Goal: Transaction & Acquisition: Purchase product/service

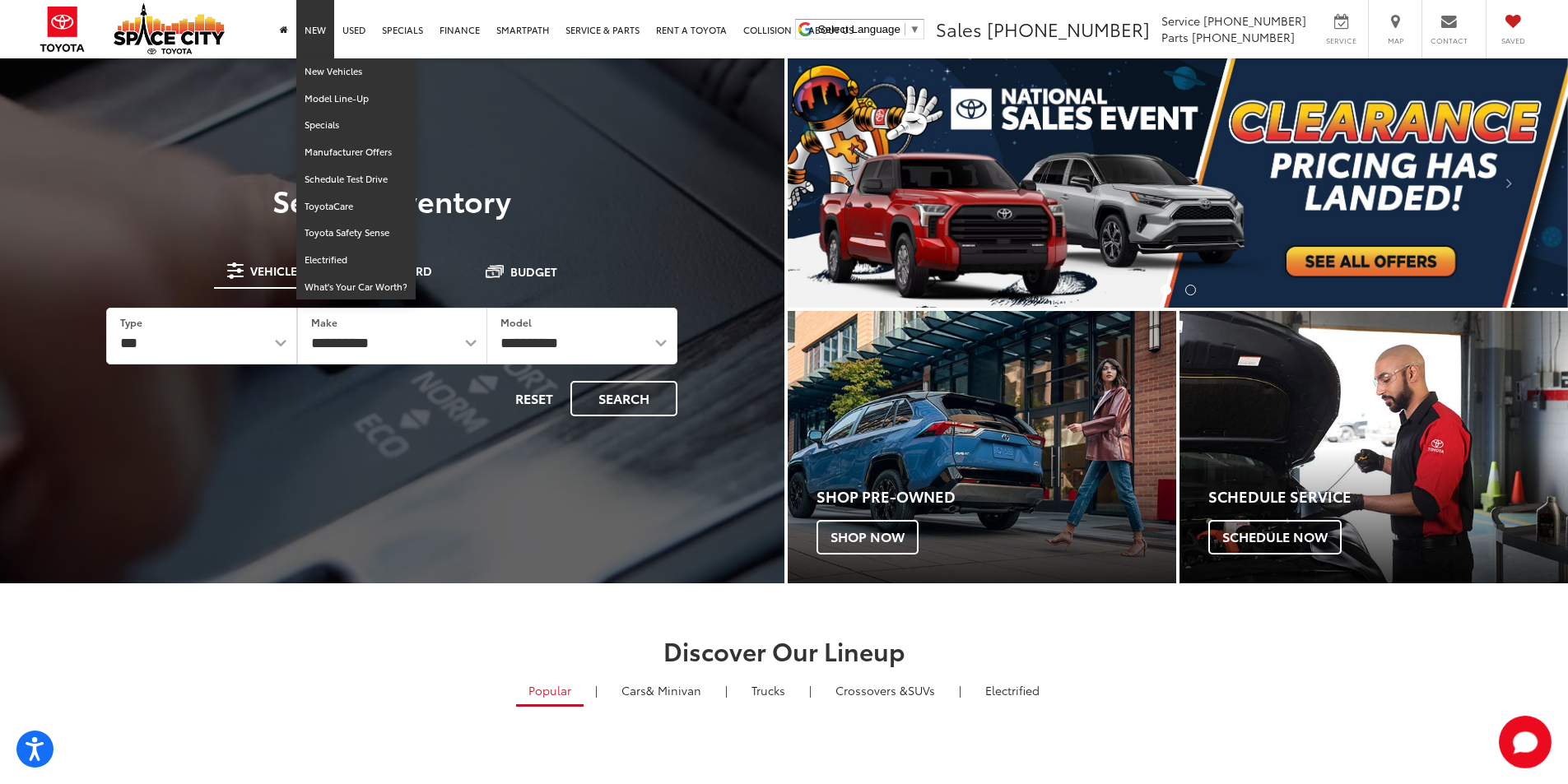
click at [320, 29] on link "New" at bounding box center [316, 29] width 38 height 58
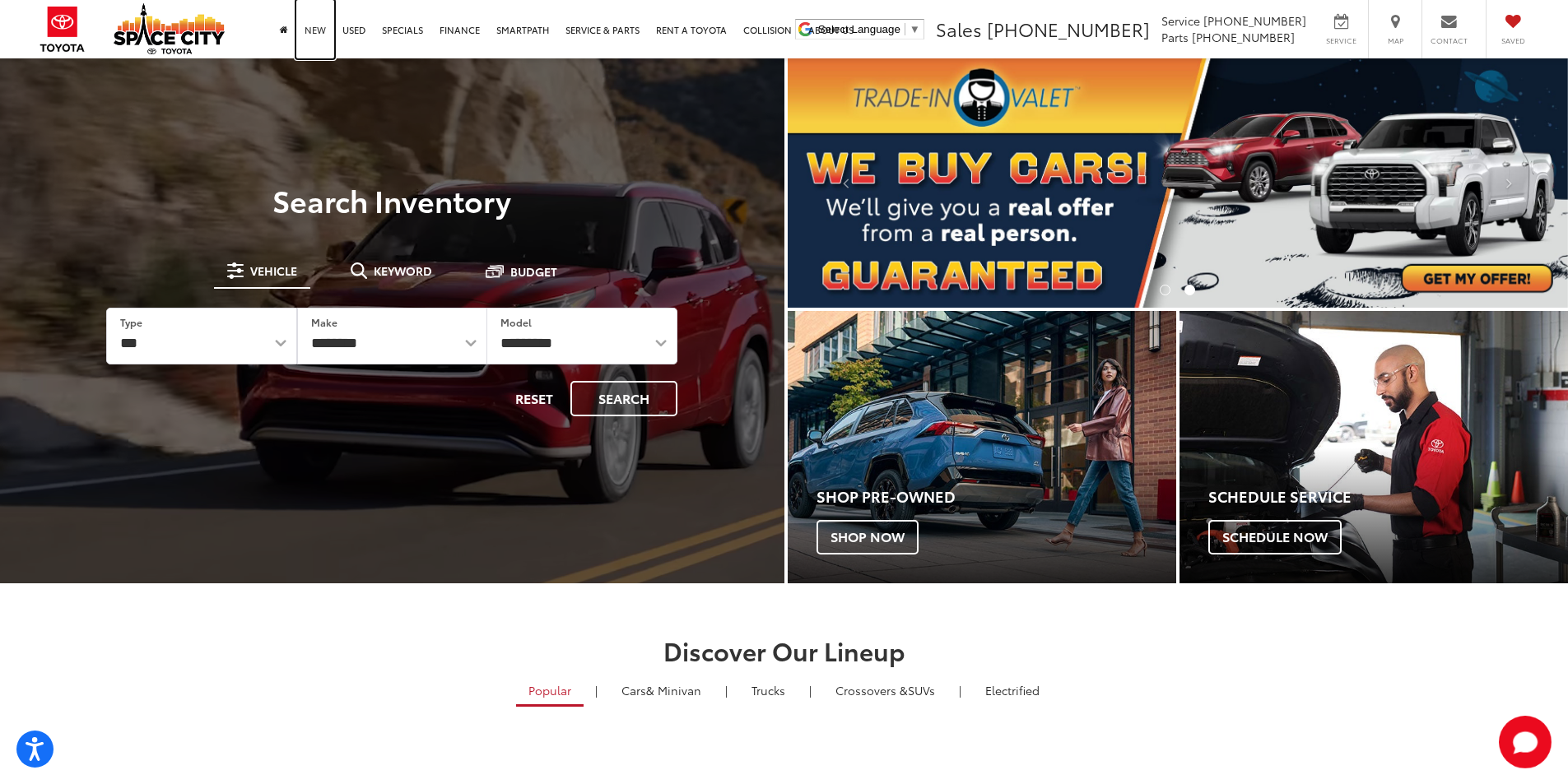
click at [317, 26] on link "New" at bounding box center [316, 29] width 38 height 58
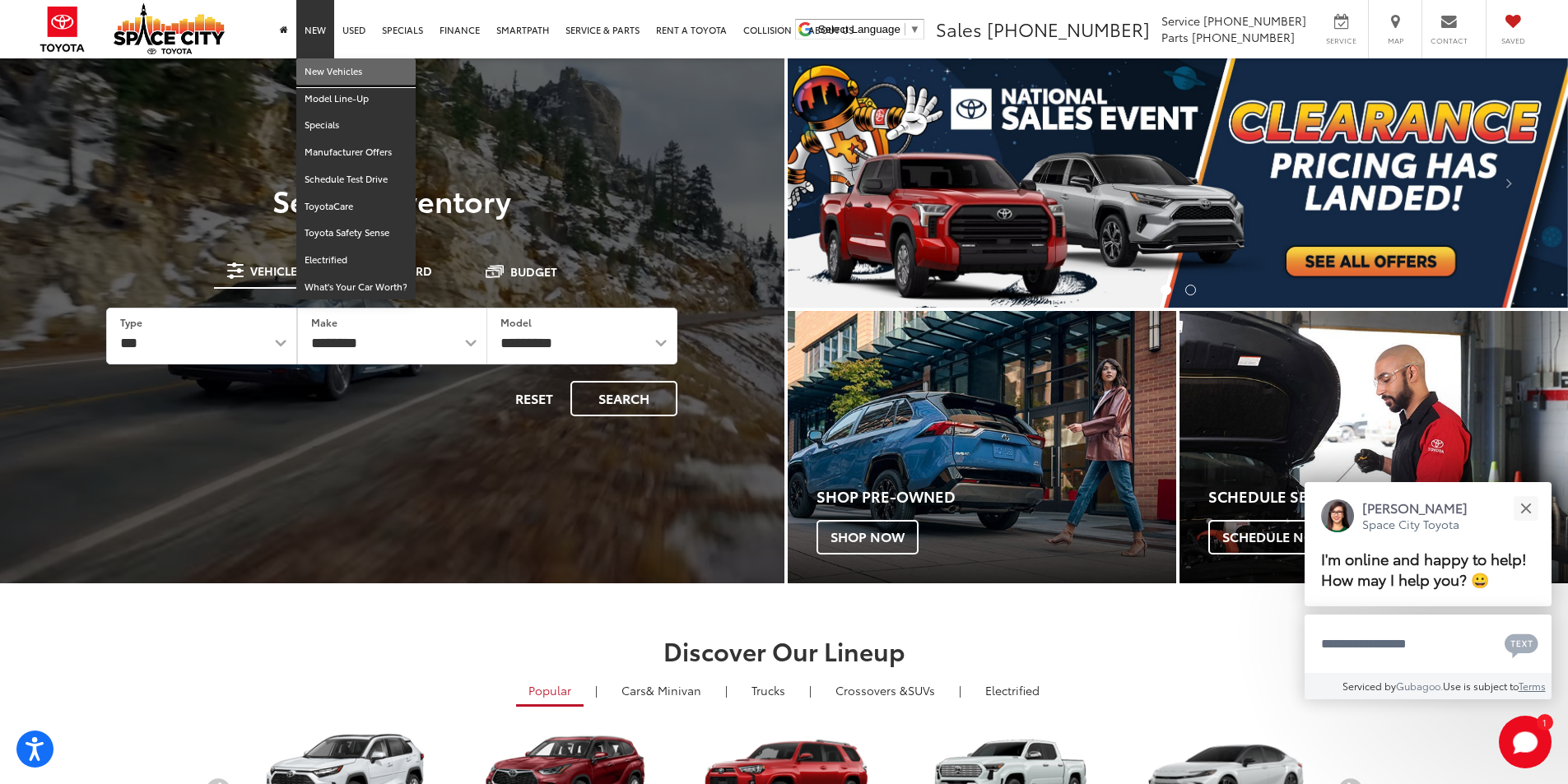
click at [323, 71] on link "New Vehicles" at bounding box center [356, 72] width 120 height 27
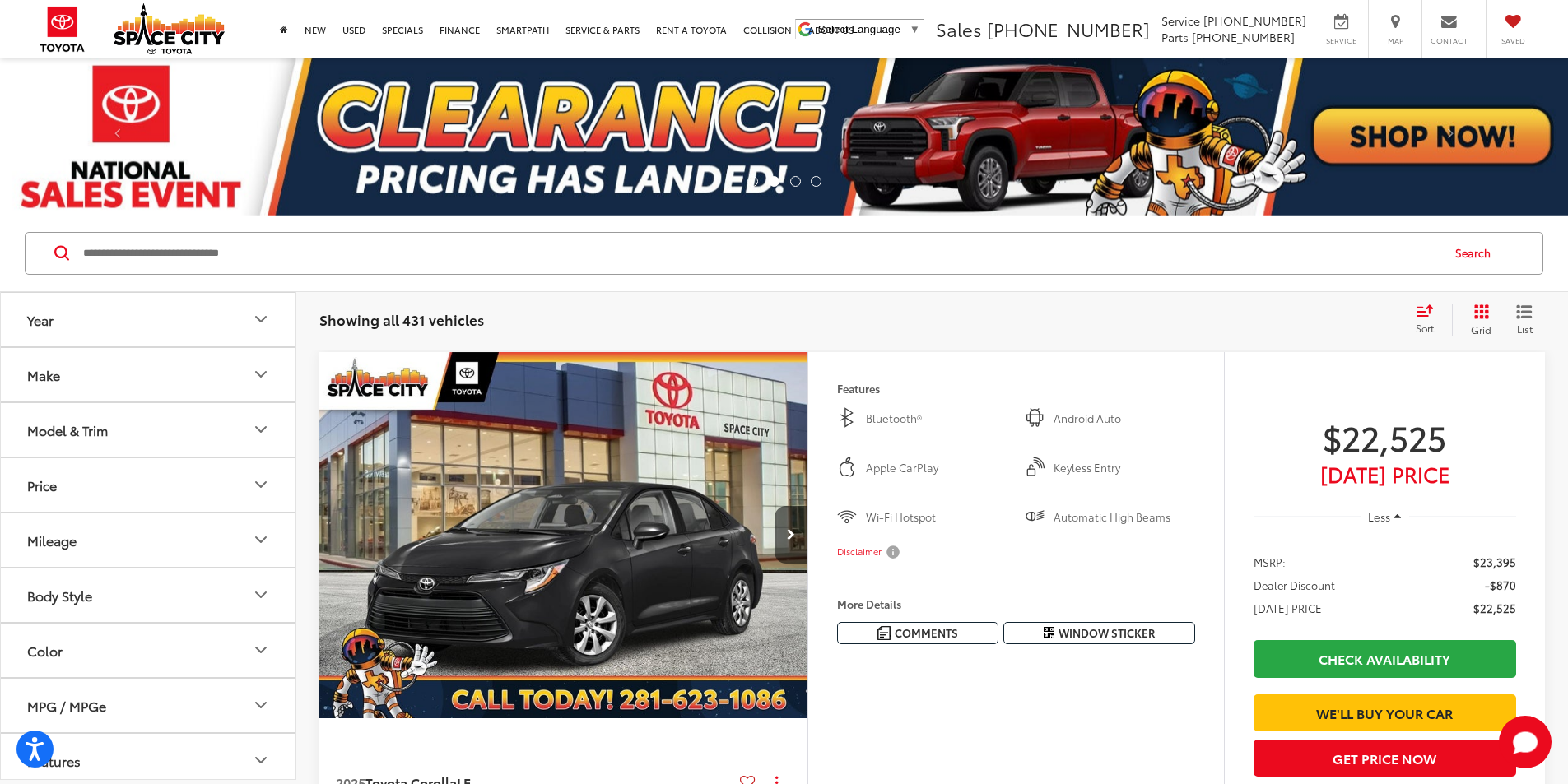
click at [263, 324] on icon "Year" at bounding box center [261, 319] width 20 height 20
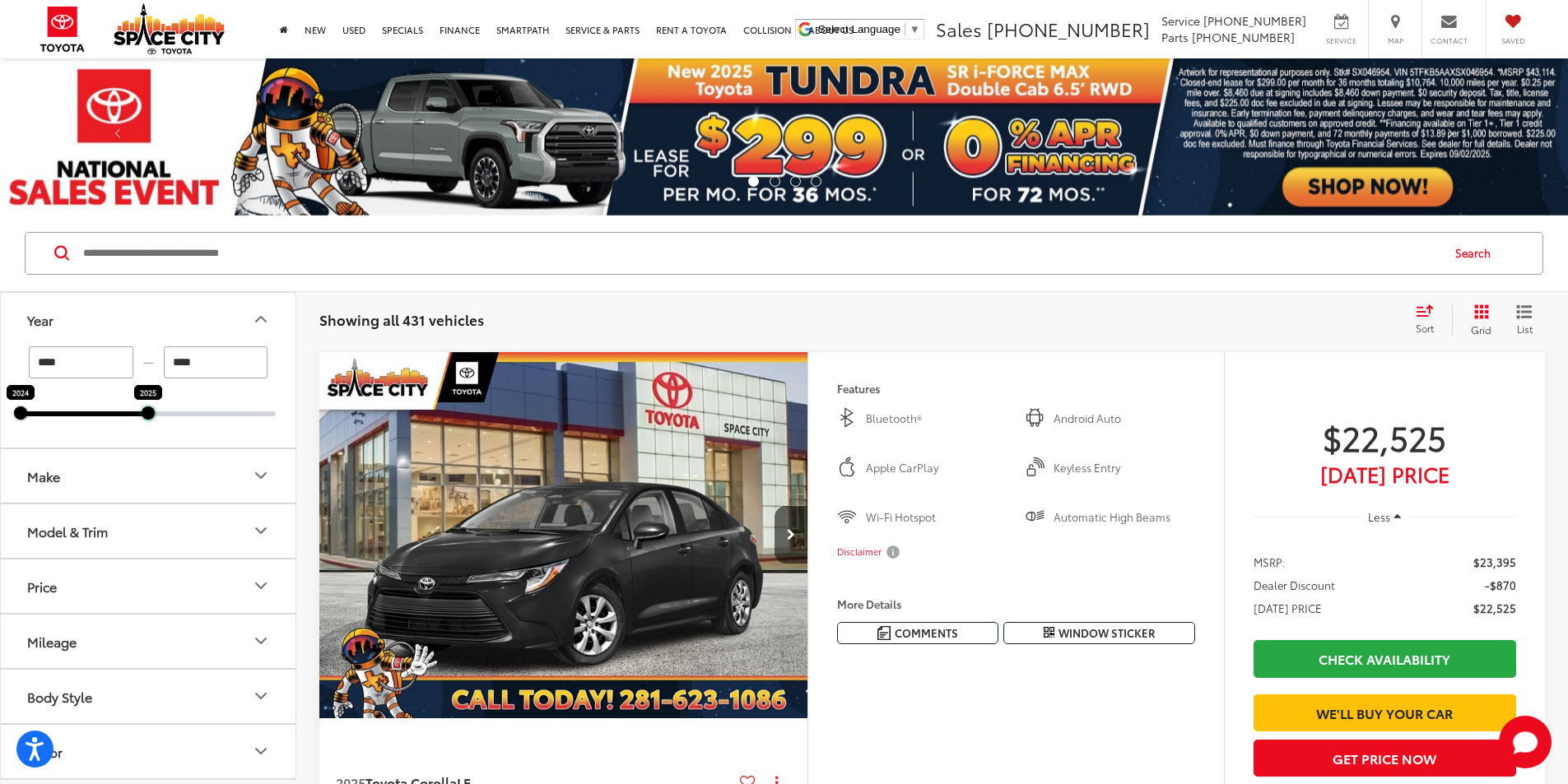
drag, startPoint x: 272, startPoint y: 413, endPoint x: 196, endPoint y: 422, distance: 76.5
click at [196, 422] on div "**** — **** 2024 2025" at bounding box center [148, 397] width 295 height 102
drag, startPoint x: 11, startPoint y: 415, endPoint x: 130, endPoint y: 415, distance: 119.0
click at [130, 415] on div "**** — **** 2024 2025" at bounding box center [148, 397] width 295 height 102
click at [21, 417] on div at bounding box center [20, 412] width 14 height 14
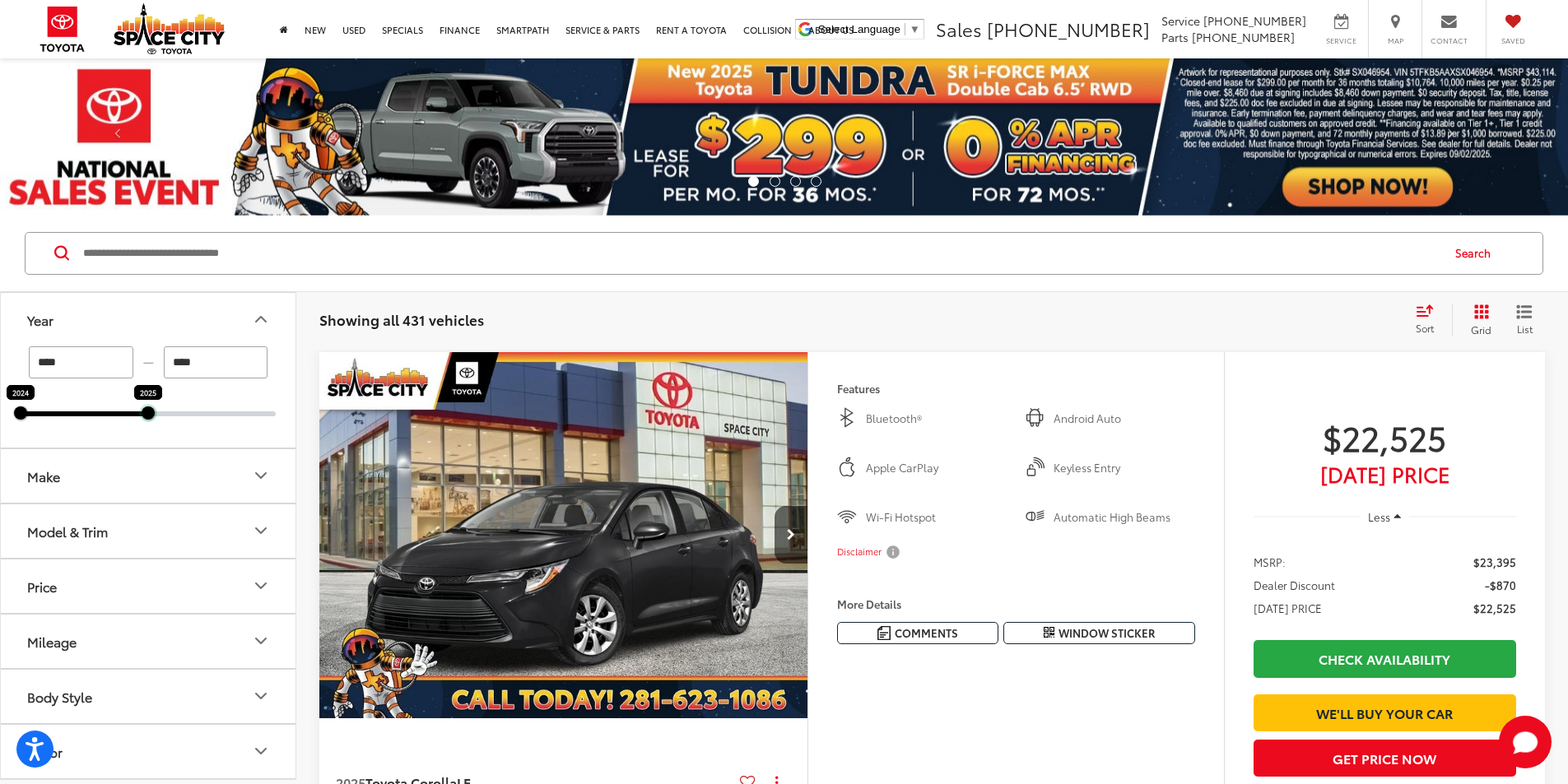
drag, startPoint x: 281, startPoint y: 411, endPoint x: 195, endPoint y: 421, distance: 86.6
click at [195, 421] on div "**** — **** 2024 2025" at bounding box center [148, 397] width 295 height 102
type input "****"
click at [259, 474] on icon "Make" at bounding box center [261, 476] width 20 height 20
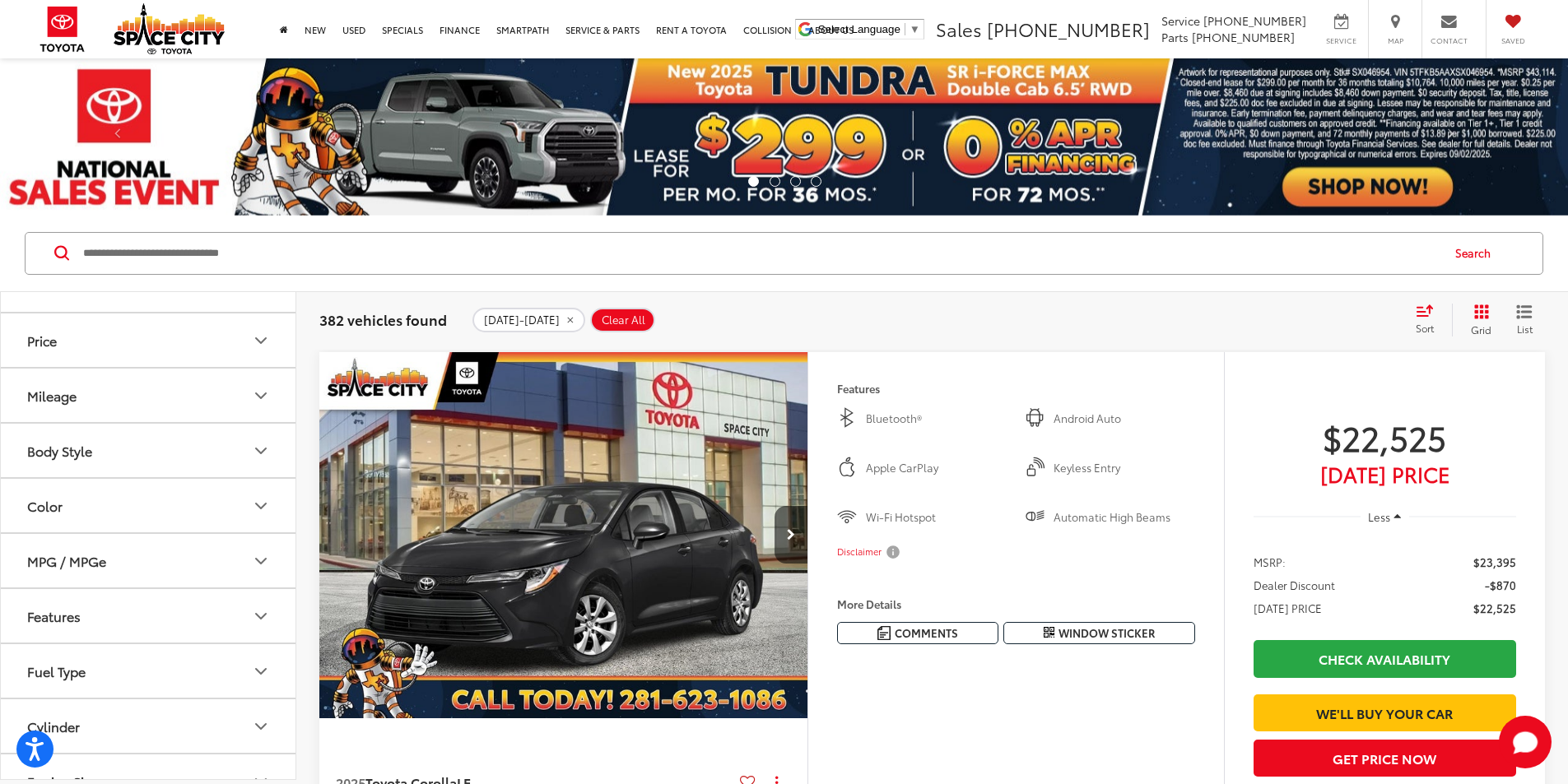
scroll to position [165, 0]
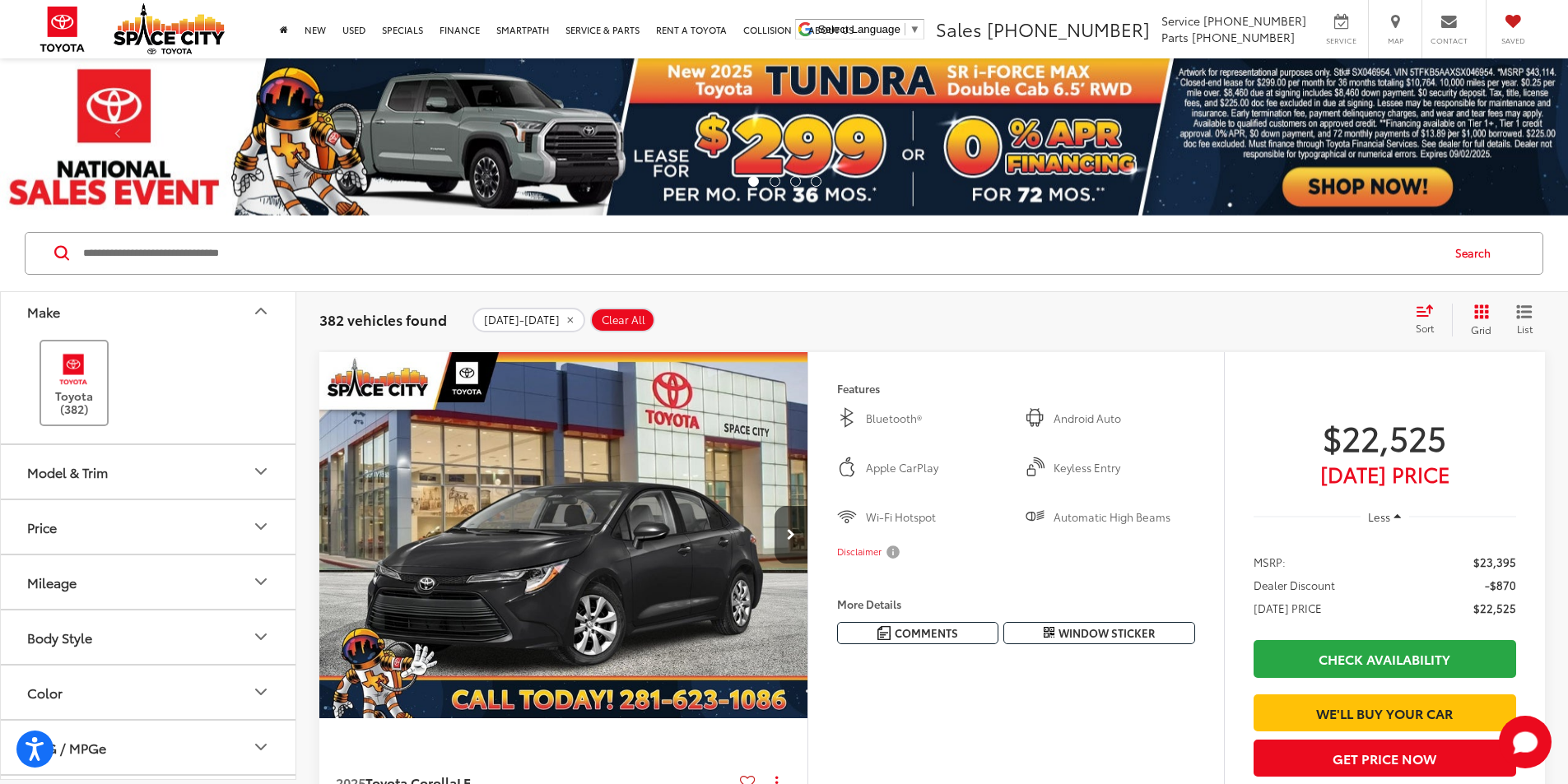
click at [66, 353] on img at bounding box center [73, 369] width 45 height 39
click at [263, 469] on icon "Model & Trim" at bounding box center [261, 471] width 20 height 20
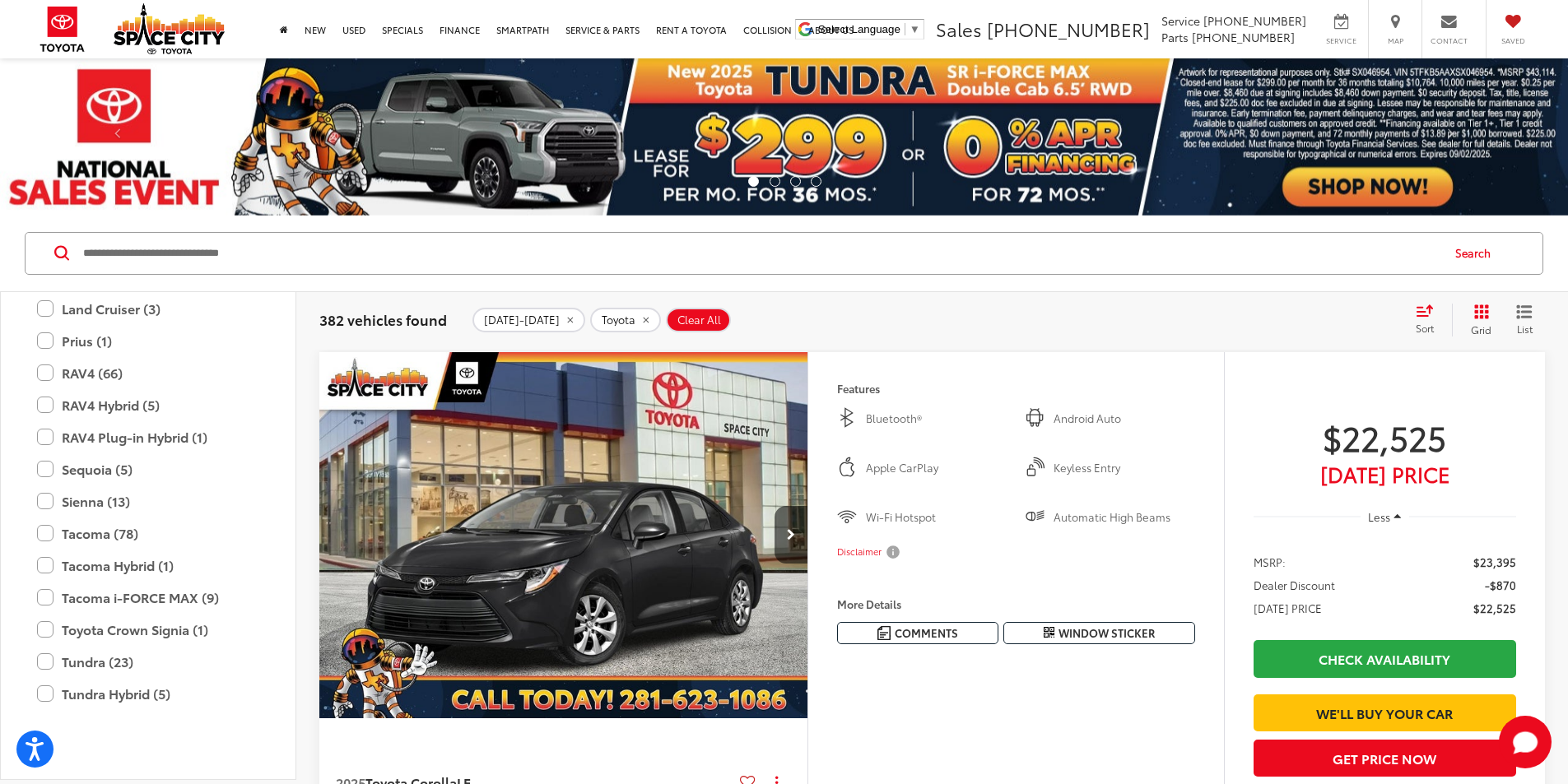
scroll to position [731, 0]
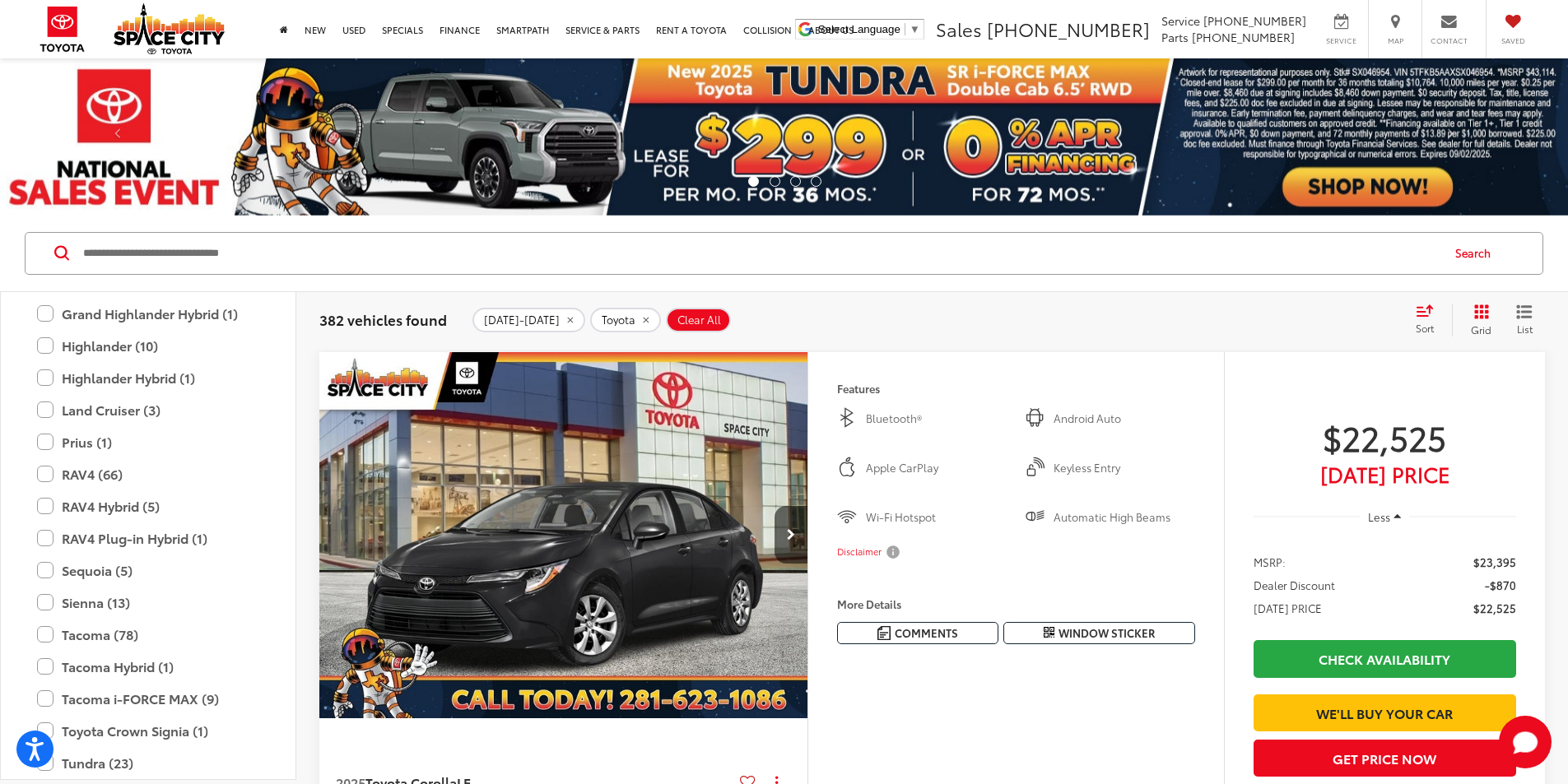
click at [36, 473] on div "RAV4 (66) All Trims Or select individual trims XLE (23) XLE Premium (21) LE (18…" at bounding box center [148, 474] width 255 height 29
click at [48, 474] on label "RAV4 (66)" at bounding box center [148, 474] width 222 height 29
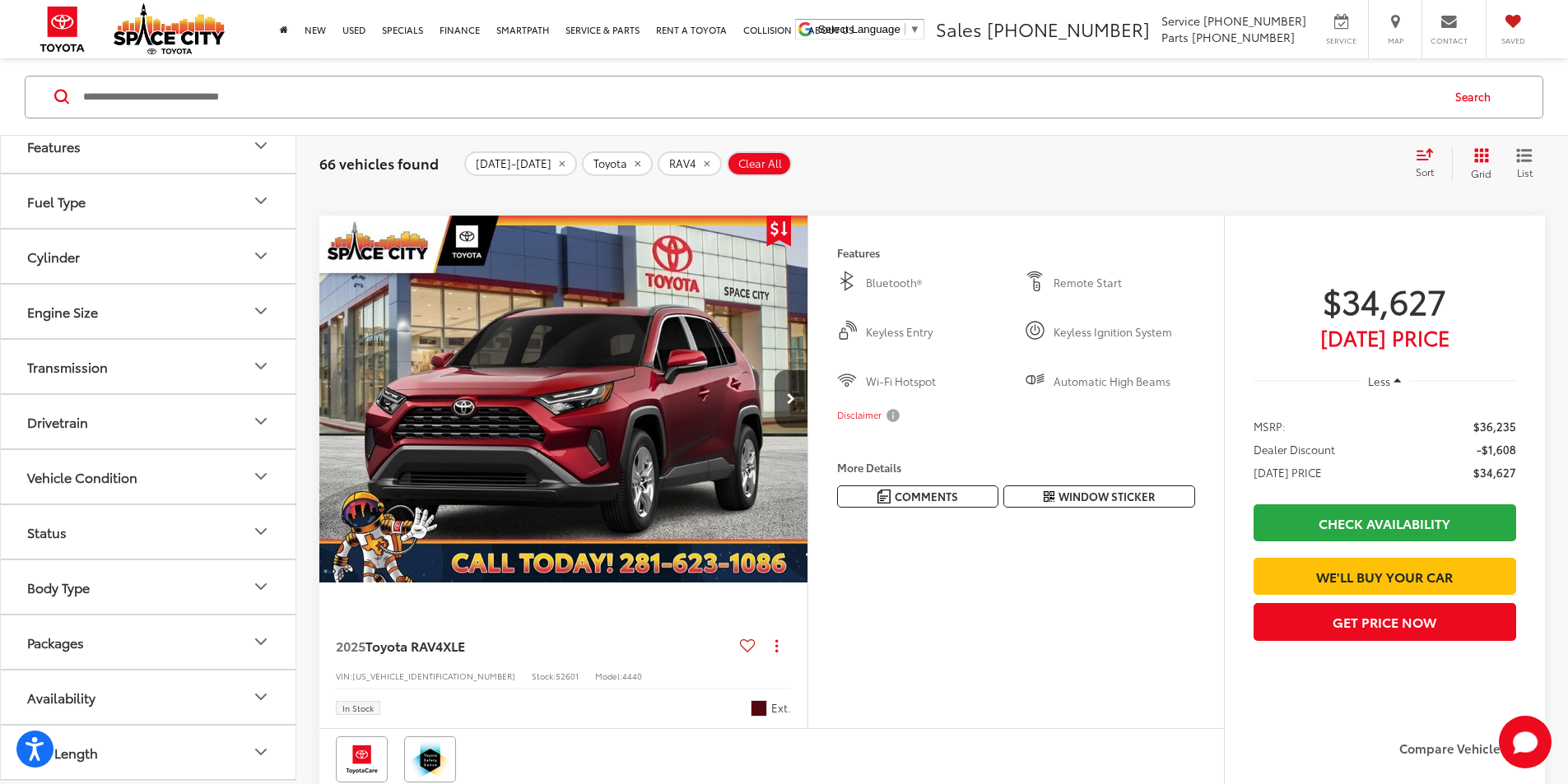
scroll to position [4443, 0]
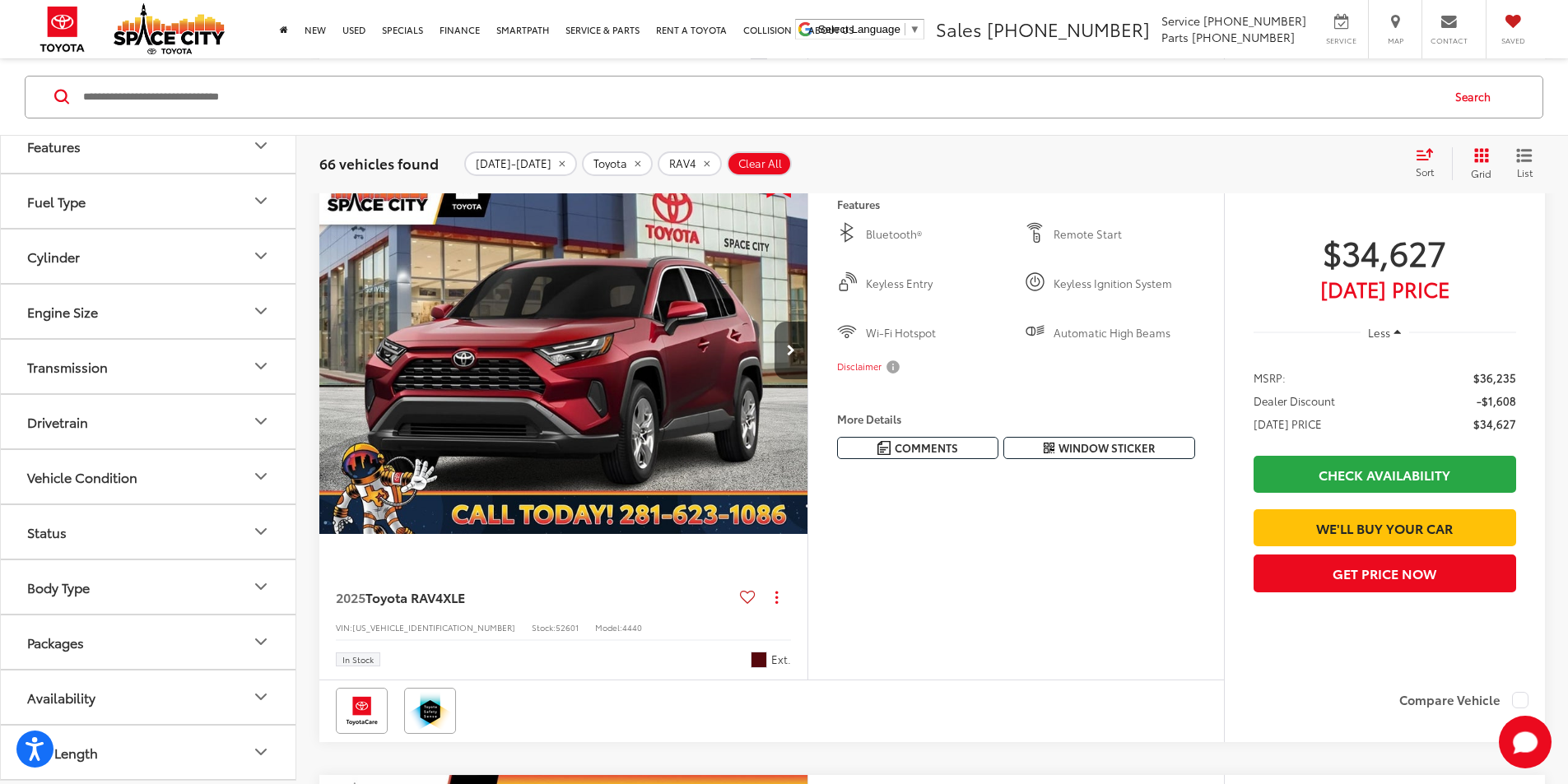
click at [0, 0] on br at bounding box center [0, 0] width 0 height 0
click at [0, 0] on div "Gray 2025 Toyota RAV4 XLE FWD 8-Speed Automatic 2.5L 4-Cylinder DOHC Dual VVT-i…" at bounding box center [0, 0] width 0 height 0
click at [0, 0] on button "More..." at bounding box center [0, 0] width 0 height 0
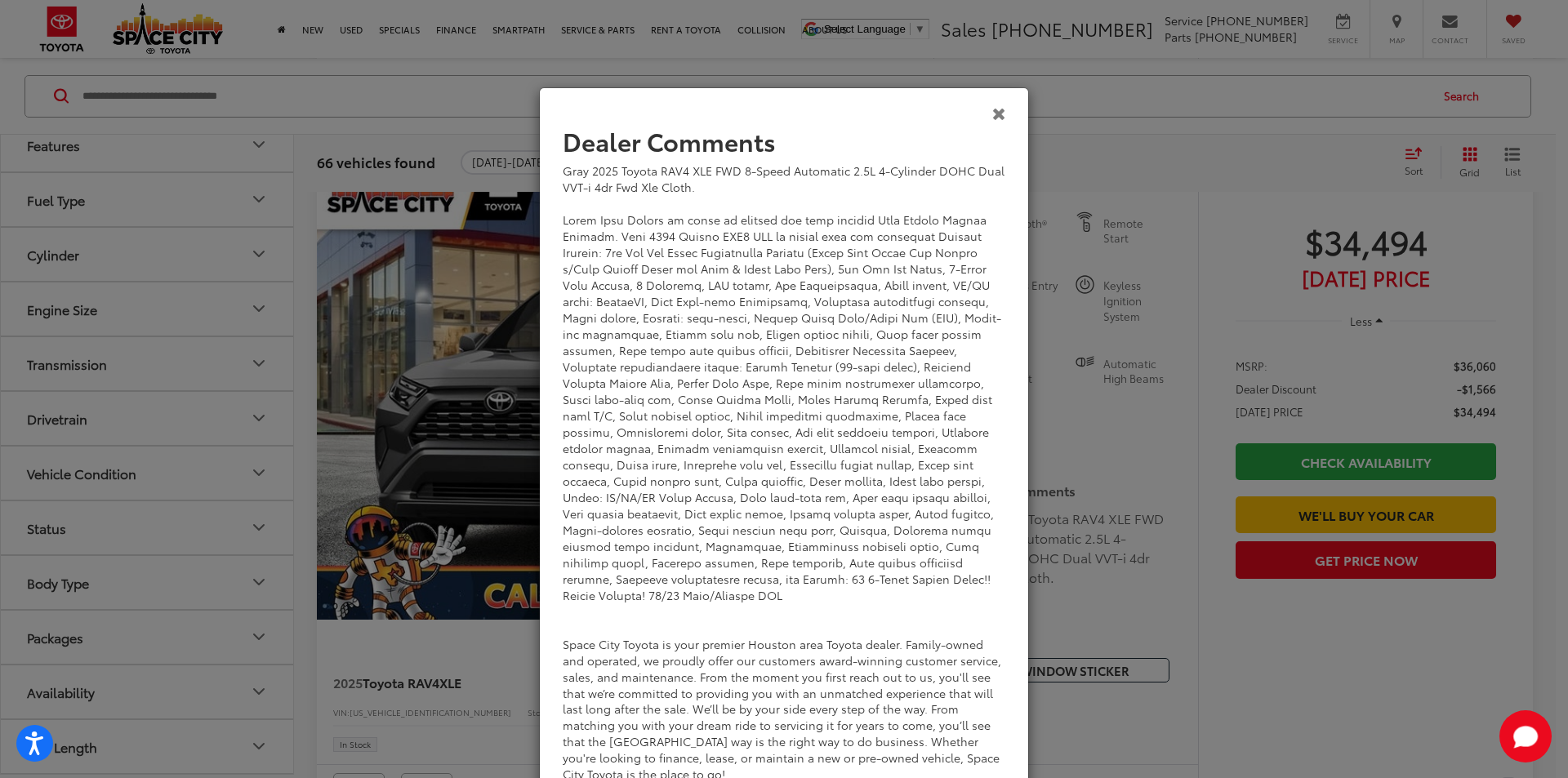
click at [992, 115] on icon "Close" at bounding box center [999, 112] width 13 height 17
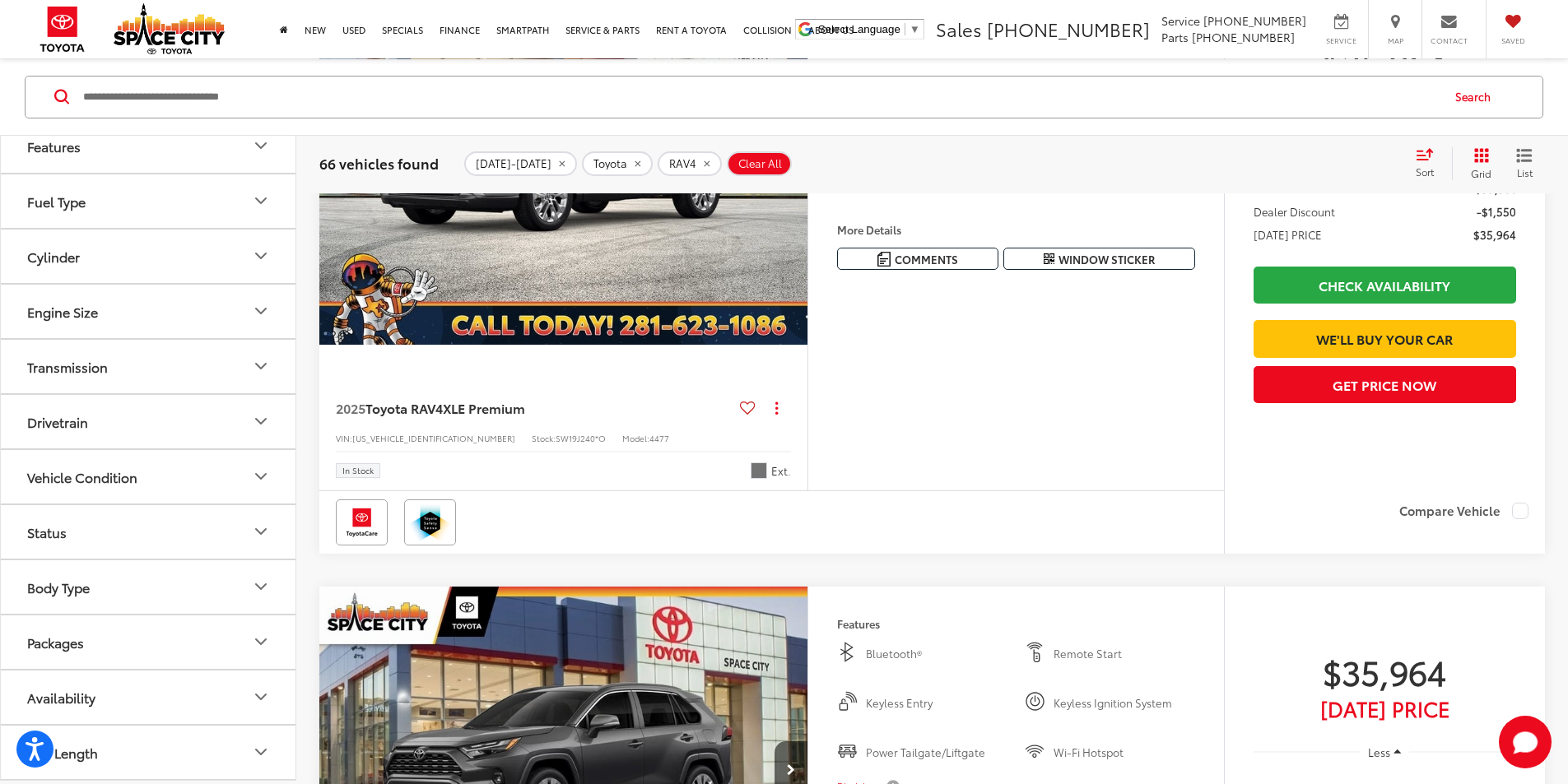
scroll to position [5841, 0]
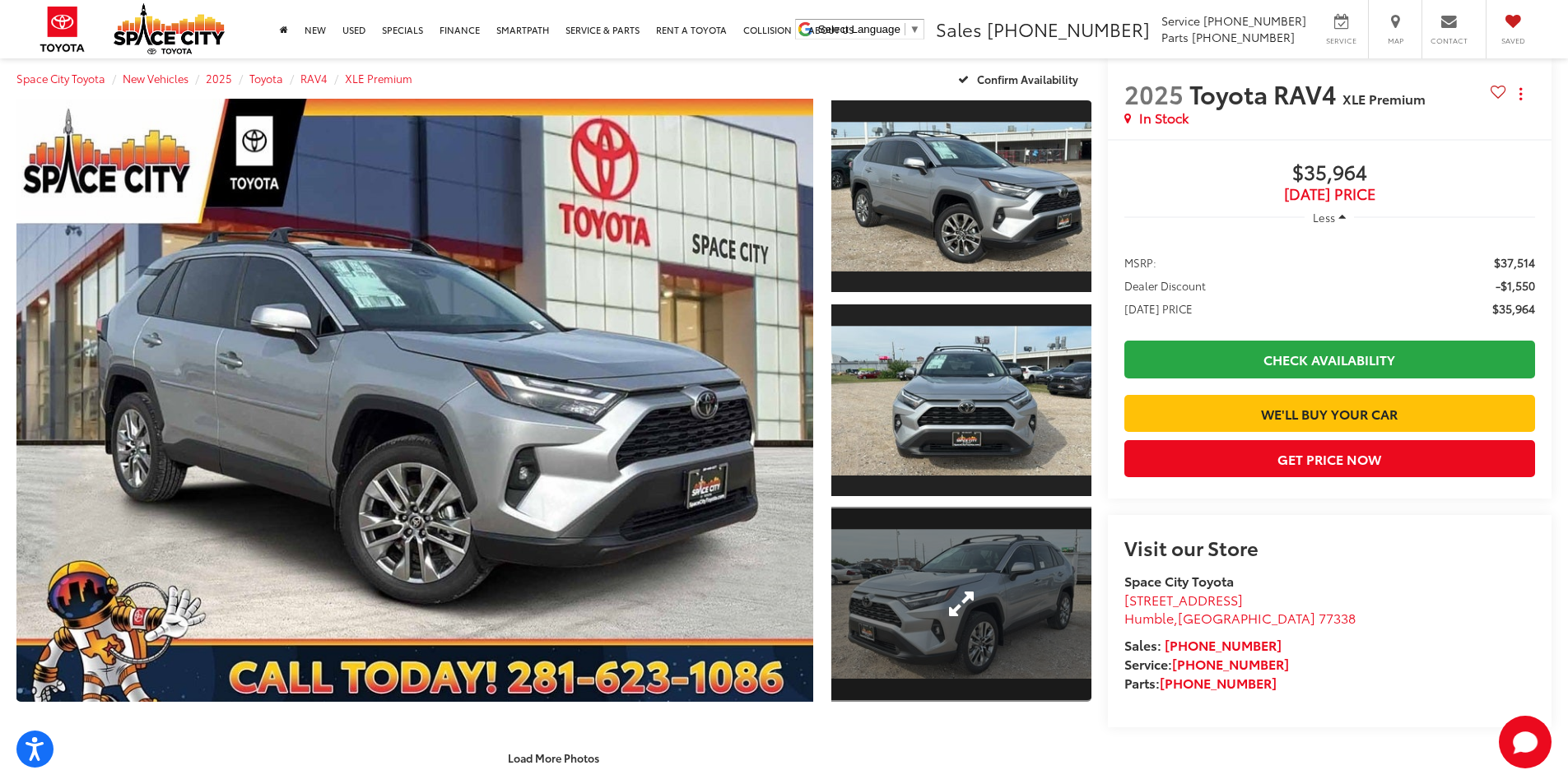
scroll to position [329, 0]
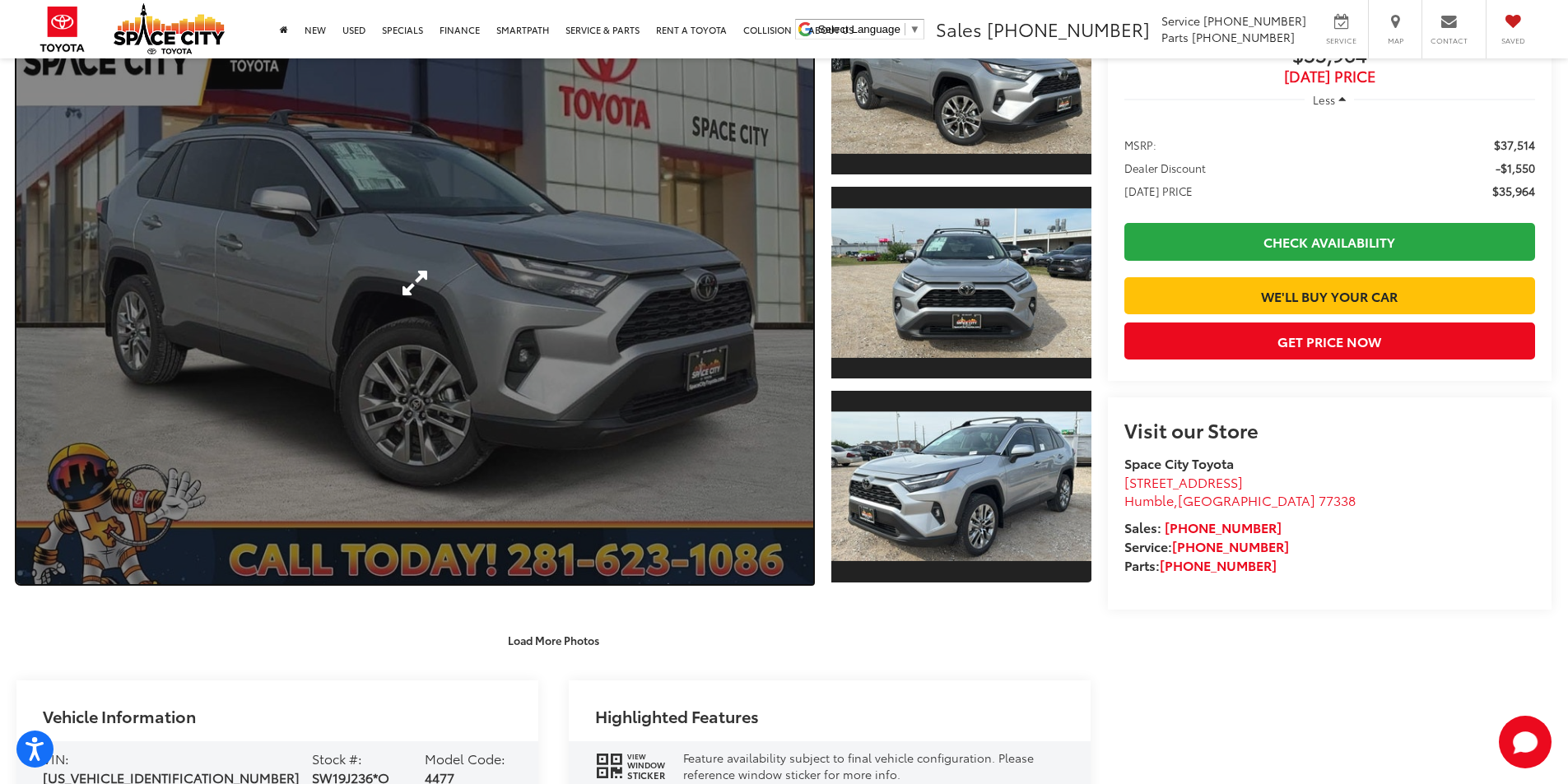
click at [735, 311] on link "Expand Photo 0" at bounding box center [414, 282] width 797 height 603
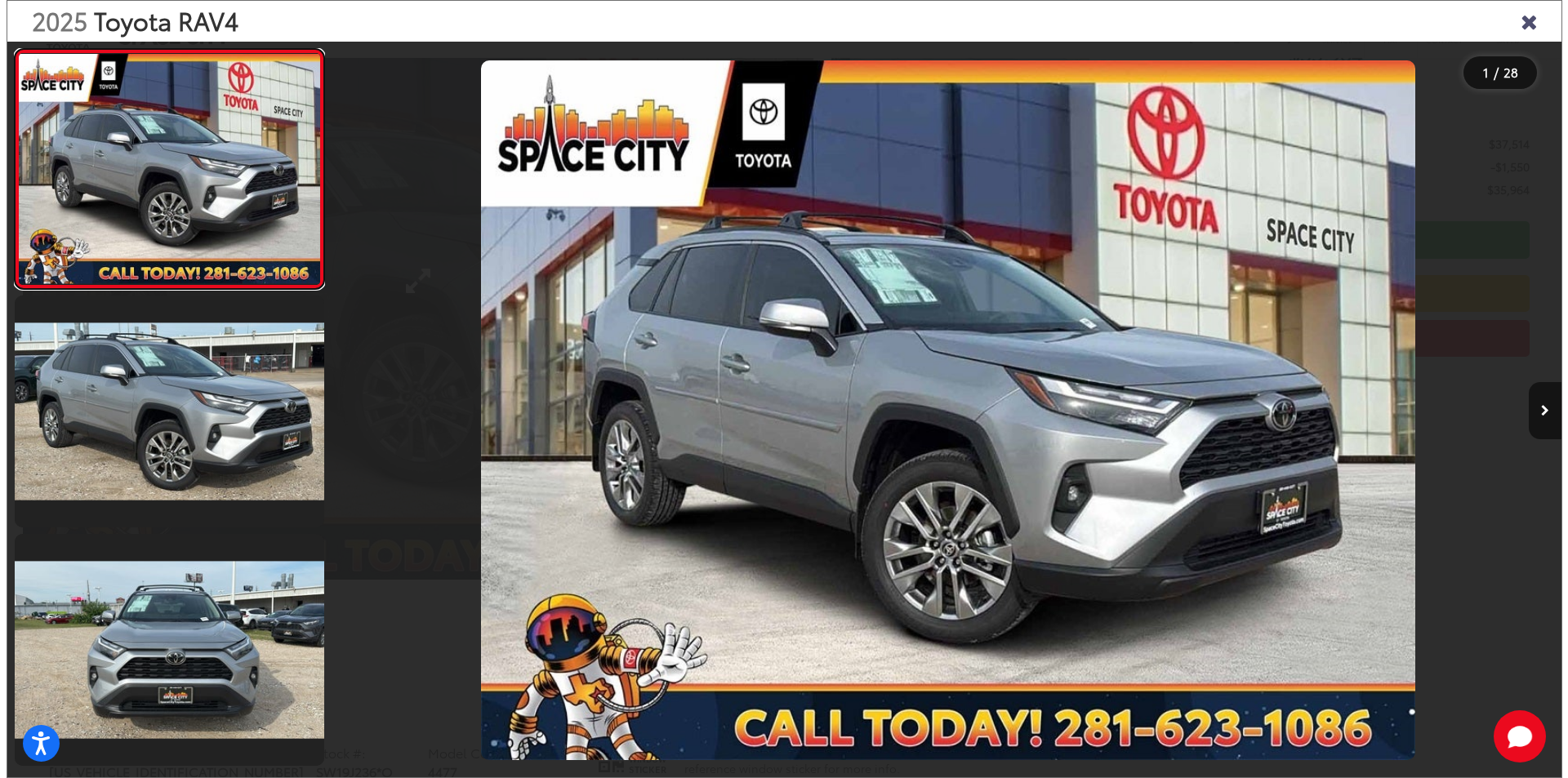
scroll to position [328, 0]
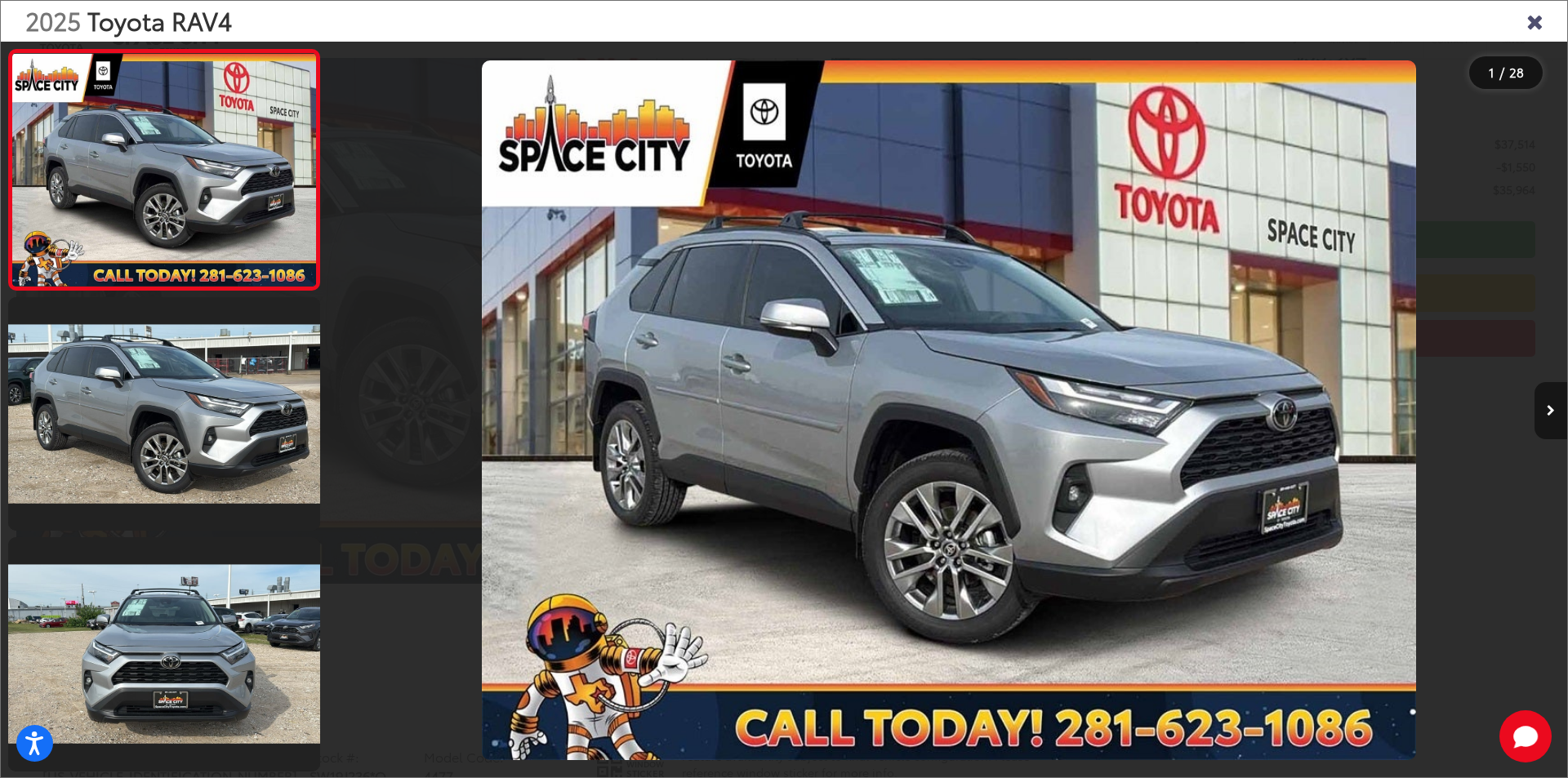
click at [1555, 402] on button "Next image" at bounding box center [1551, 411] width 32 height 58
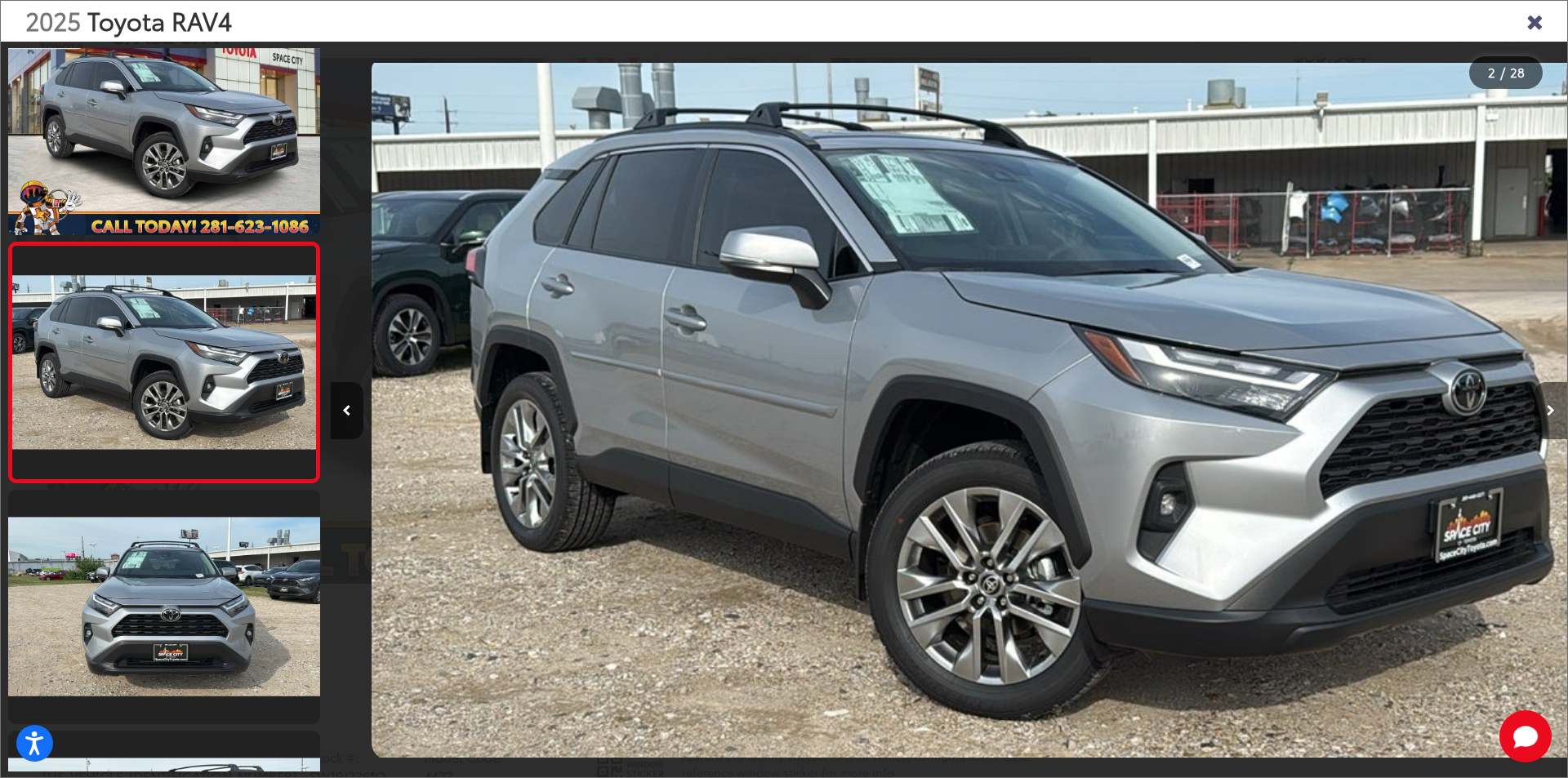
scroll to position [0, 1236]
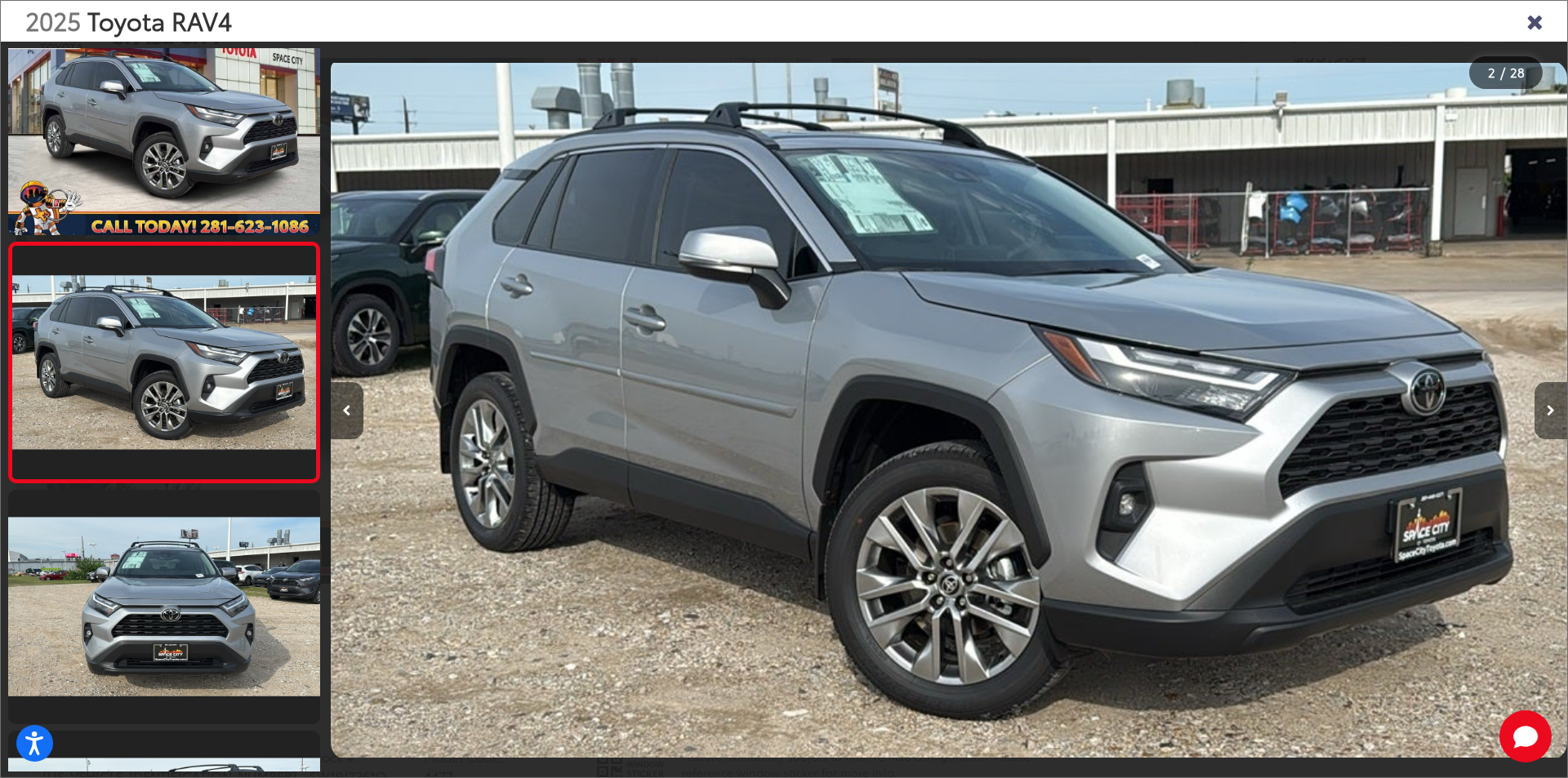
click at [1555, 406] on icon "Next image" at bounding box center [1550, 410] width 8 height 12
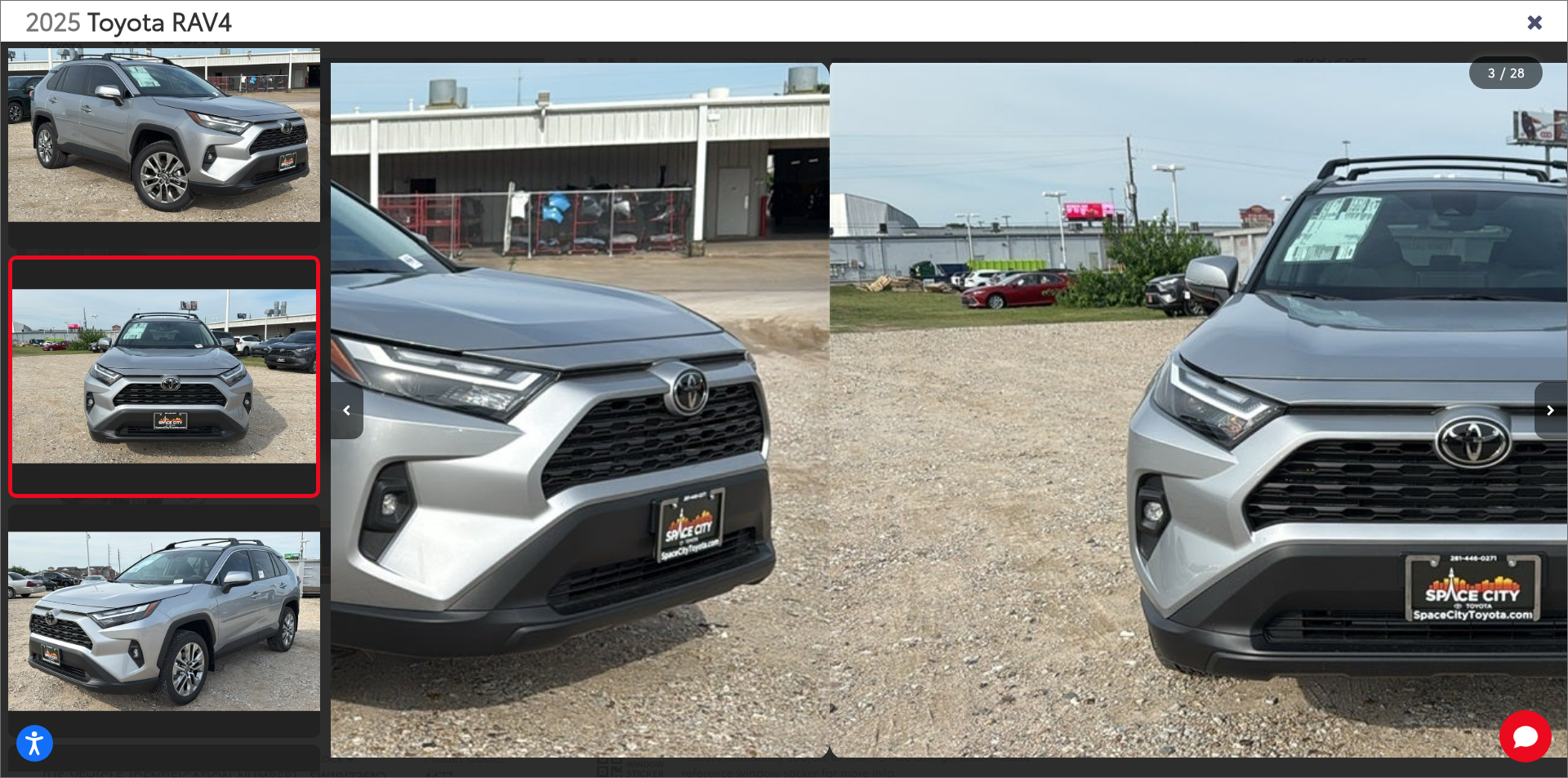
scroll to position [288, 0]
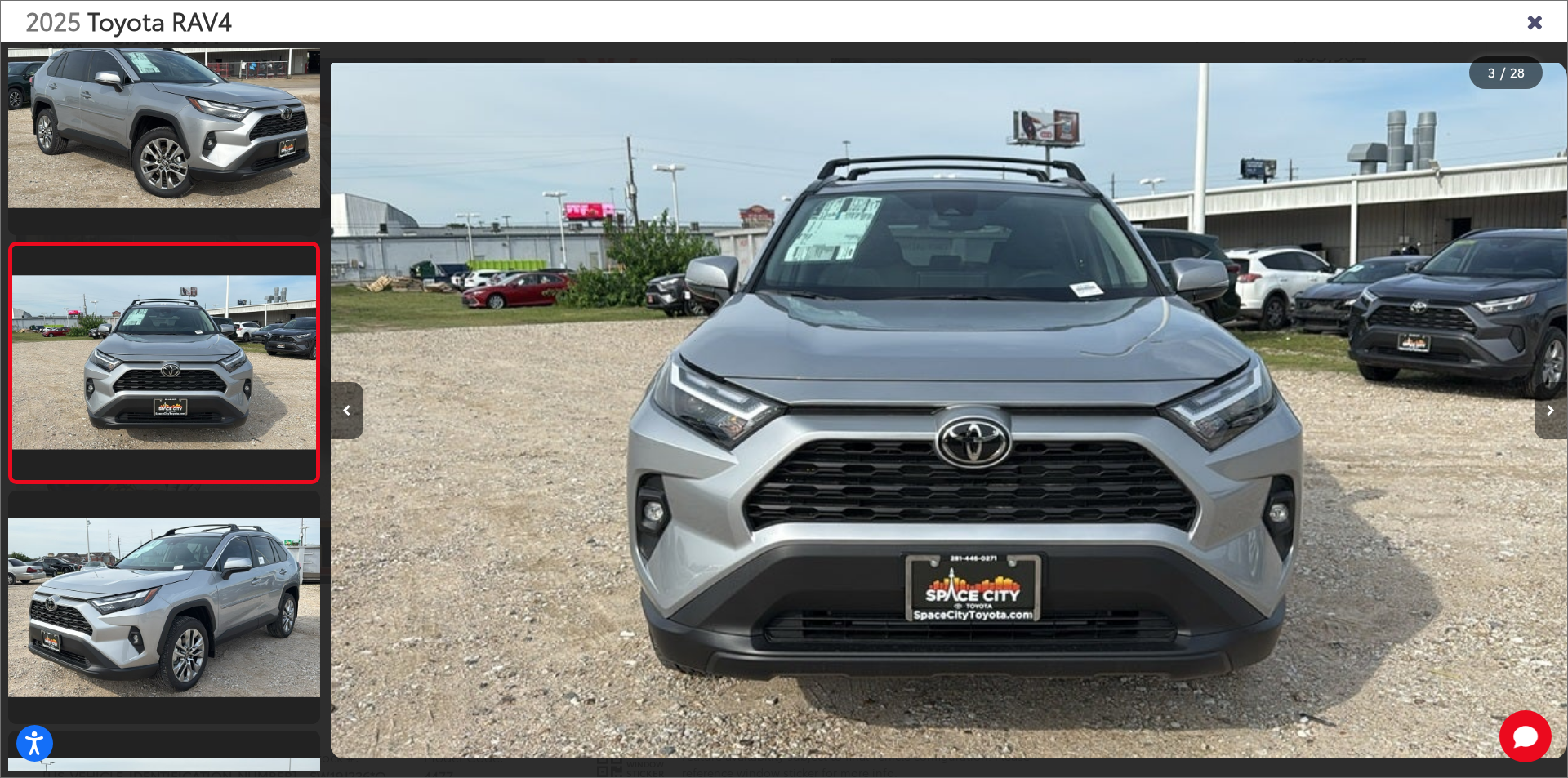
click at [1555, 406] on icon "Next image" at bounding box center [1550, 410] width 8 height 12
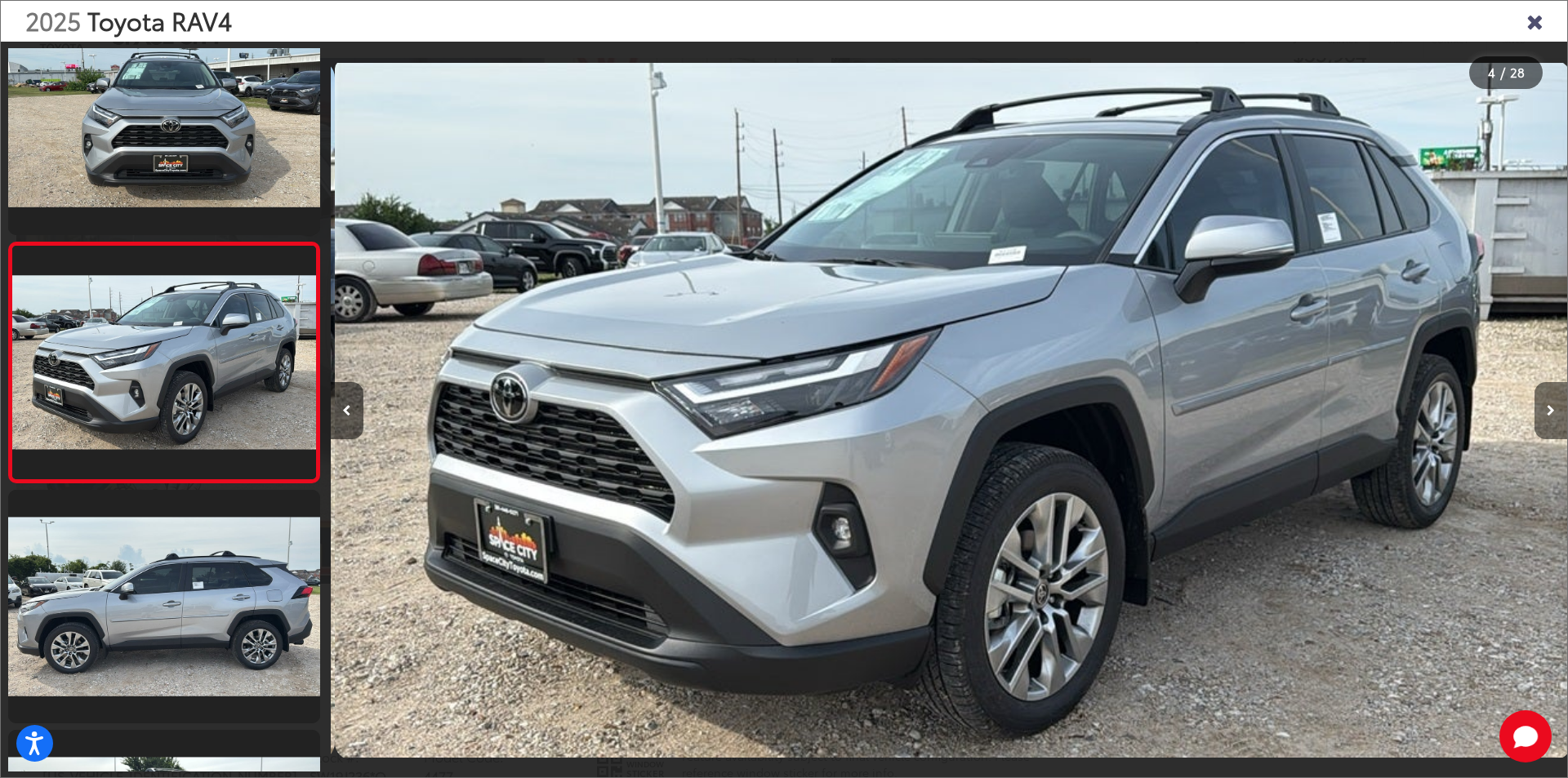
scroll to position [0, 3710]
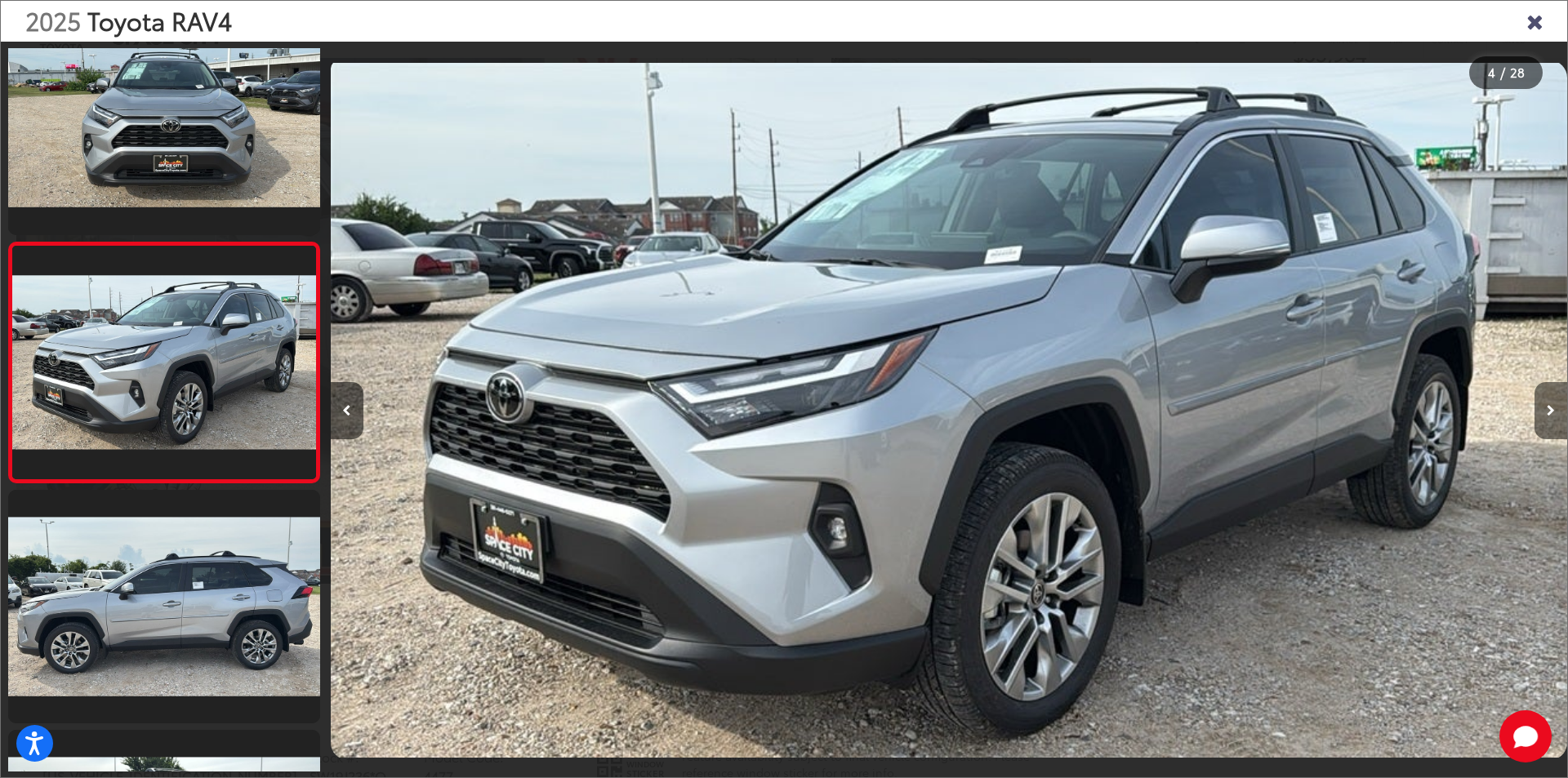
click at [1555, 406] on icon "Next image" at bounding box center [1550, 410] width 8 height 12
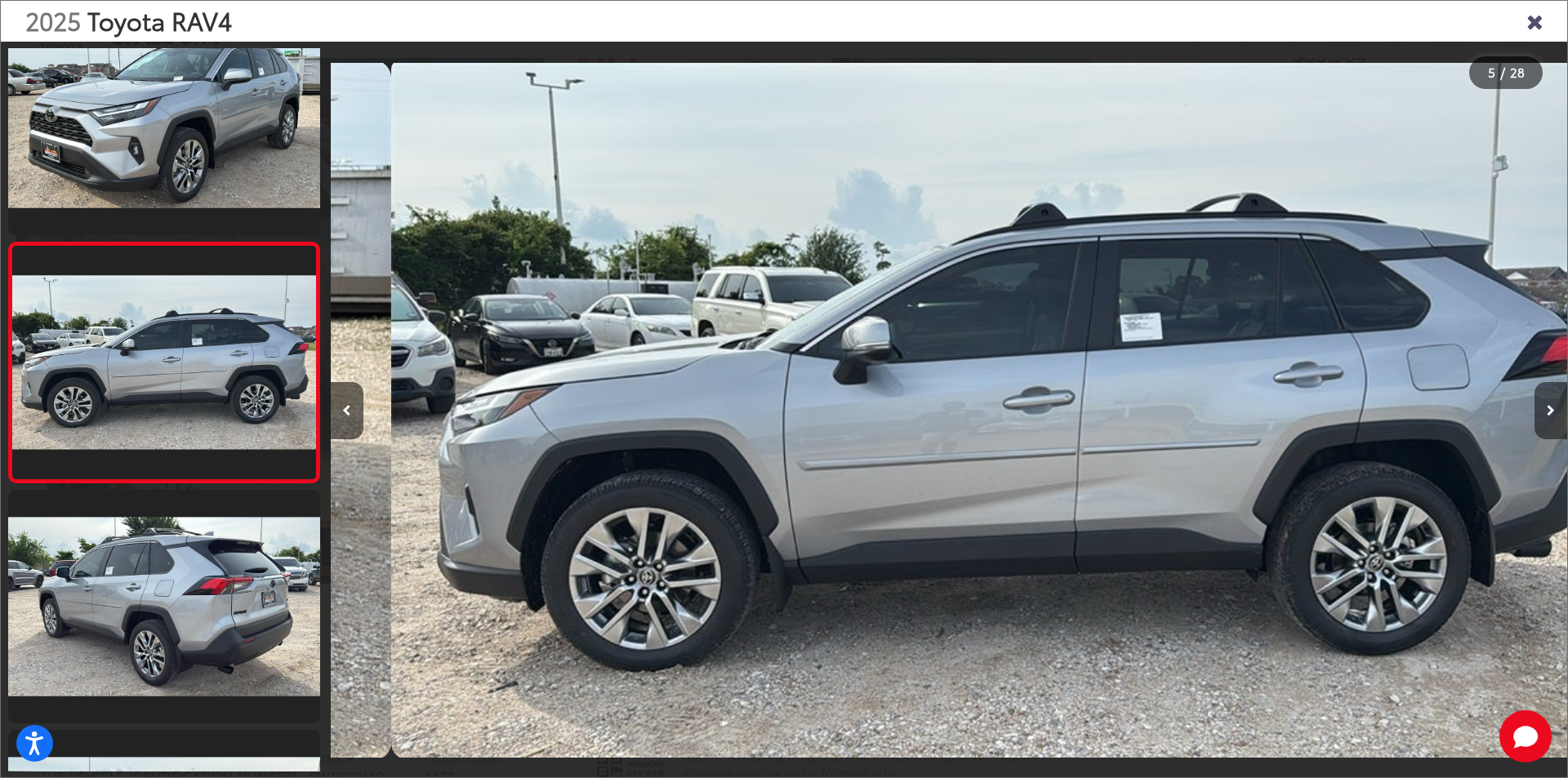
scroll to position [0, 4947]
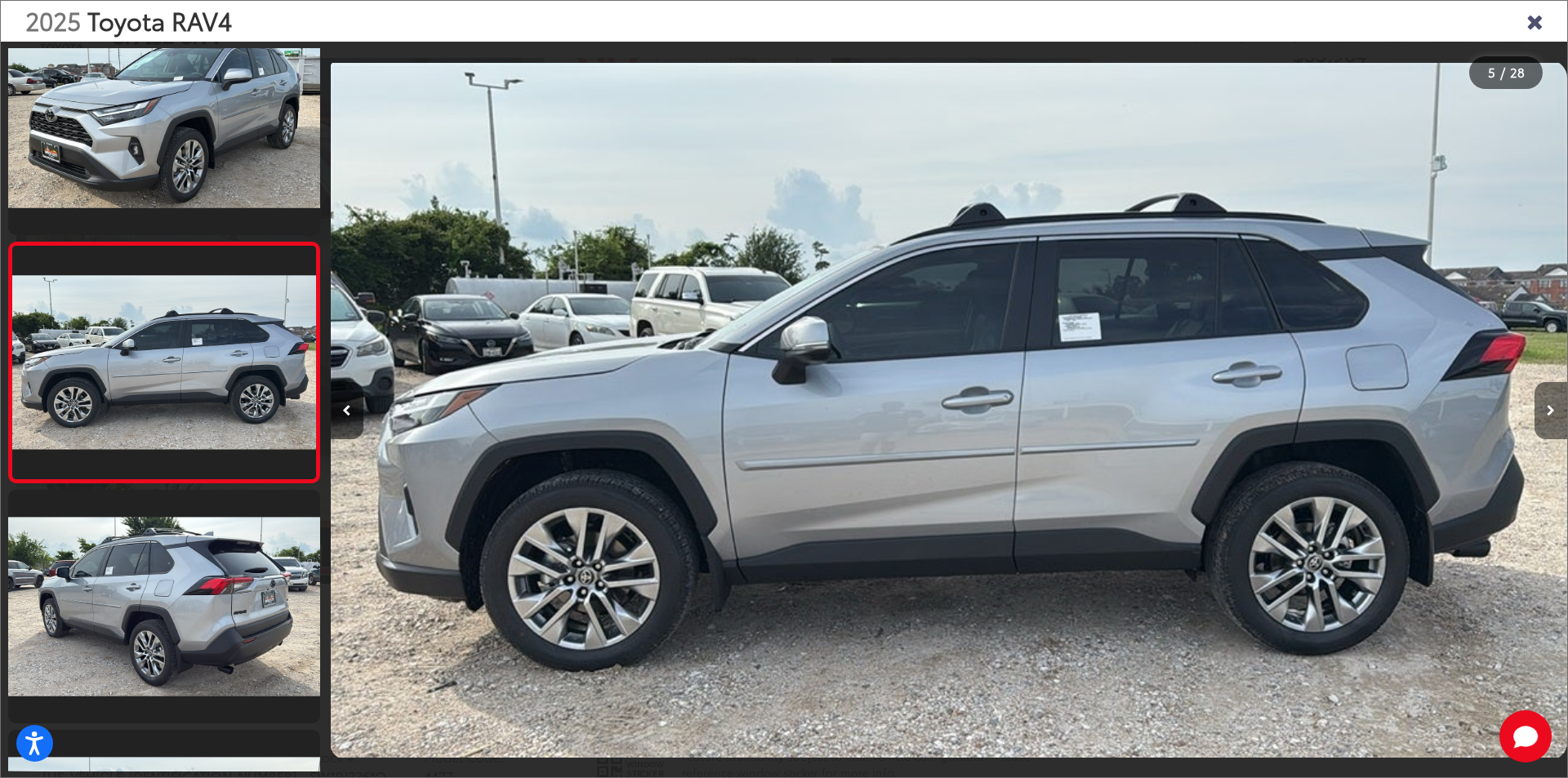
click at [1555, 406] on icon "Next image" at bounding box center [1550, 410] width 8 height 12
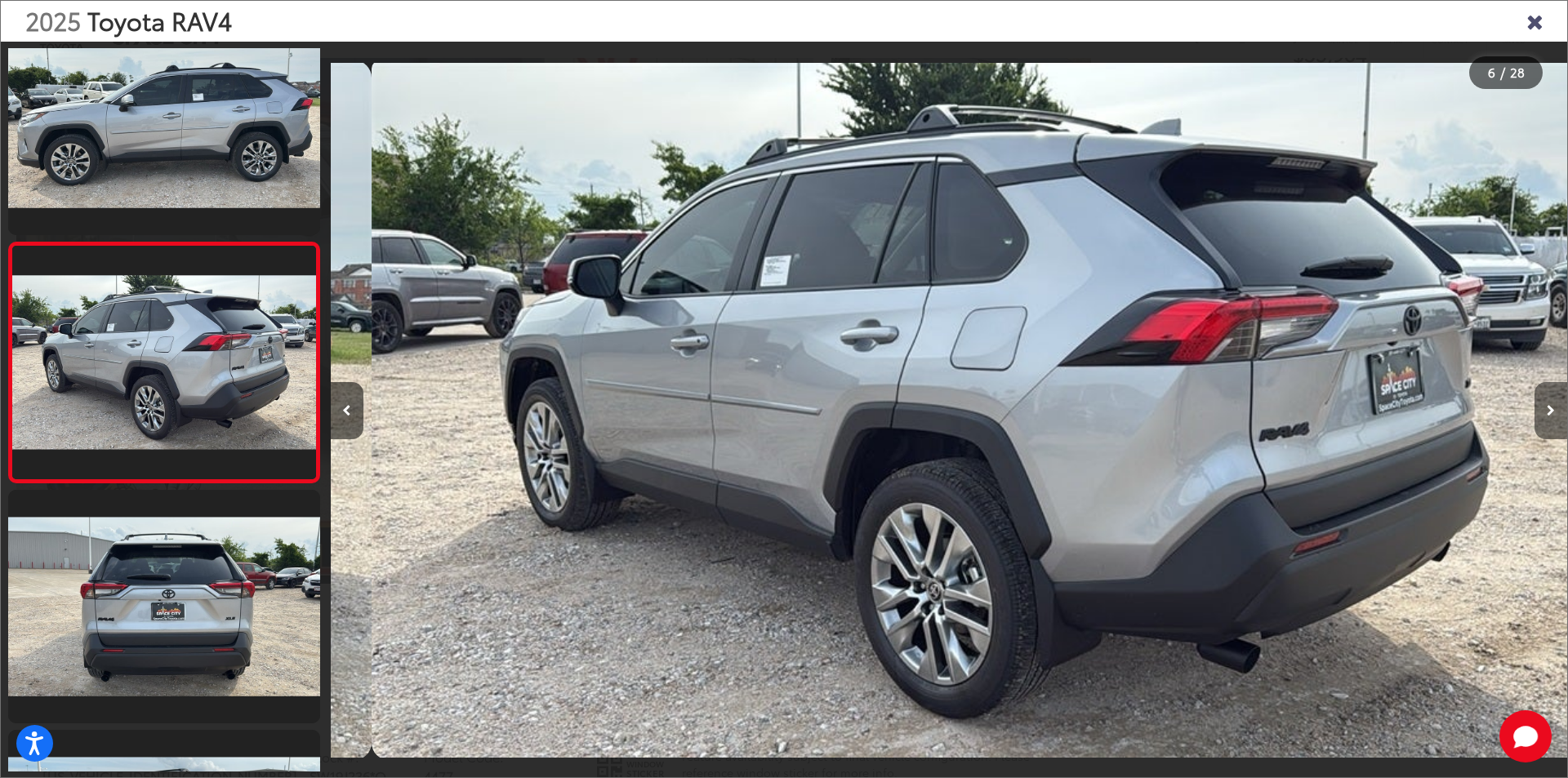
scroll to position [0, 6184]
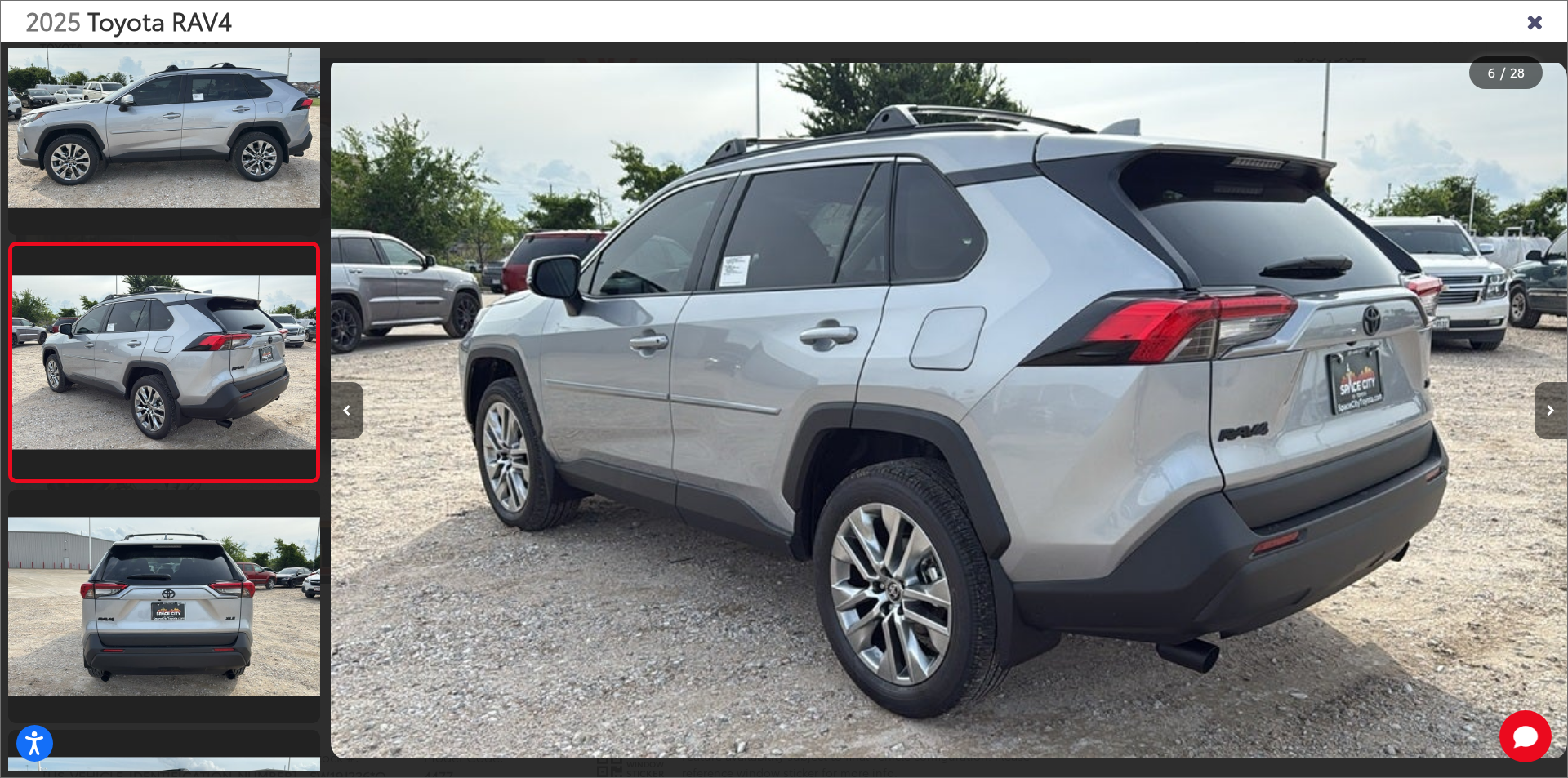
click at [1555, 407] on icon "Next image" at bounding box center [1550, 410] width 8 height 12
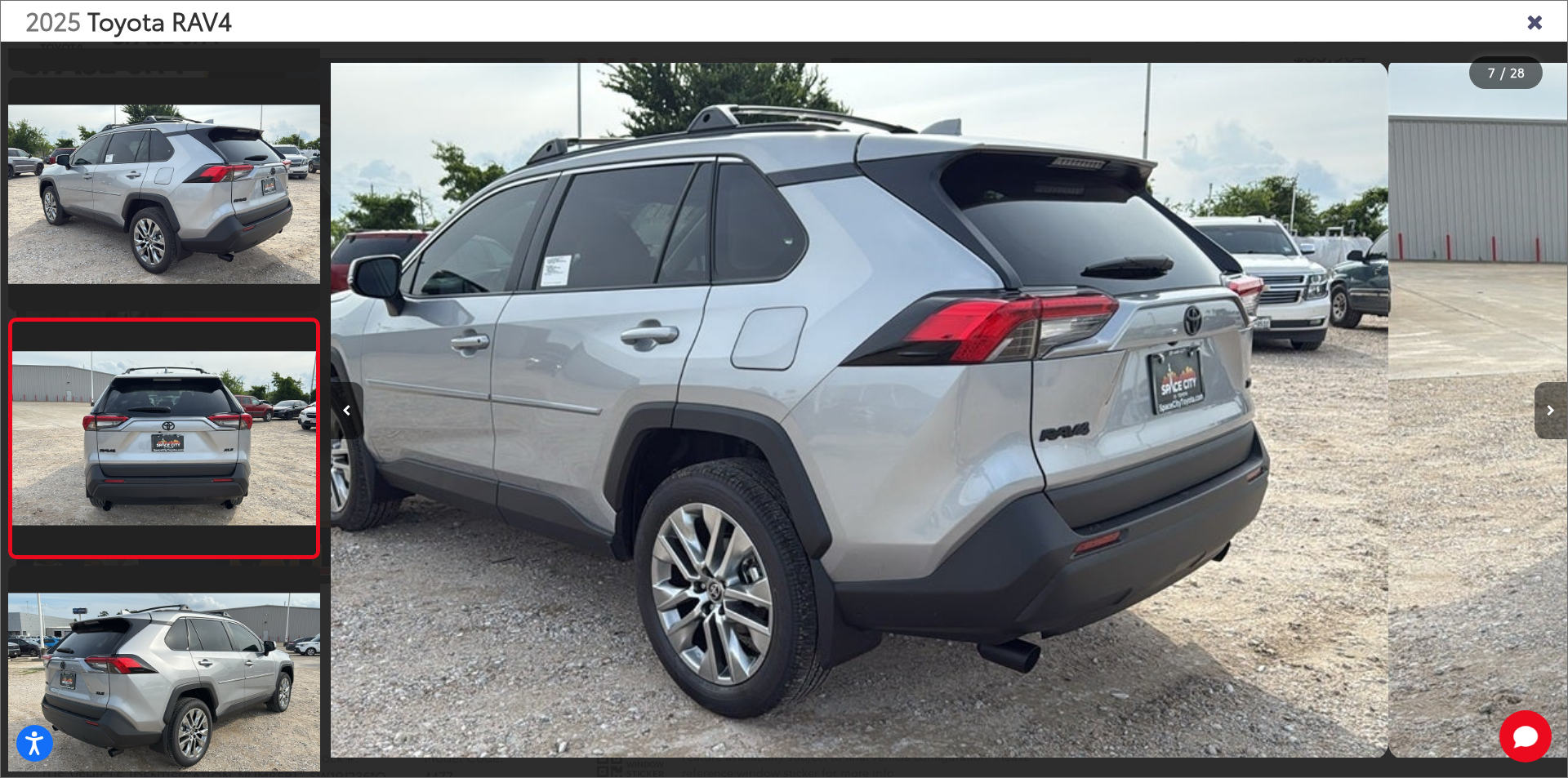
scroll to position [0, 0]
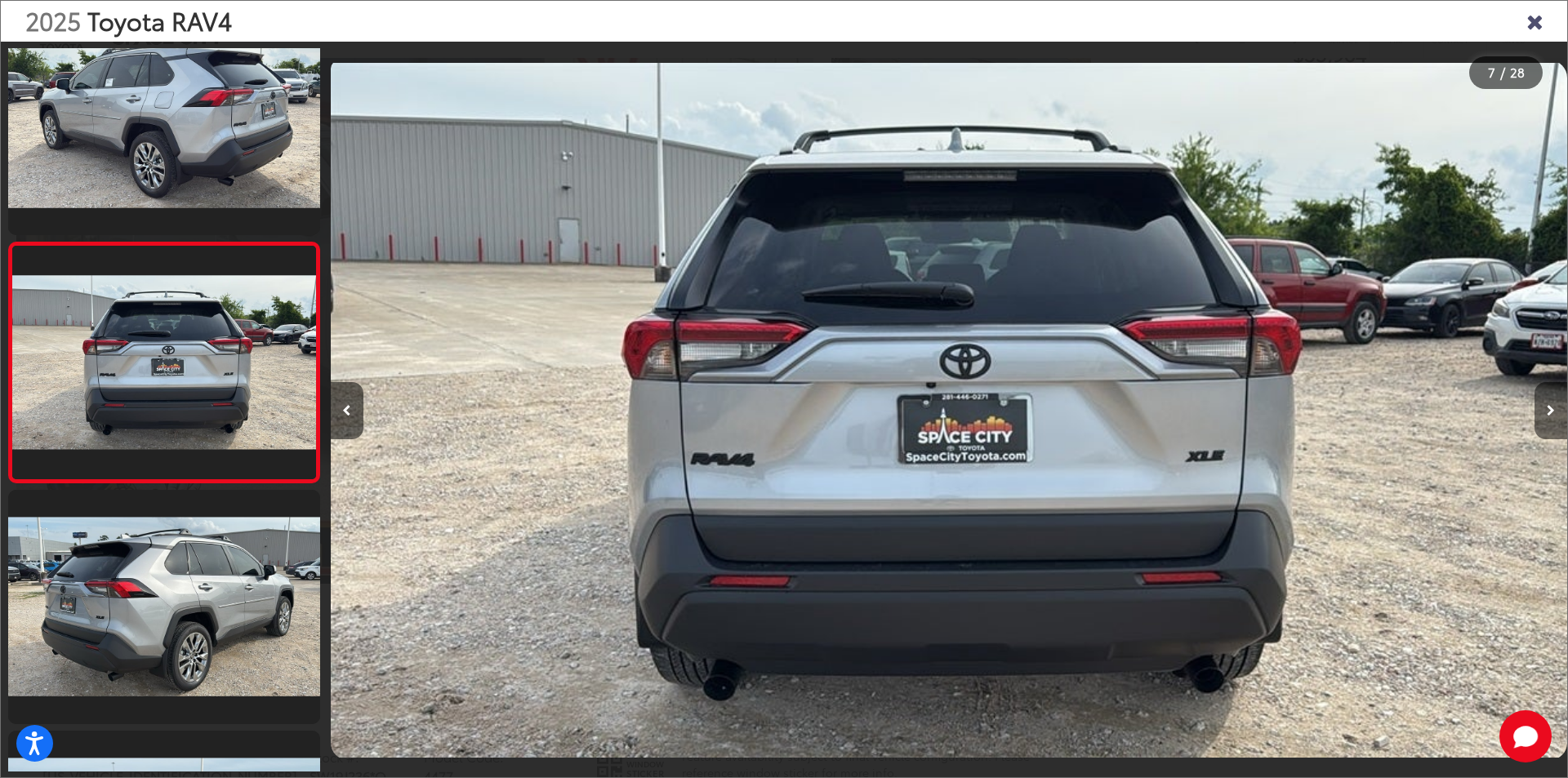
click at [1555, 407] on icon "Next image" at bounding box center [1550, 410] width 8 height 12
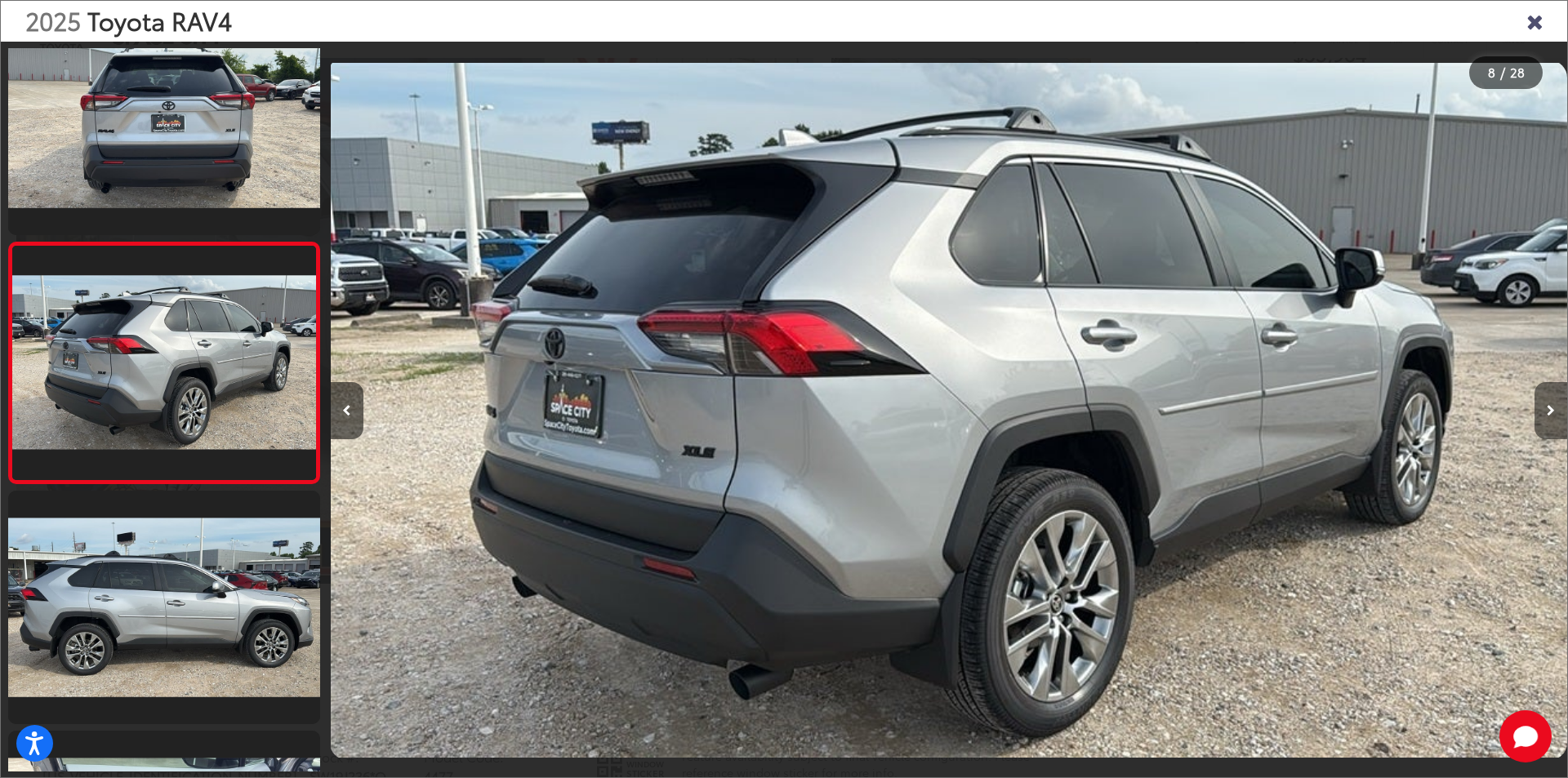
click at [1555, 408] on button "Next image" at bounding box center [1551, 411] width 32 height 58
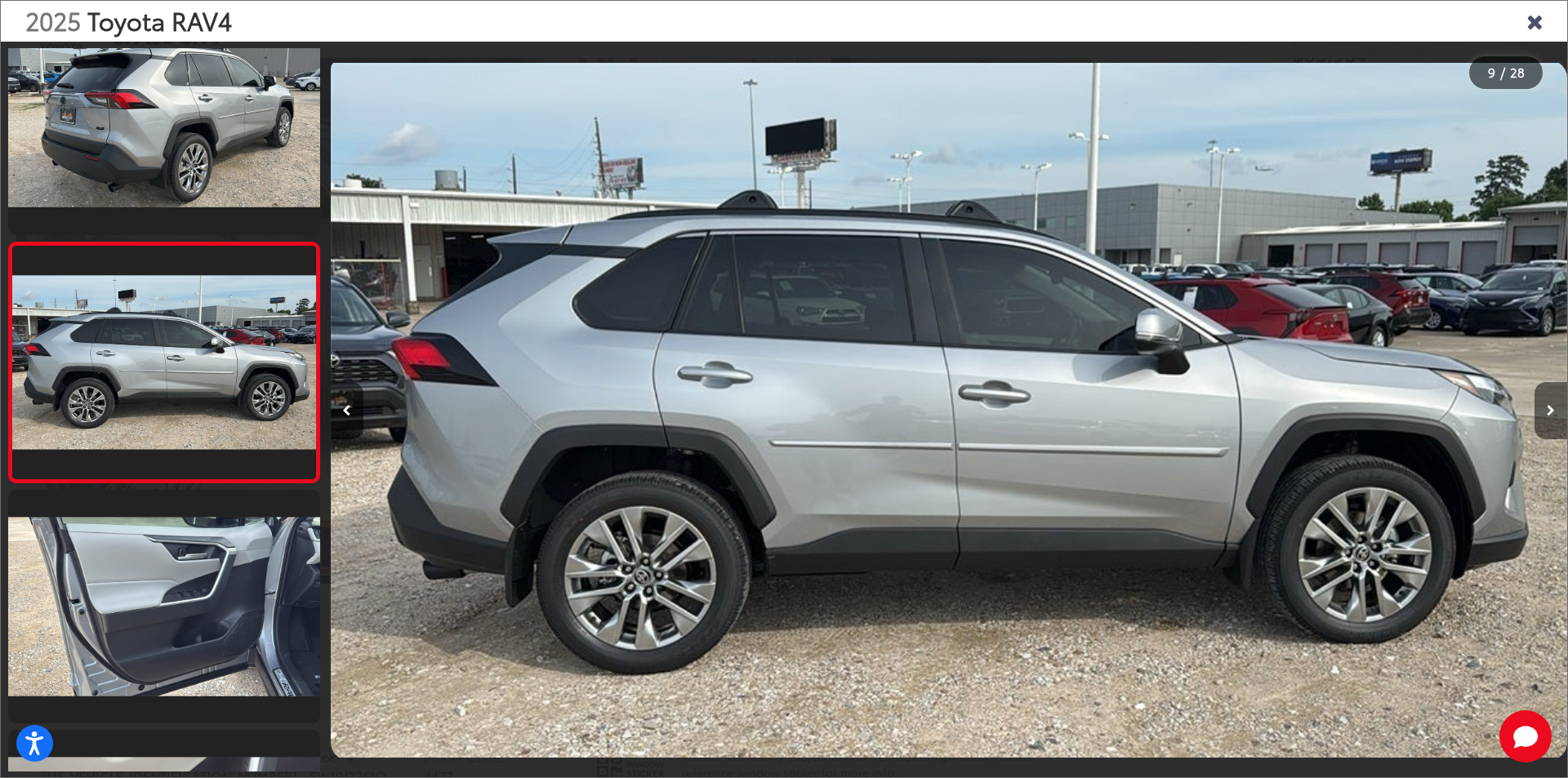
click at [1555, 408] on button "Next image" at bounding box center [1551, 411] width 32 height 58
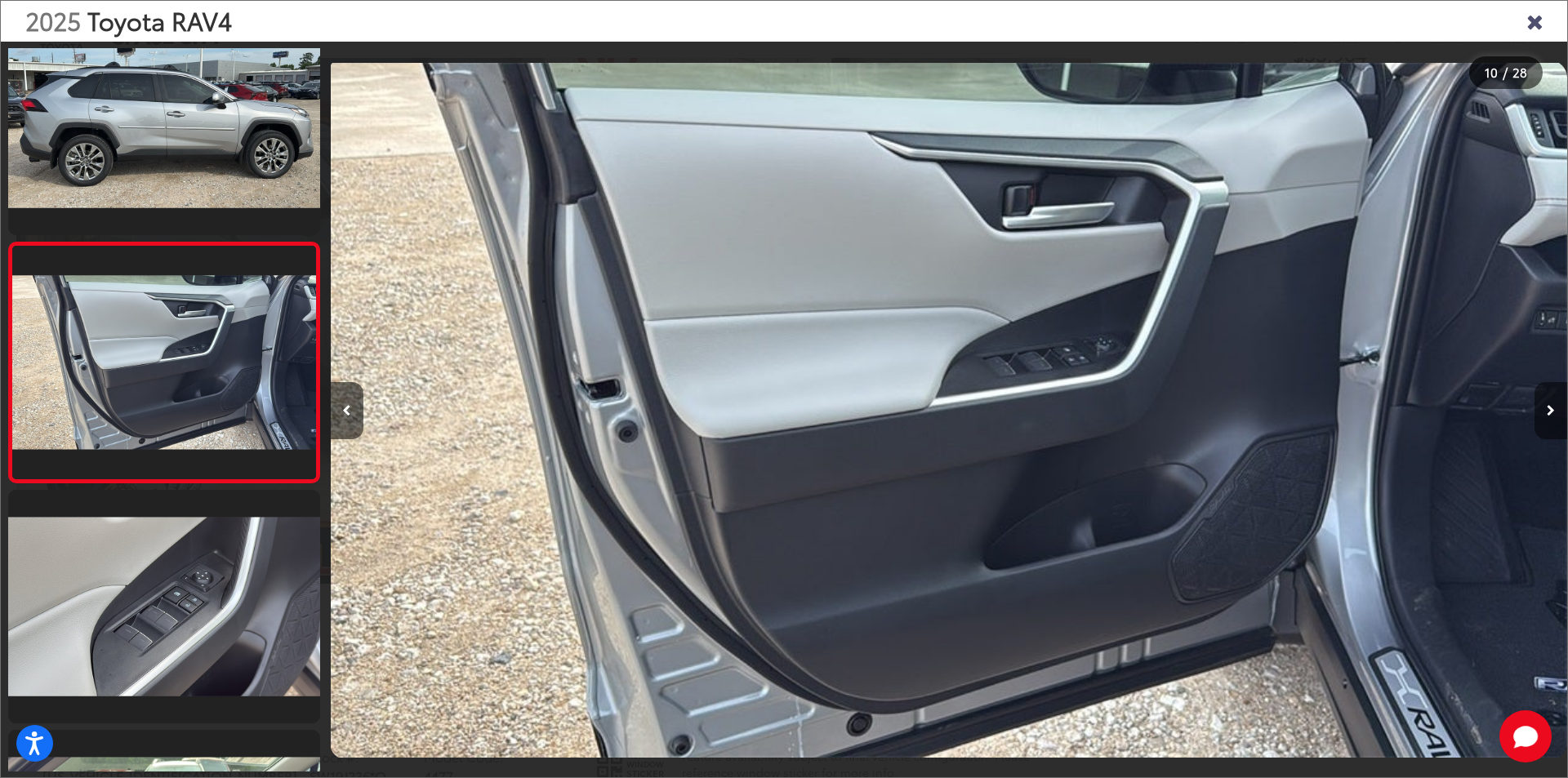
click at [1553, 412] on icon "Next image" at bounding box center [1550, 410] width 8 height 12
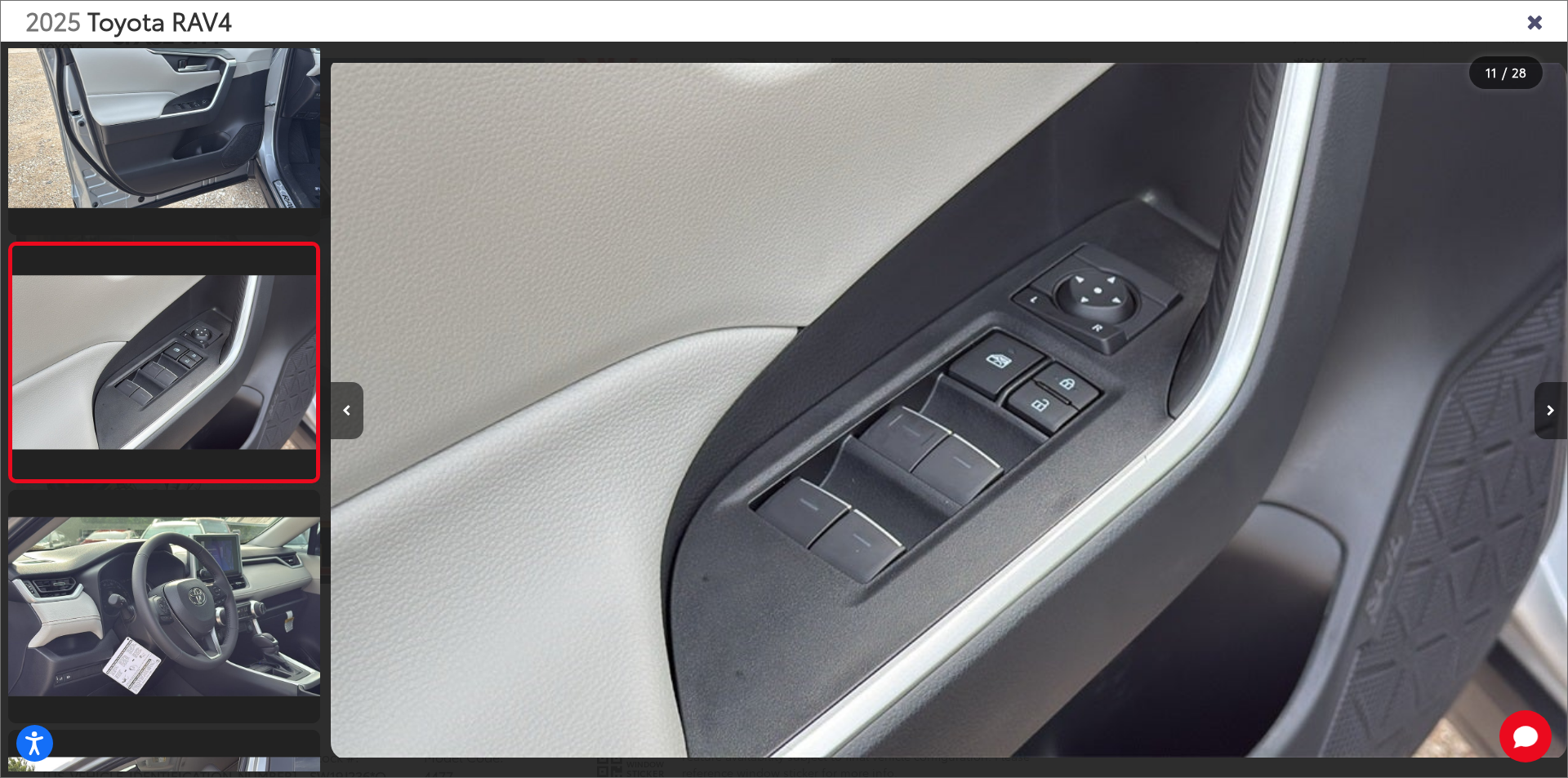
click at [1553, 412] on icon "Next image" at bounding box center [1550, 410] width 8 height 12
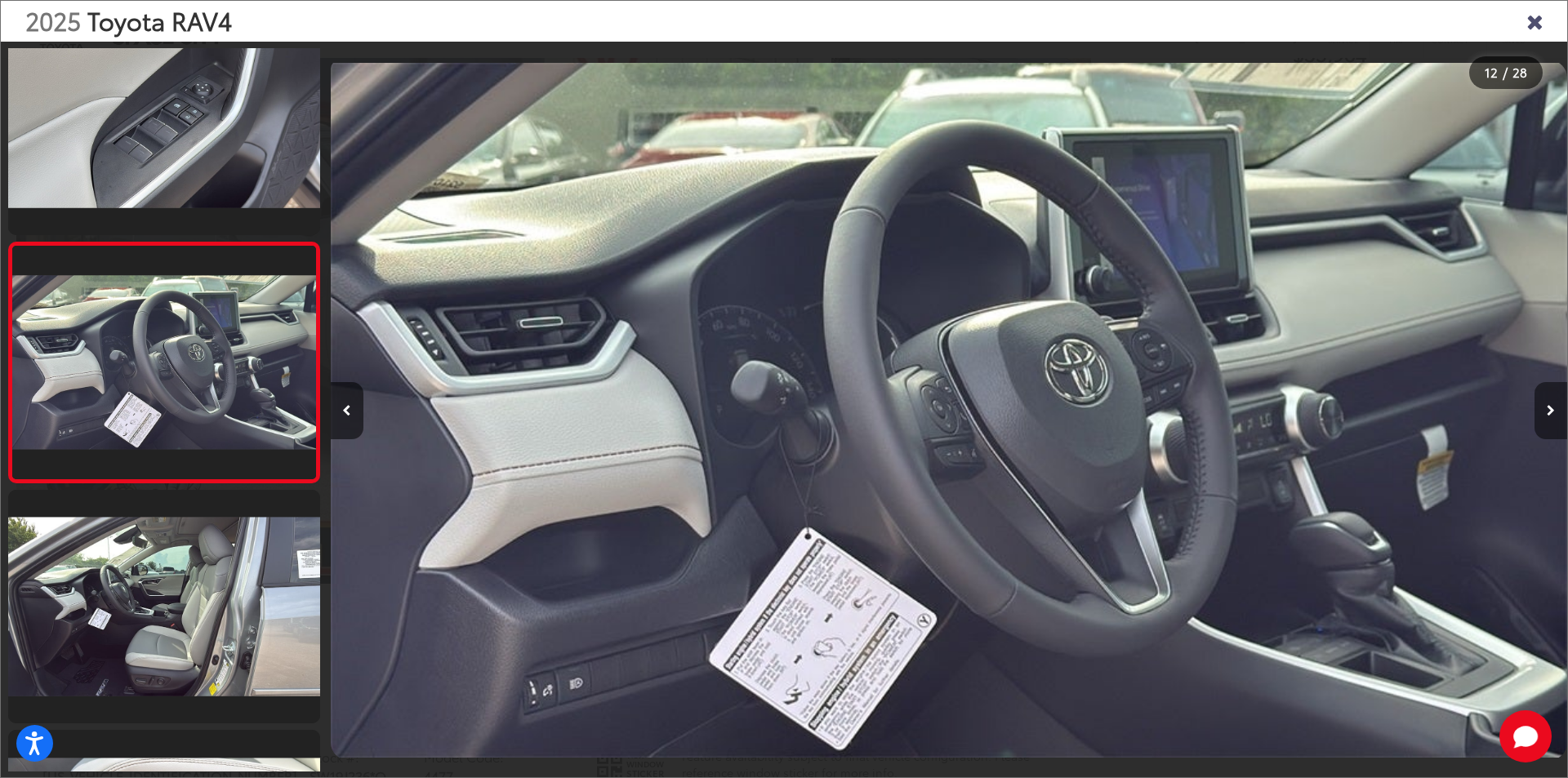
click at [1553, 412] on icon "Next image" at bounding box center [1550, 410] width 8 height 12
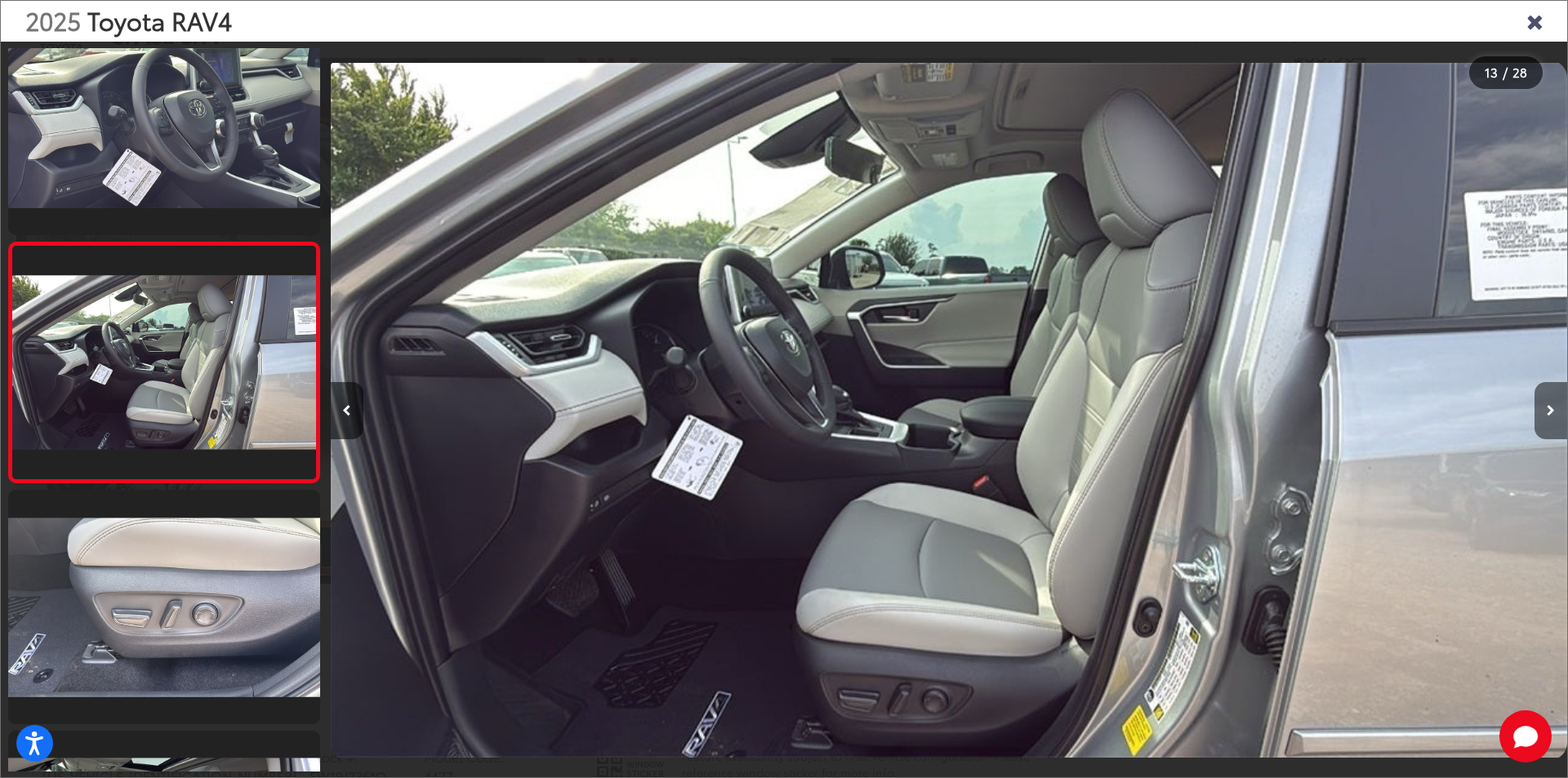
click at [1553, 412] on icon "Next image" at bounding box center [1550, 410] width 8 height 12
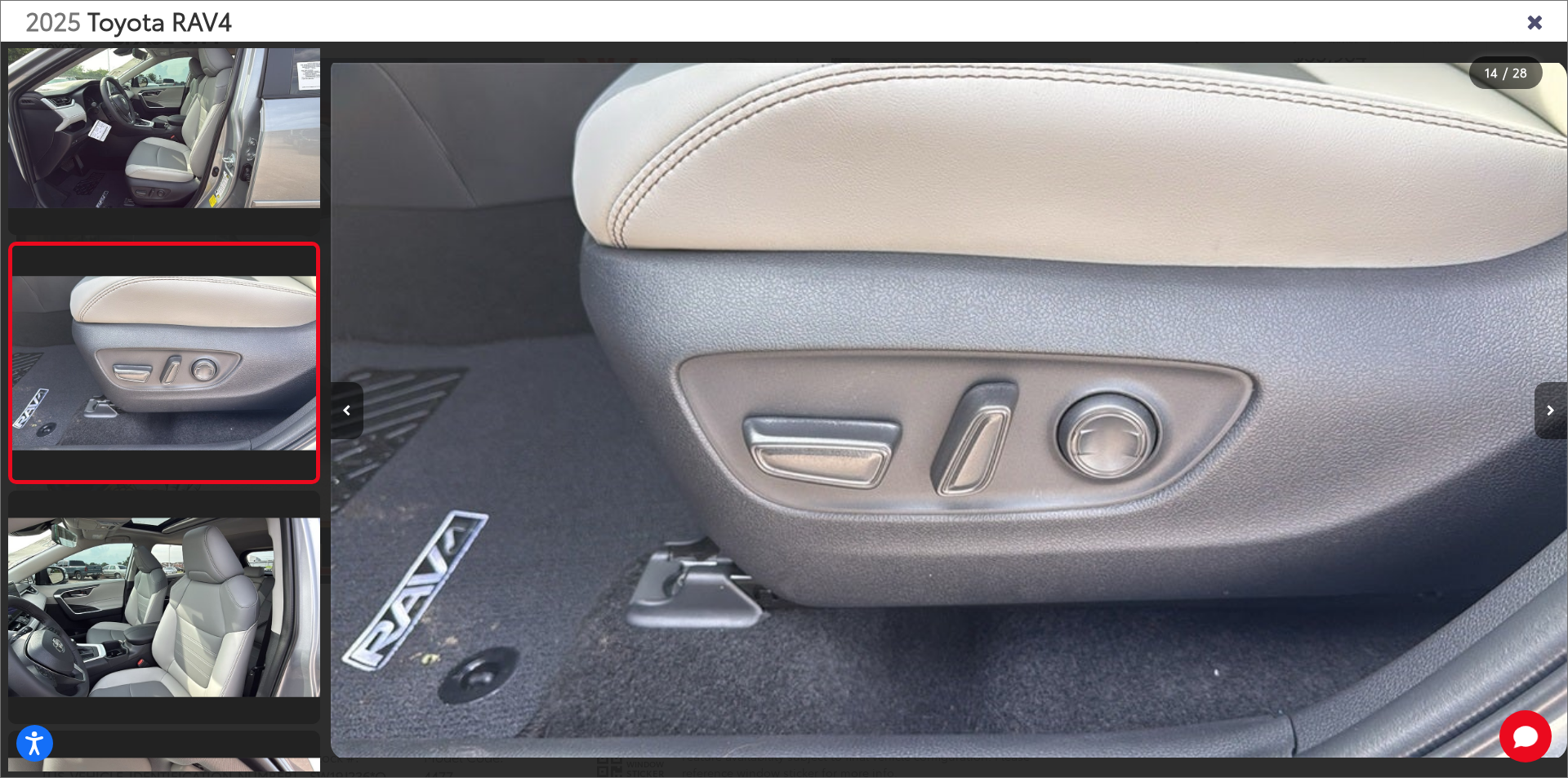
click at [1553, 412] on icon "Next image" at bounding box center [1550, 410] width 8 height 12
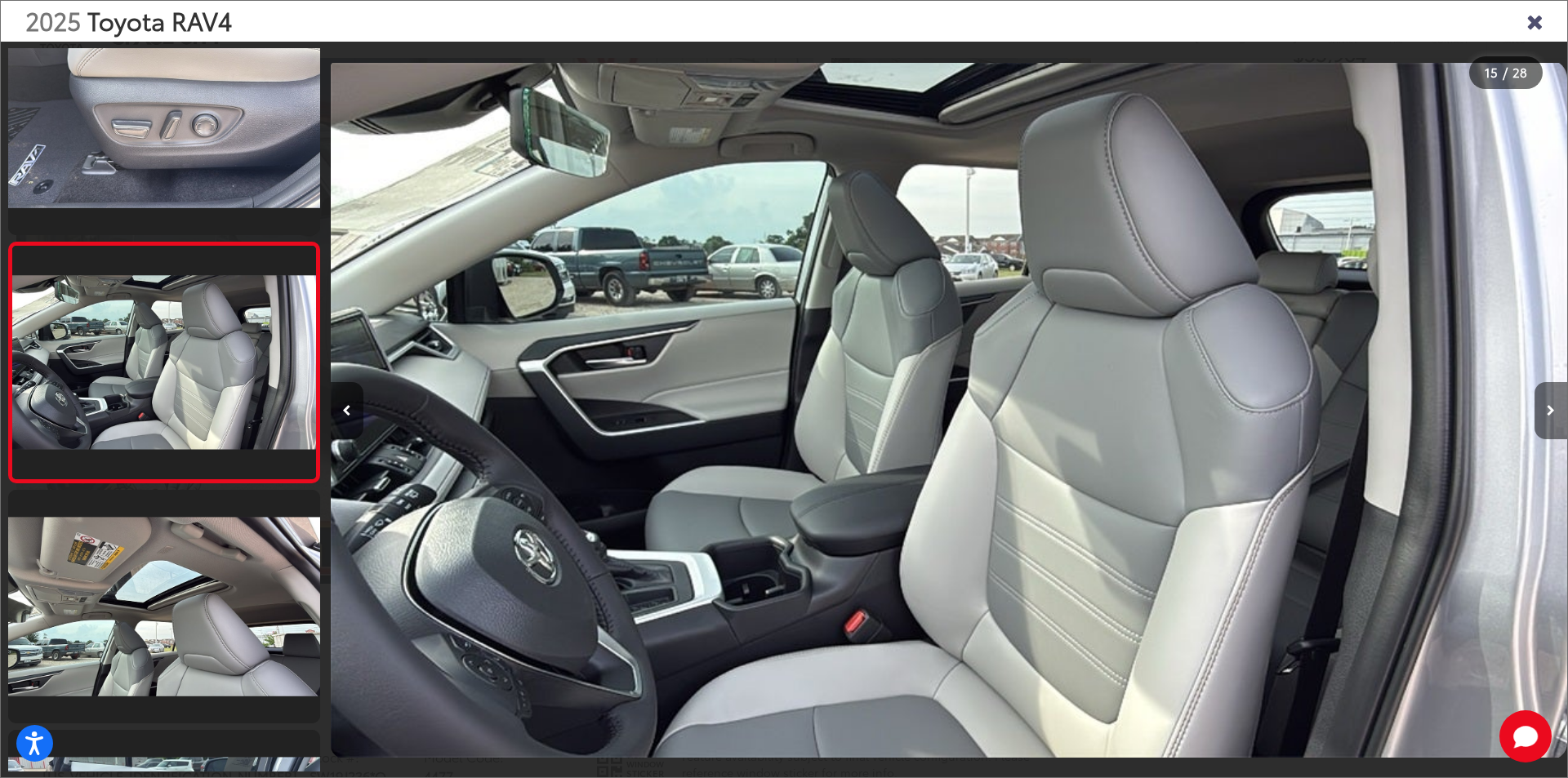
click at [1553, 412] on icon "Next image" at bounding box center [1550, 410] width 8 height 12
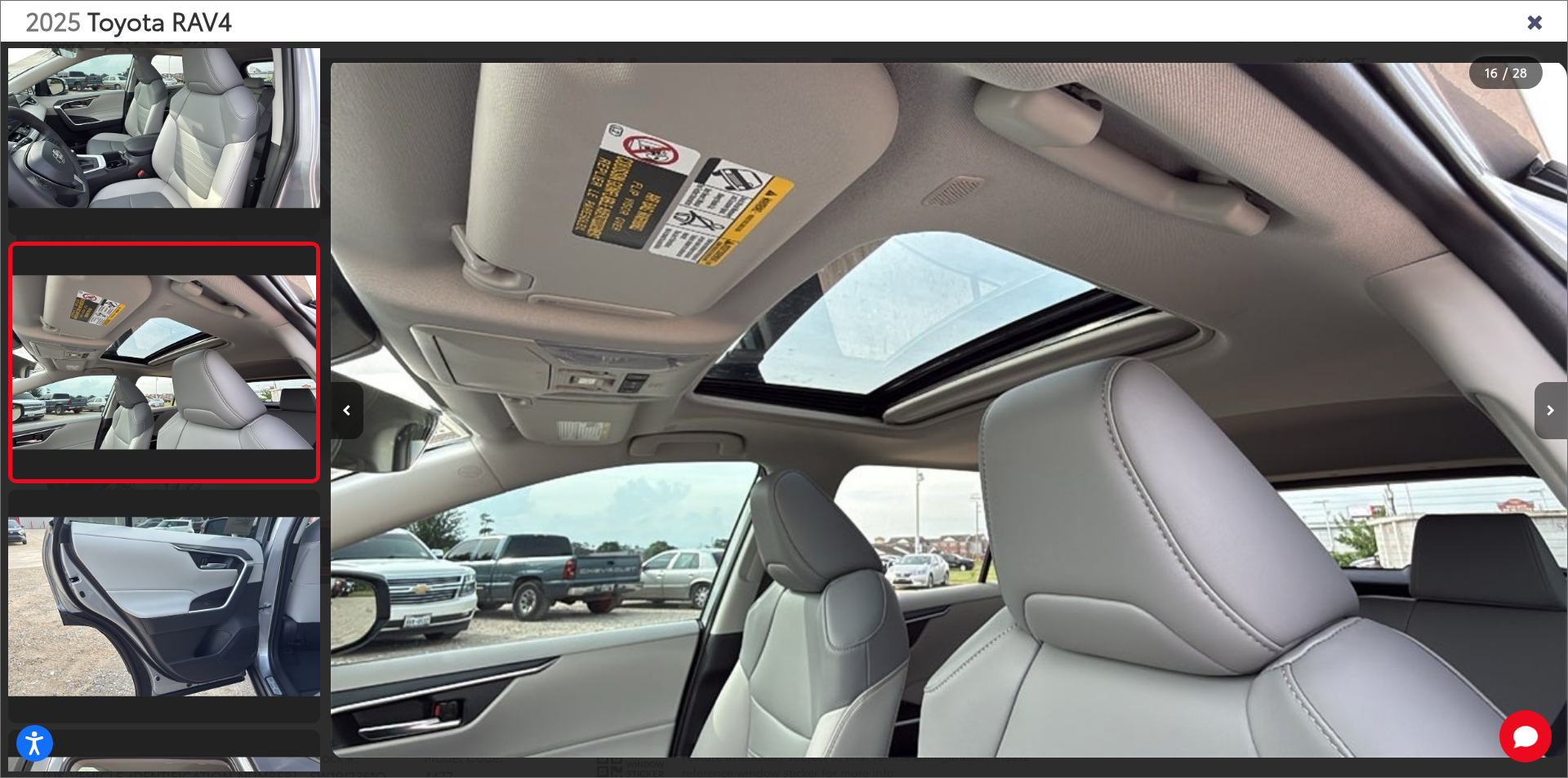
click at [1553, 412] on icon "Next image" at bounding box center [1550, 410] width 8 height 12
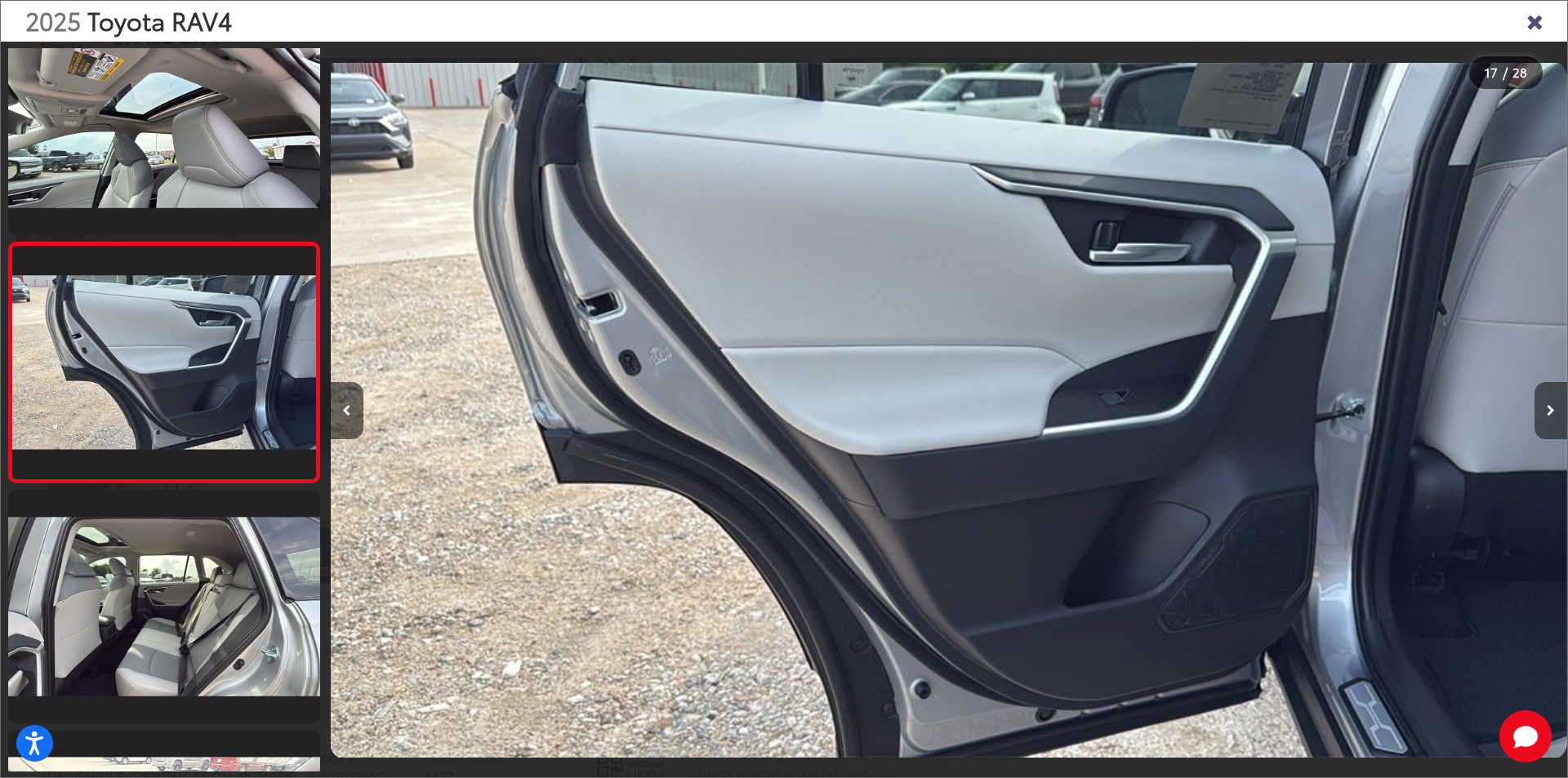
click at [1553, 412] on icon "Next image" at bounding box center [1550, 410] width 8 height 12
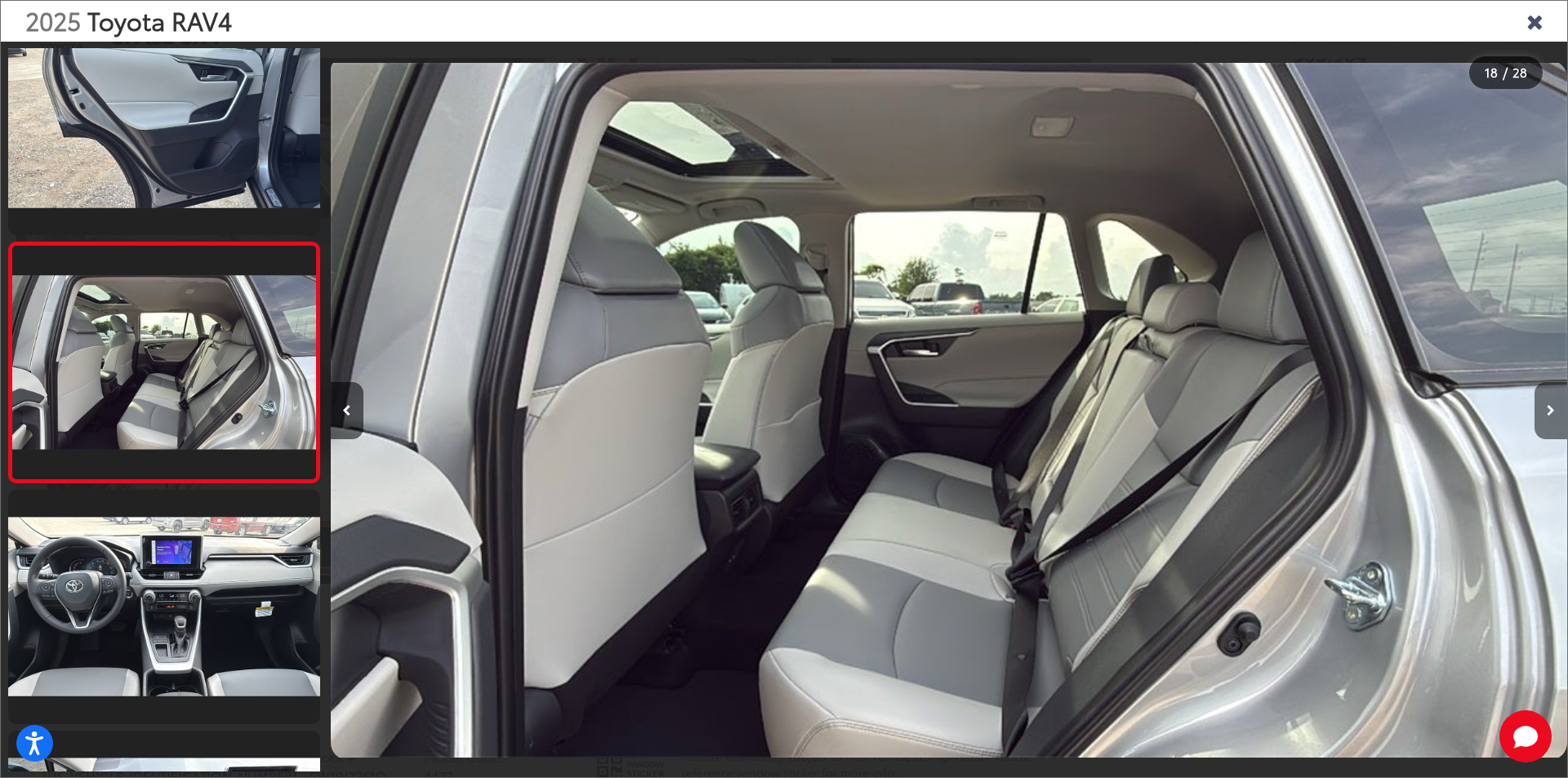
click at [1553, 412] on icon "Next image" at bounding box center [1550, 410] width 8 height 12
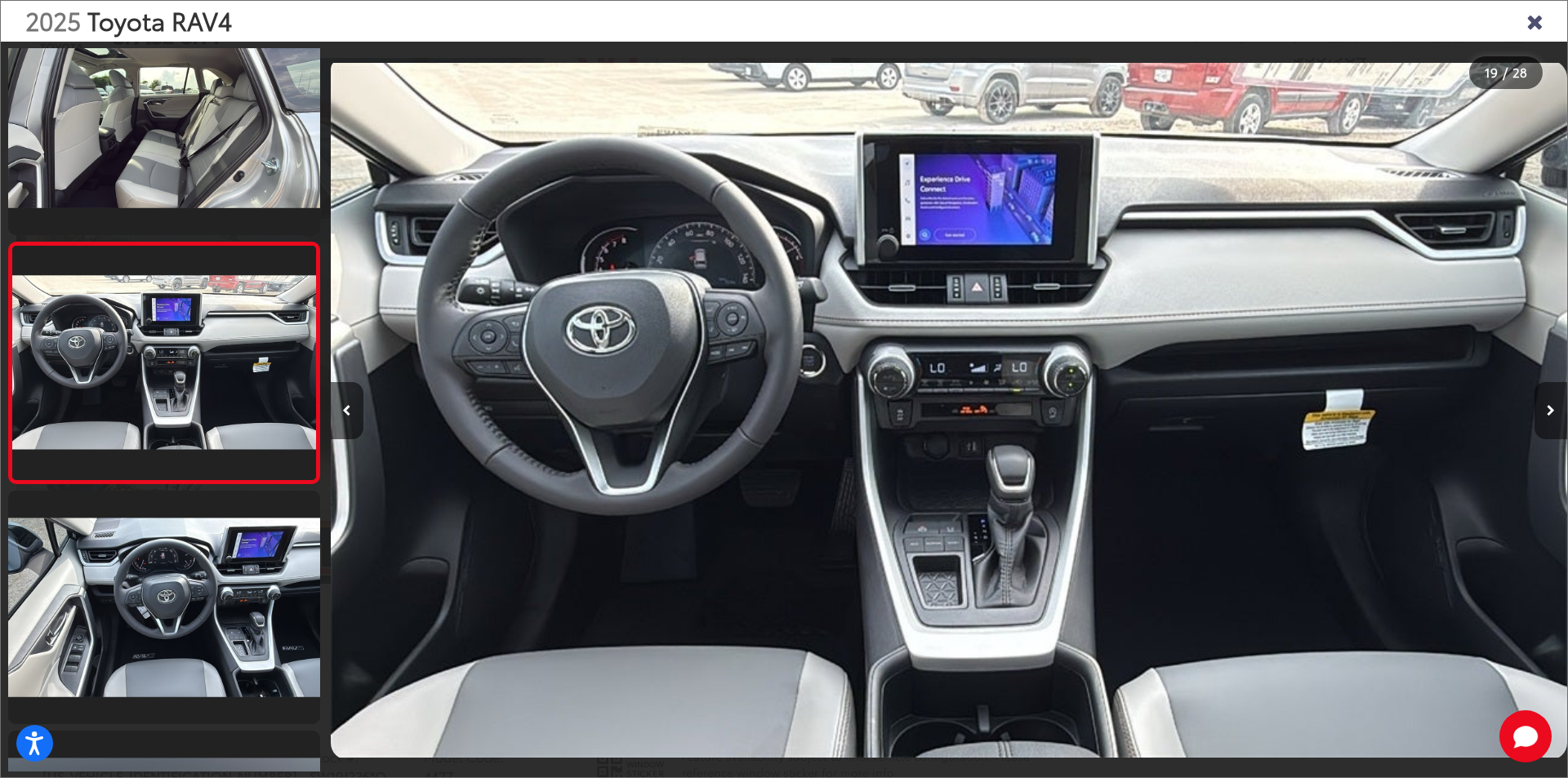
click at [1554, 412] on icon "Next image" at bounding box center [1550, 410] width 8 height 12
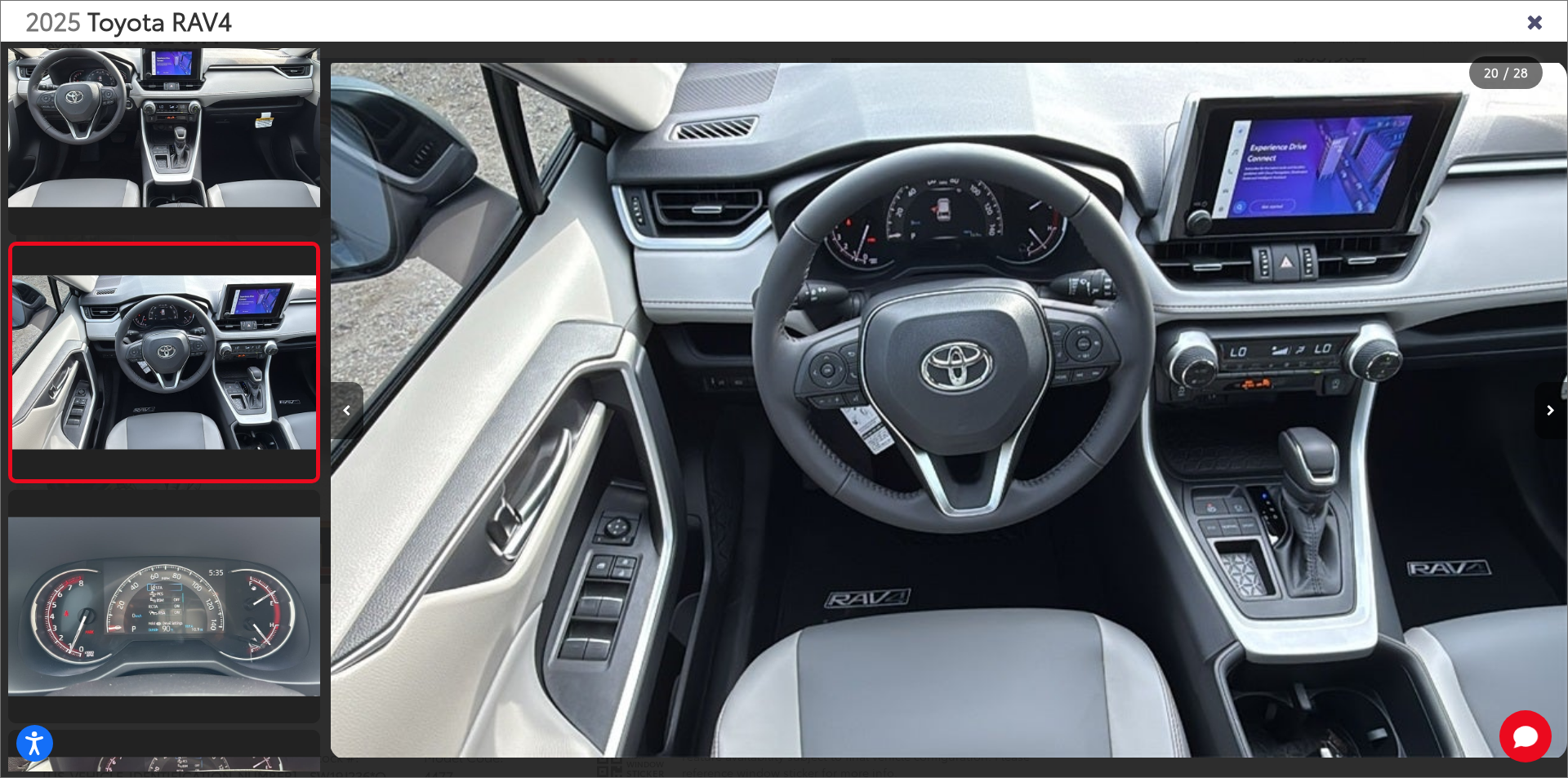
click at [1555, 412] on icon "Next image" at bounding box center [1550, 410] width 8 height 12
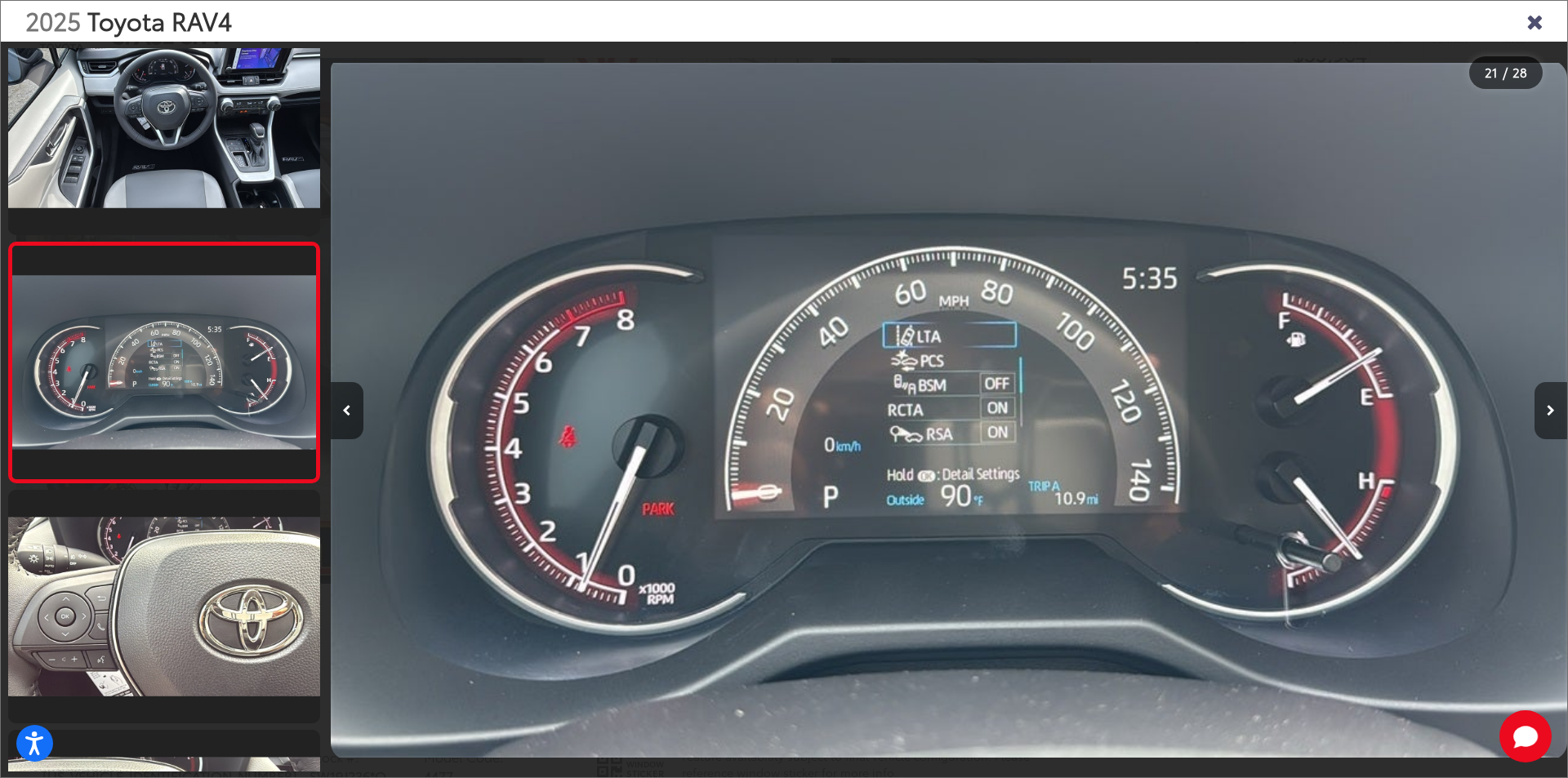
click at [1555, 412] on icon "Next image" at bounding box center [1550, 410] width 8 height 12
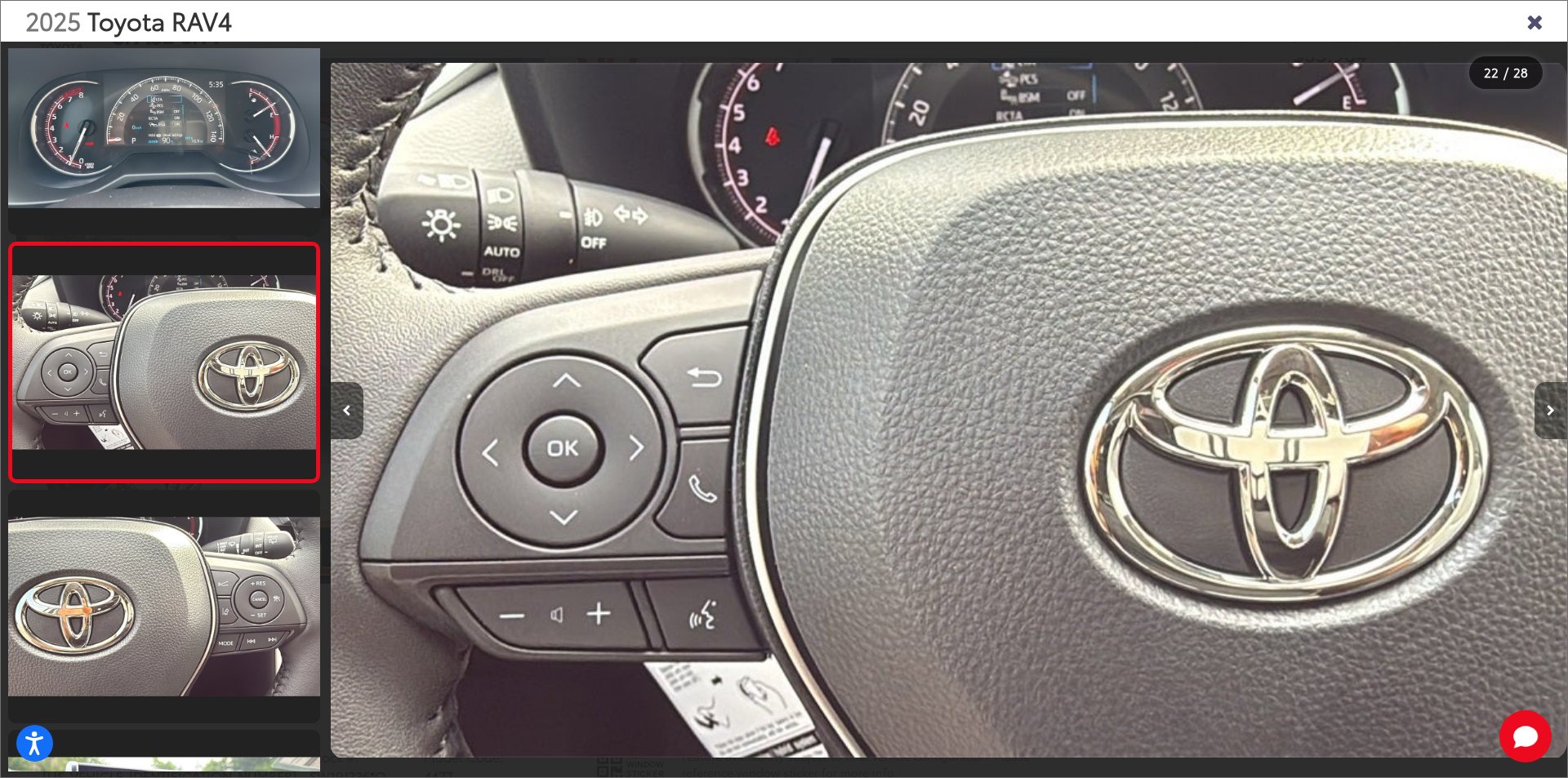
click at [1555, 412] on icon "Next image" at bounding box center [1550, 410] width 8 height 12
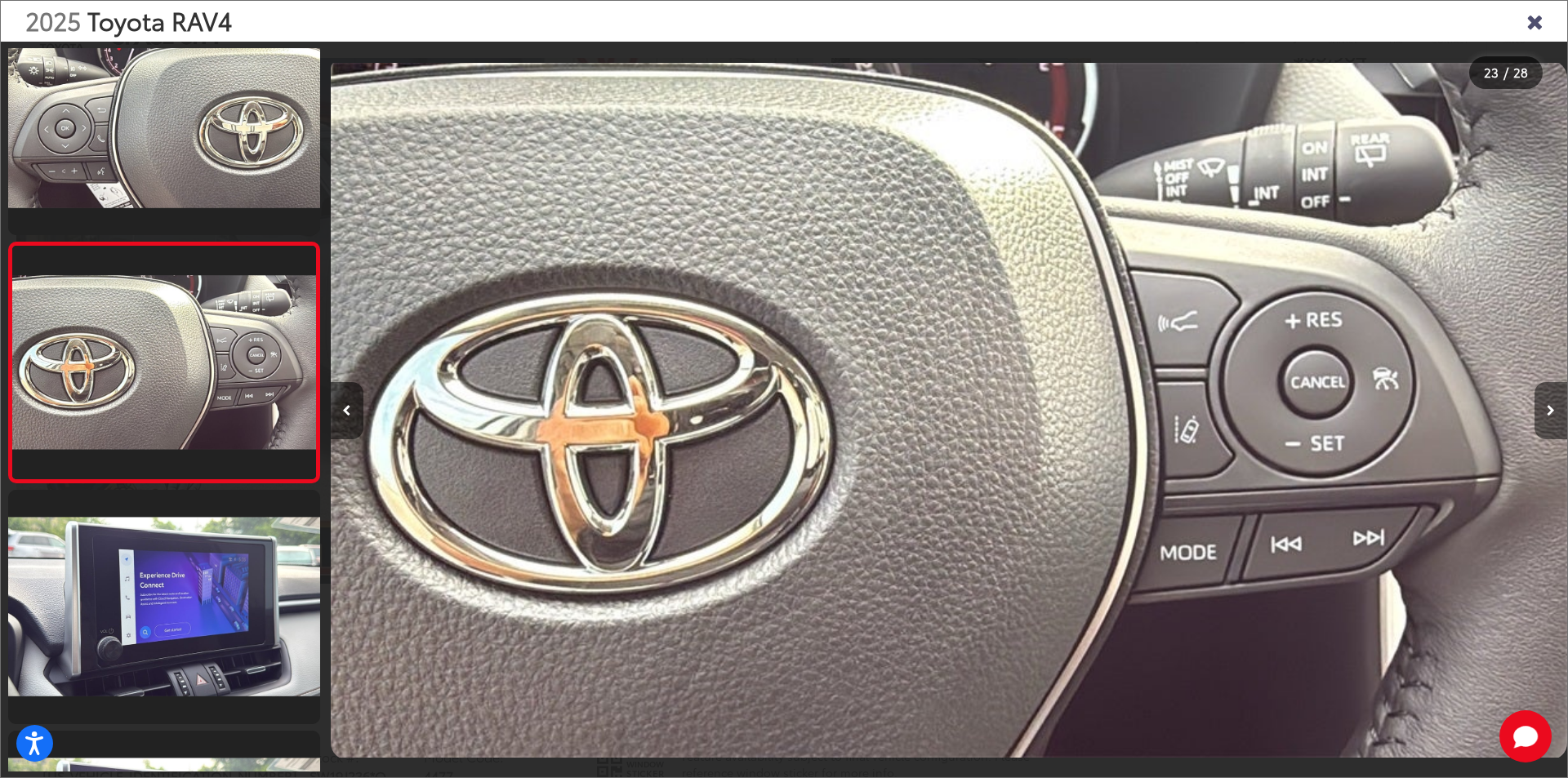
click at [1555, 412] on button "Next image" at bounding box center [1551, 411] width 32 height 58
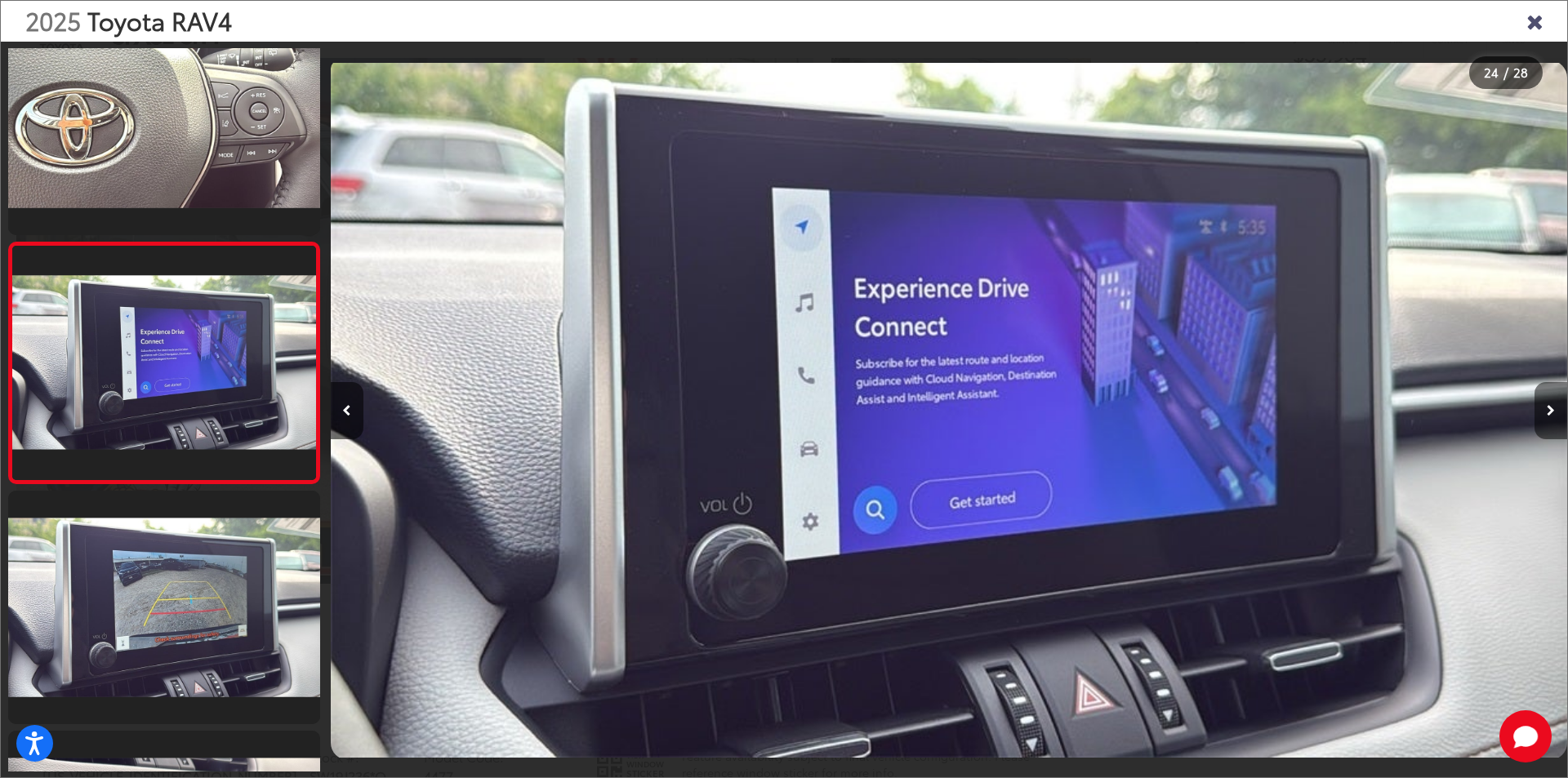
click at [1555, 412] on button "Next image" at bounding box center [1551, 411] width 32 height 58
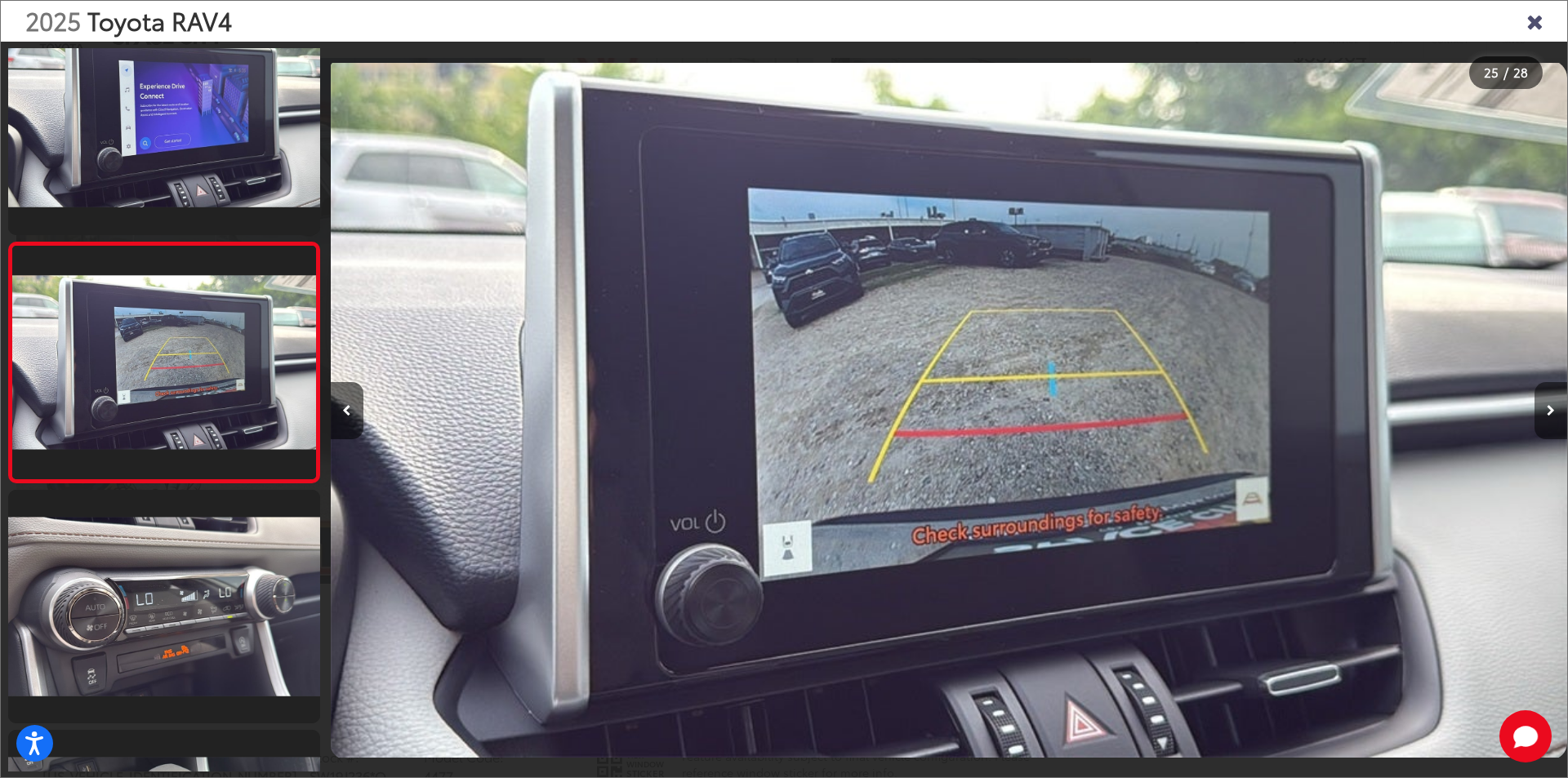
click at [1555, 412] on button "Next image" at bounding box center [1551, 411] width 32 height 58
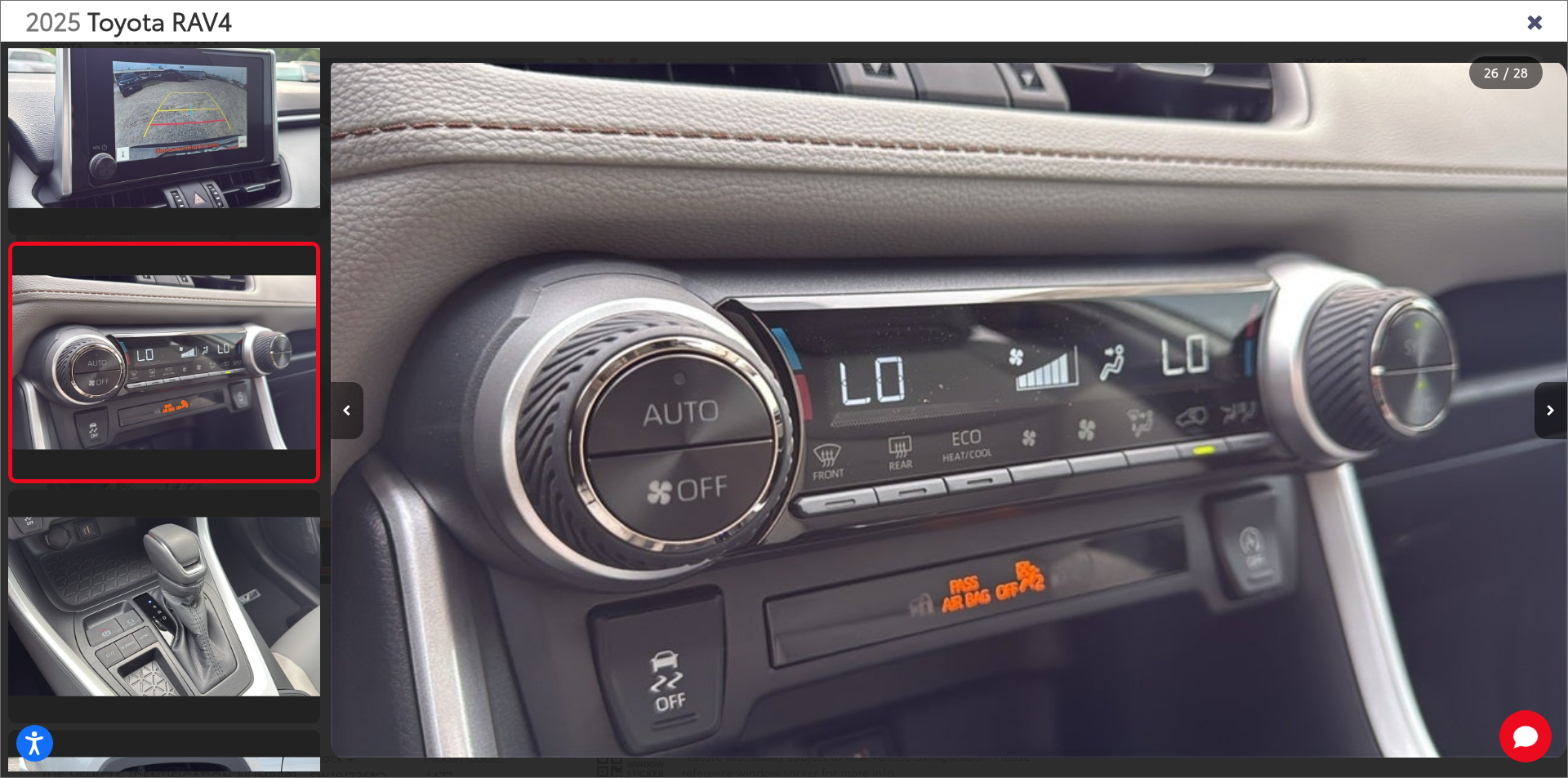
click at [345, 414] on icon "Previous image" at bounding box center [346, 410] width 9 height 12
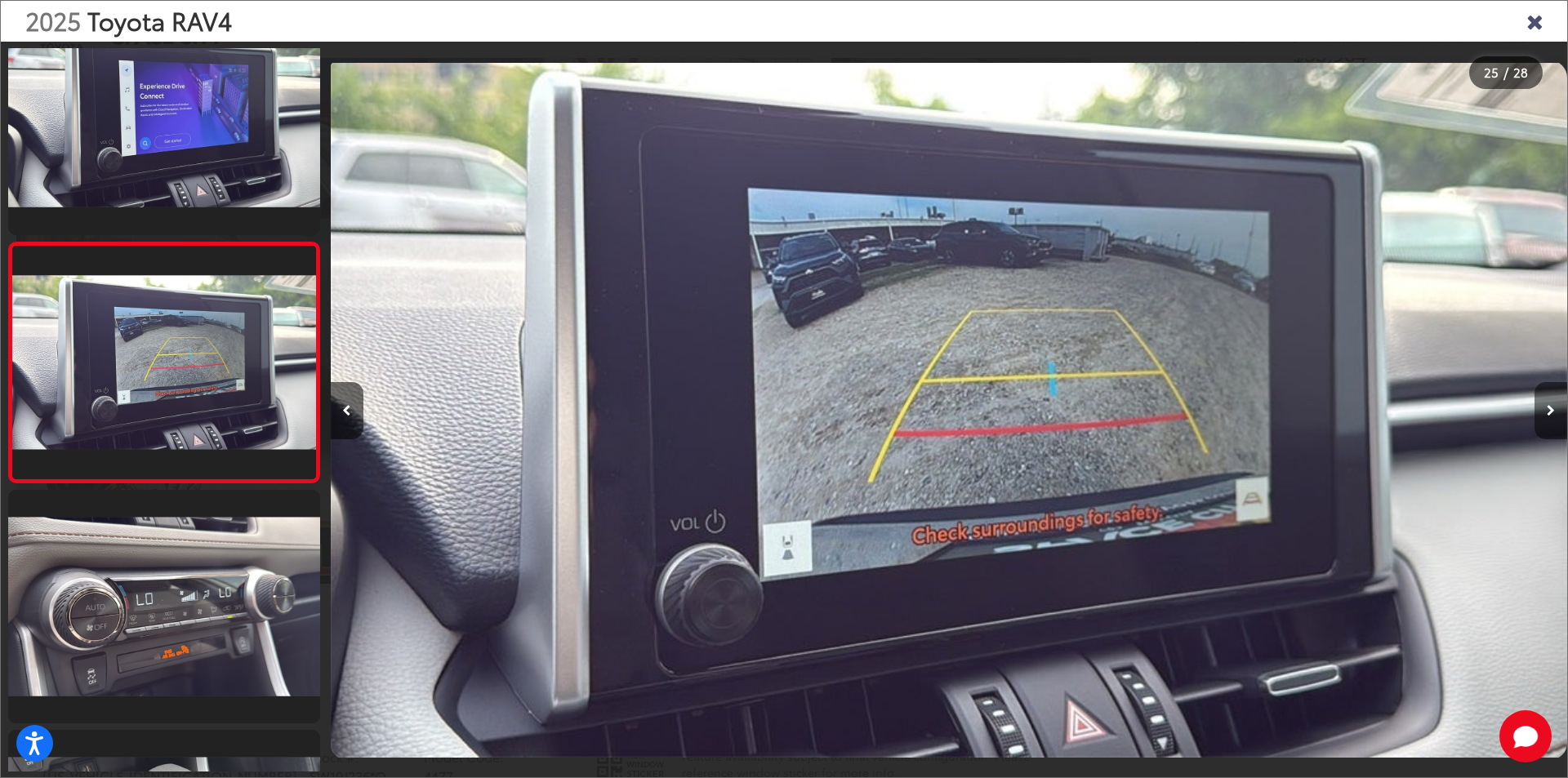
click at [1552, 416] on button "Next image" at bounding box center [1551, 411] width 32 height 58
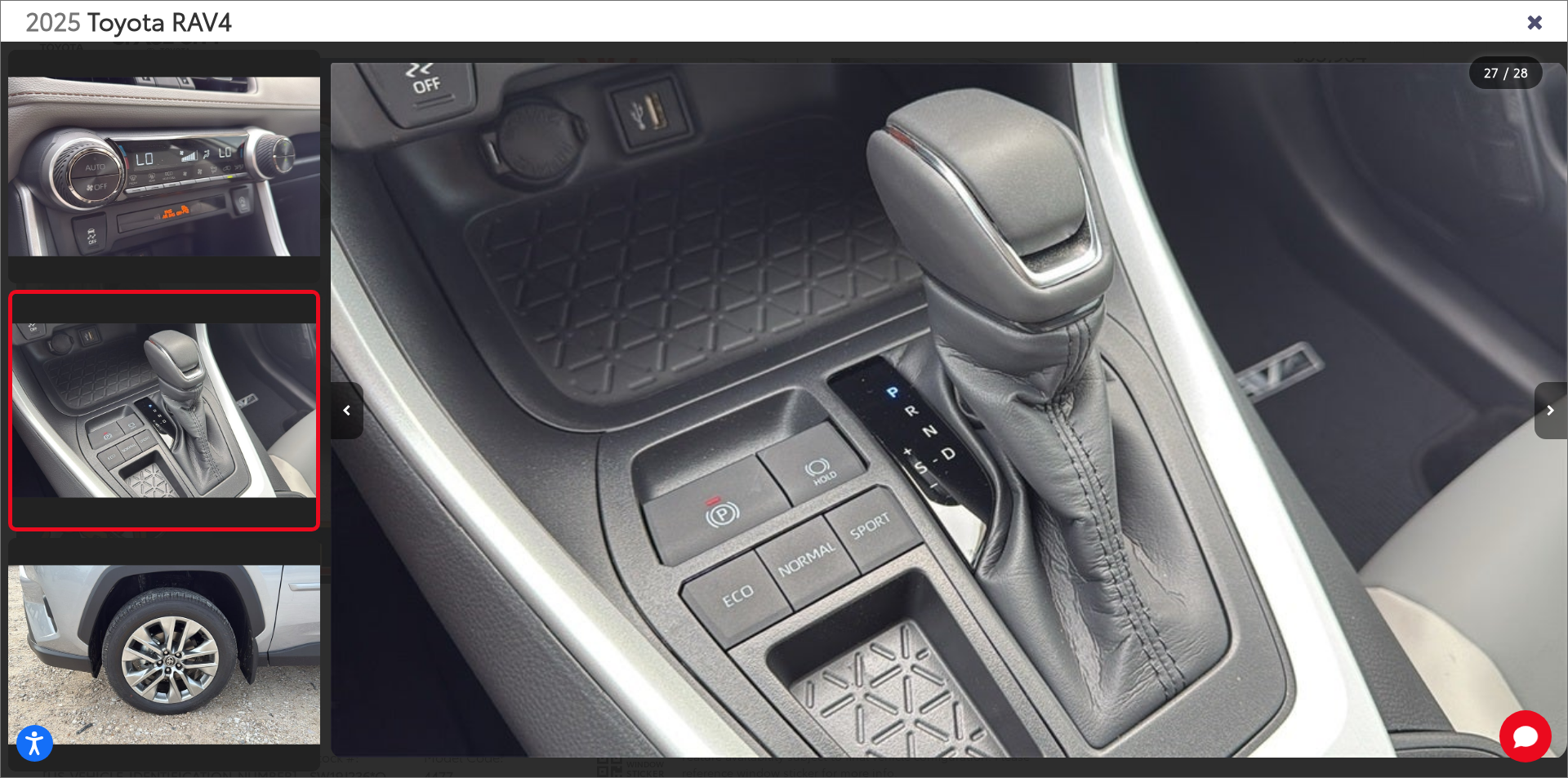
click at [1552, 416] on button "Next image" at bounding box center [1551, 411] width 32 height 58
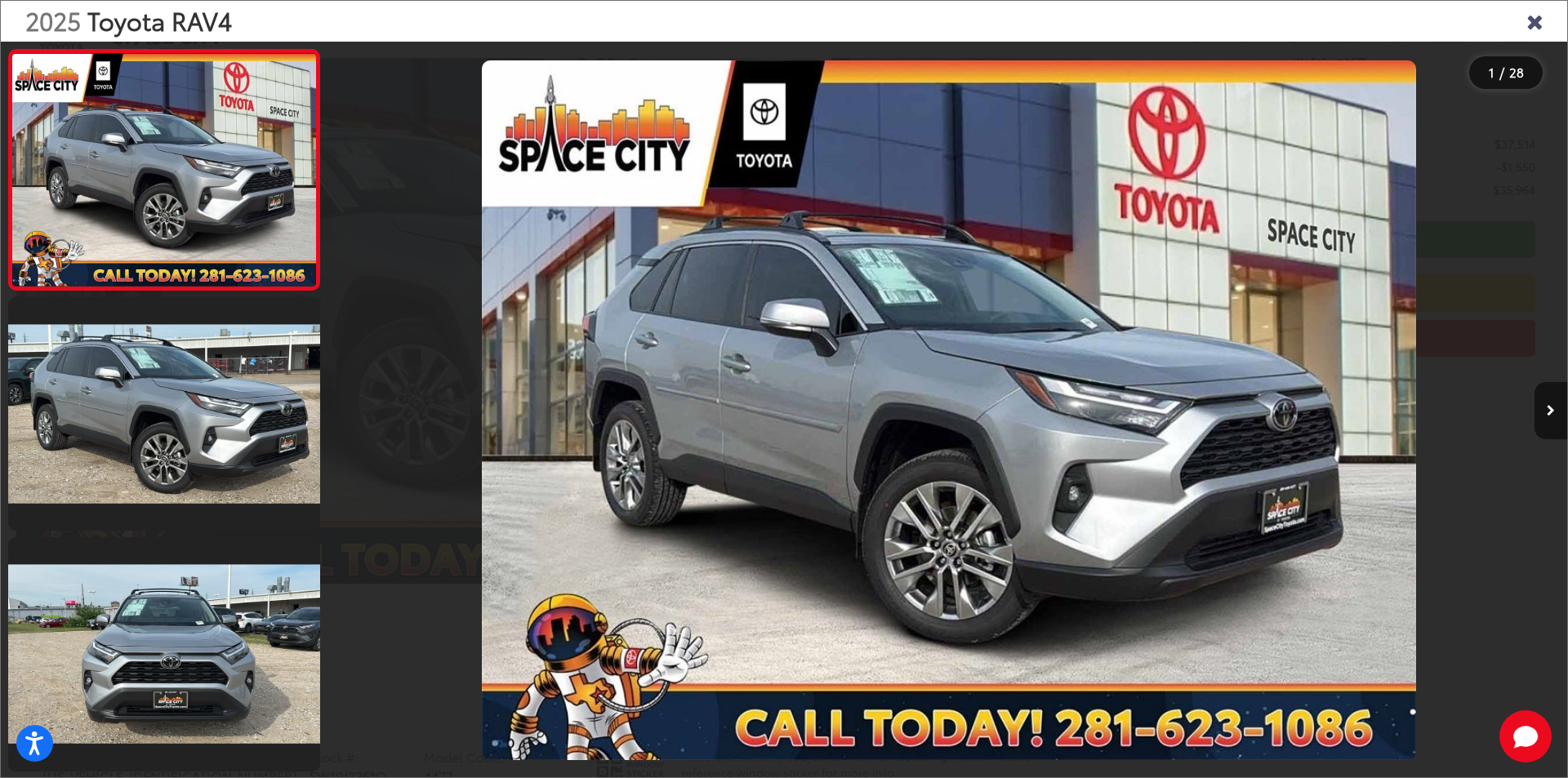
click at [1536, 22] on icon "Close gallery" at bounding box center [1535, 21] width 16 height 22
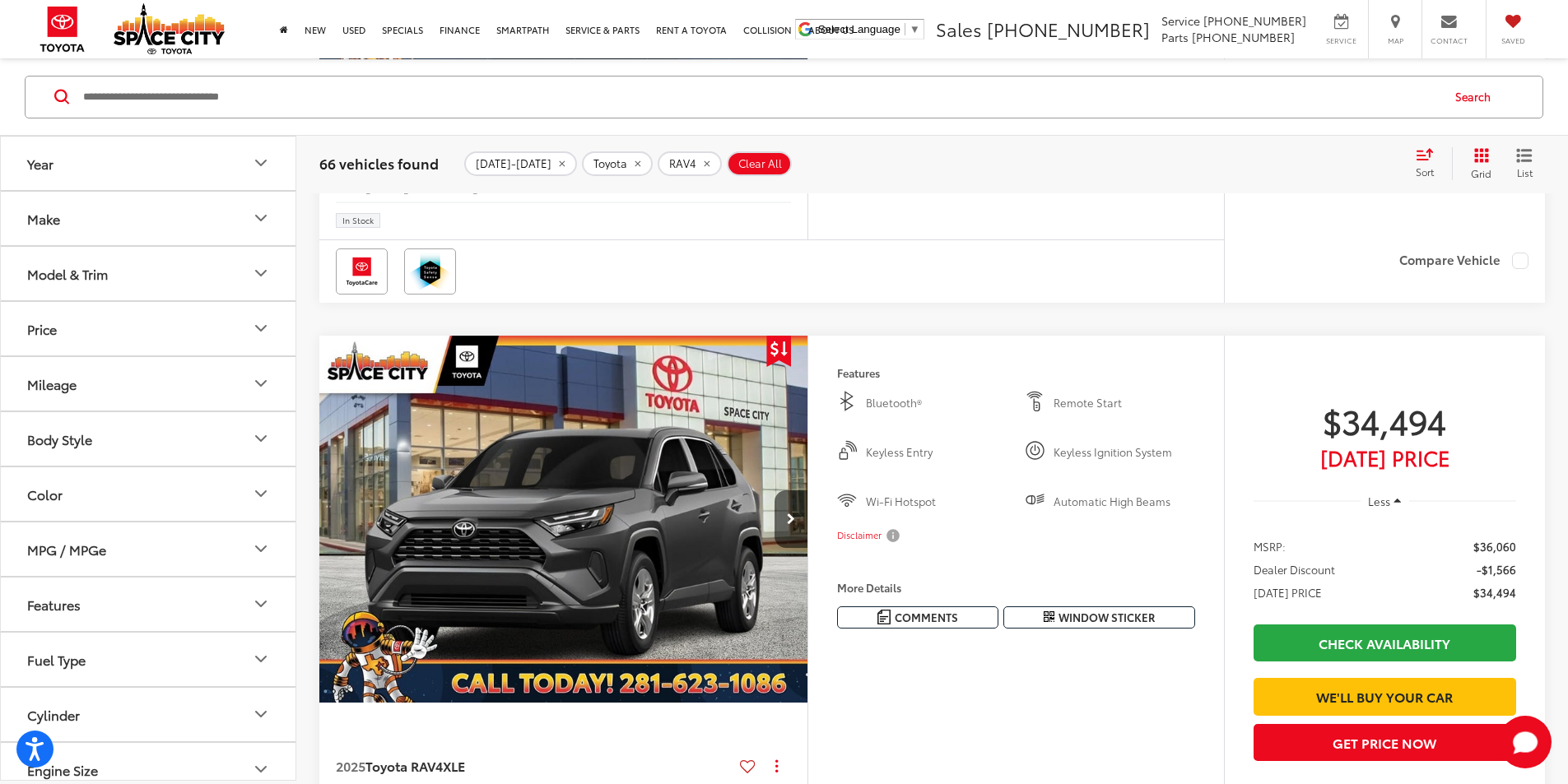
scroll to position [3695, 0]
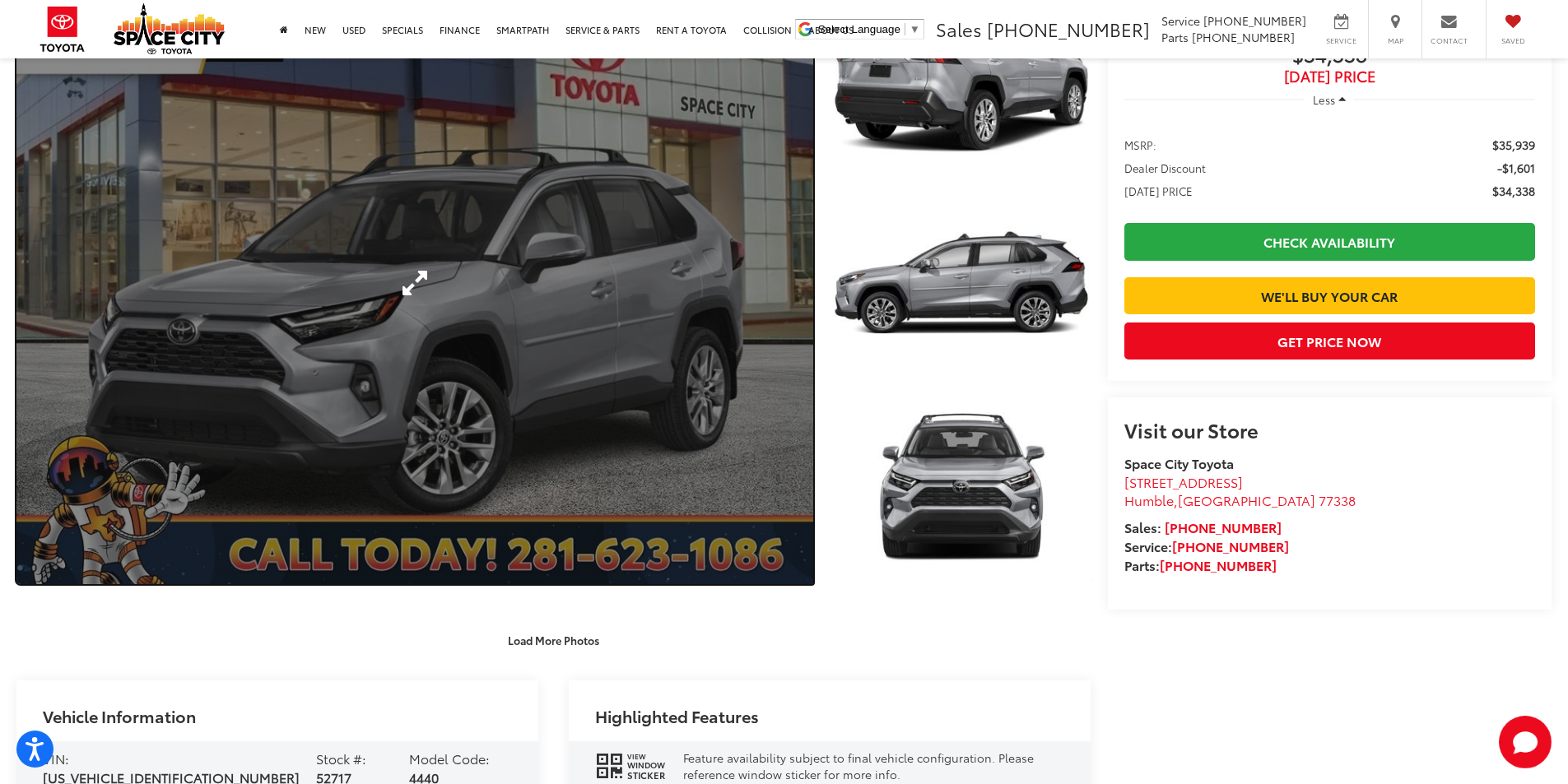
click at [600, 373] on link "Expand Photo 0" at bounding box center [414, 282] width 797 height 603
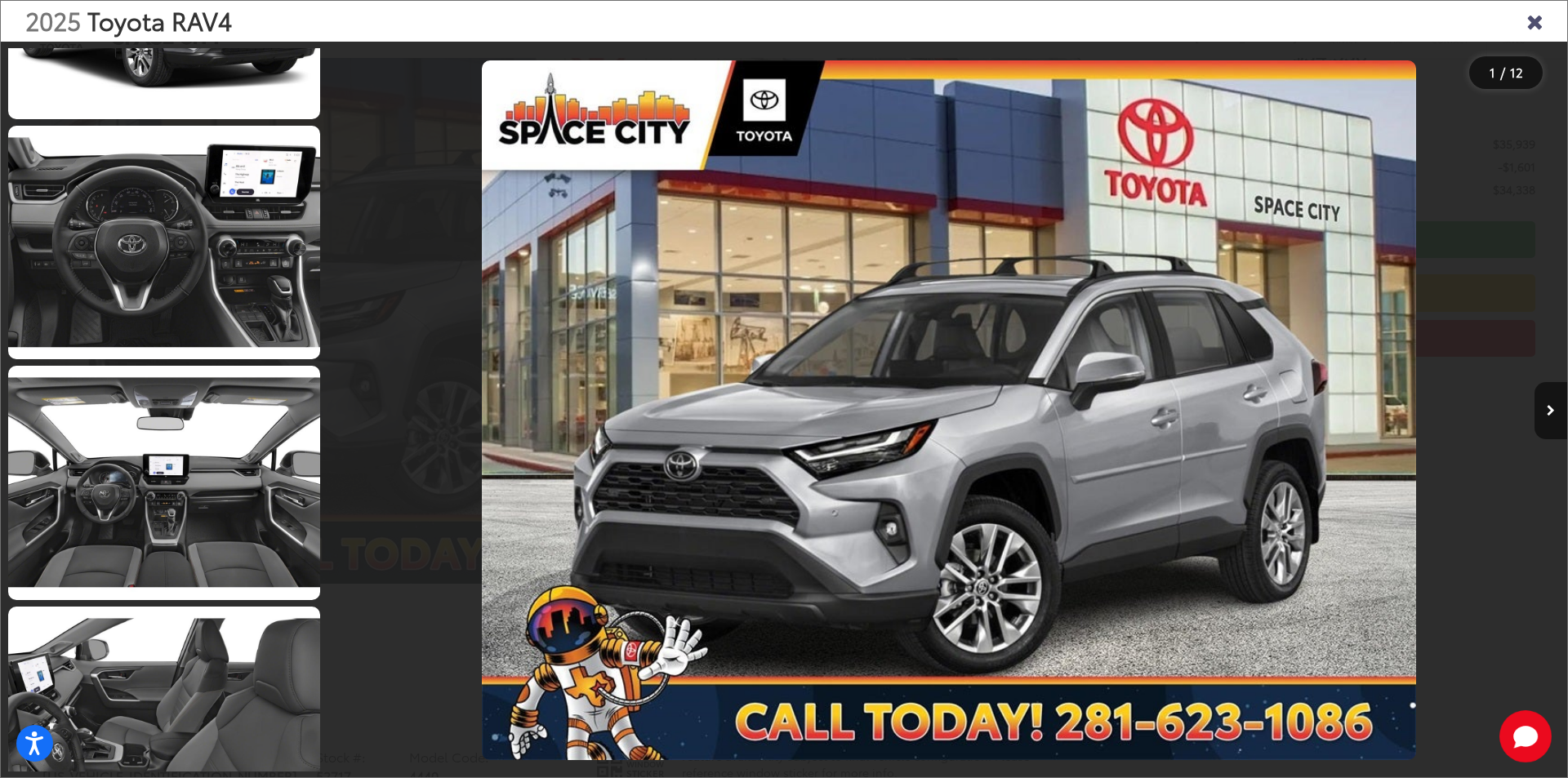
scroll to position [1470, 0]
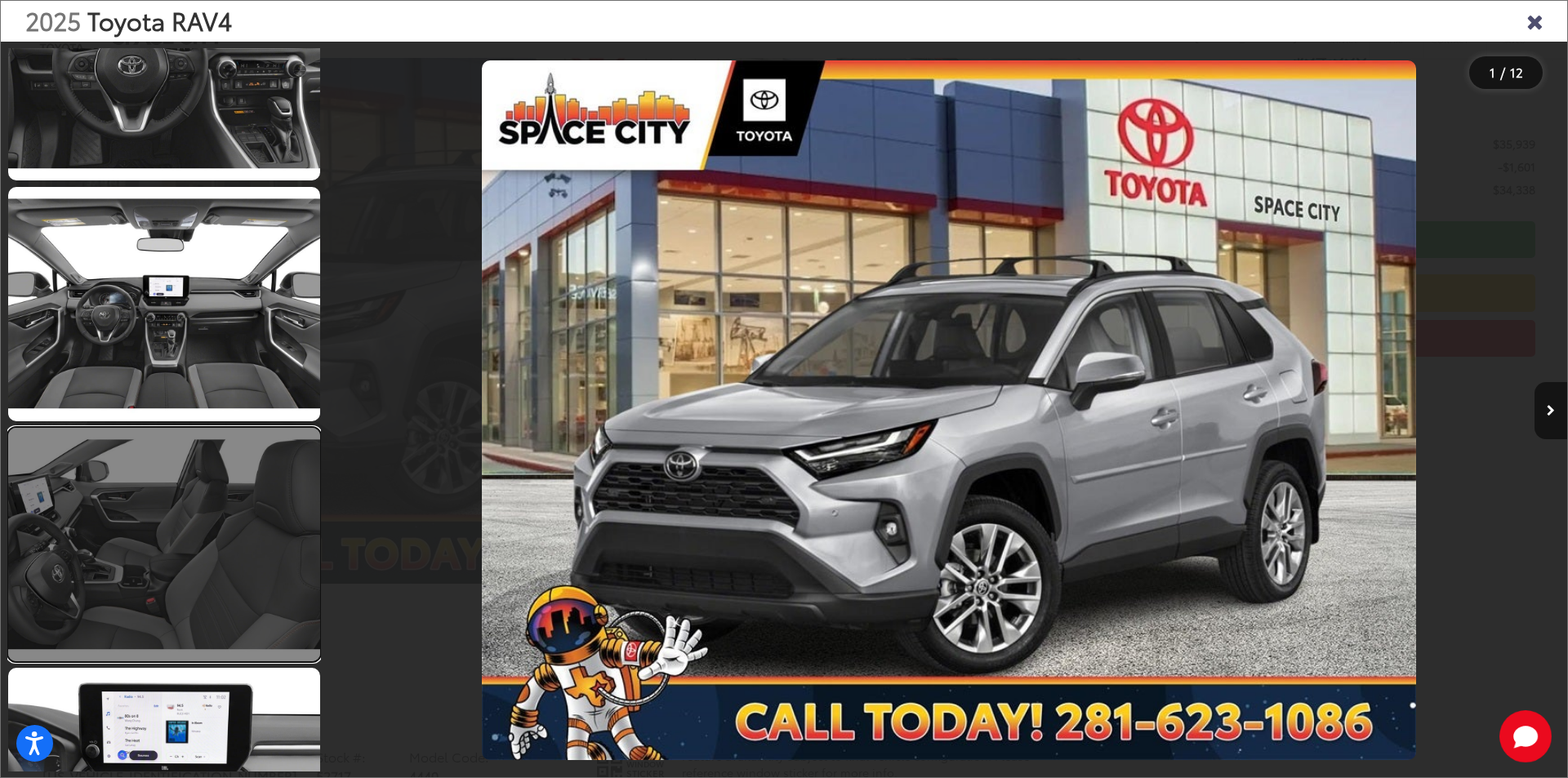
click at [209, 531] on link at bounding box center [164, 545] width 312 height 234
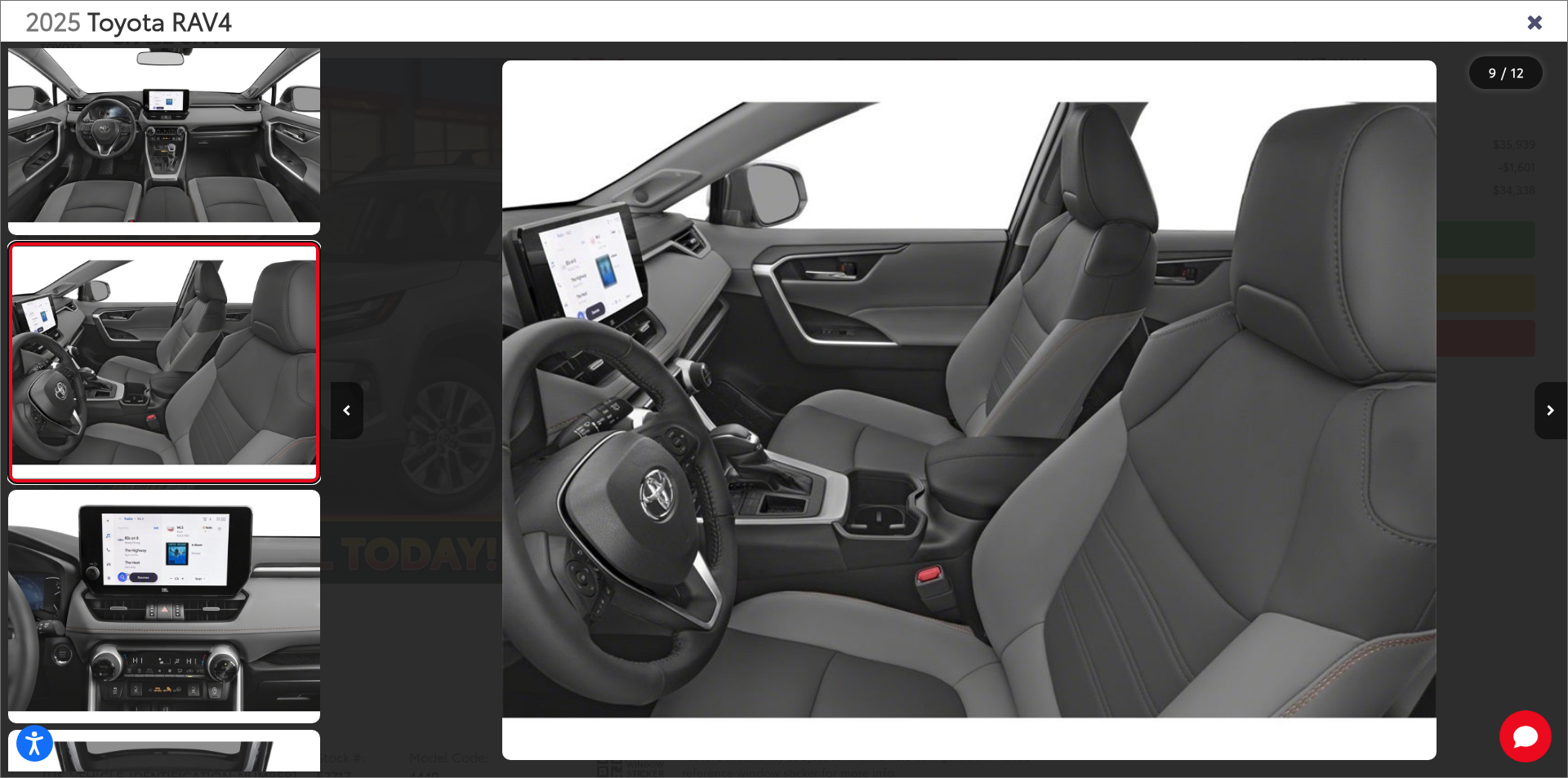
scroll to position [0, 9894]
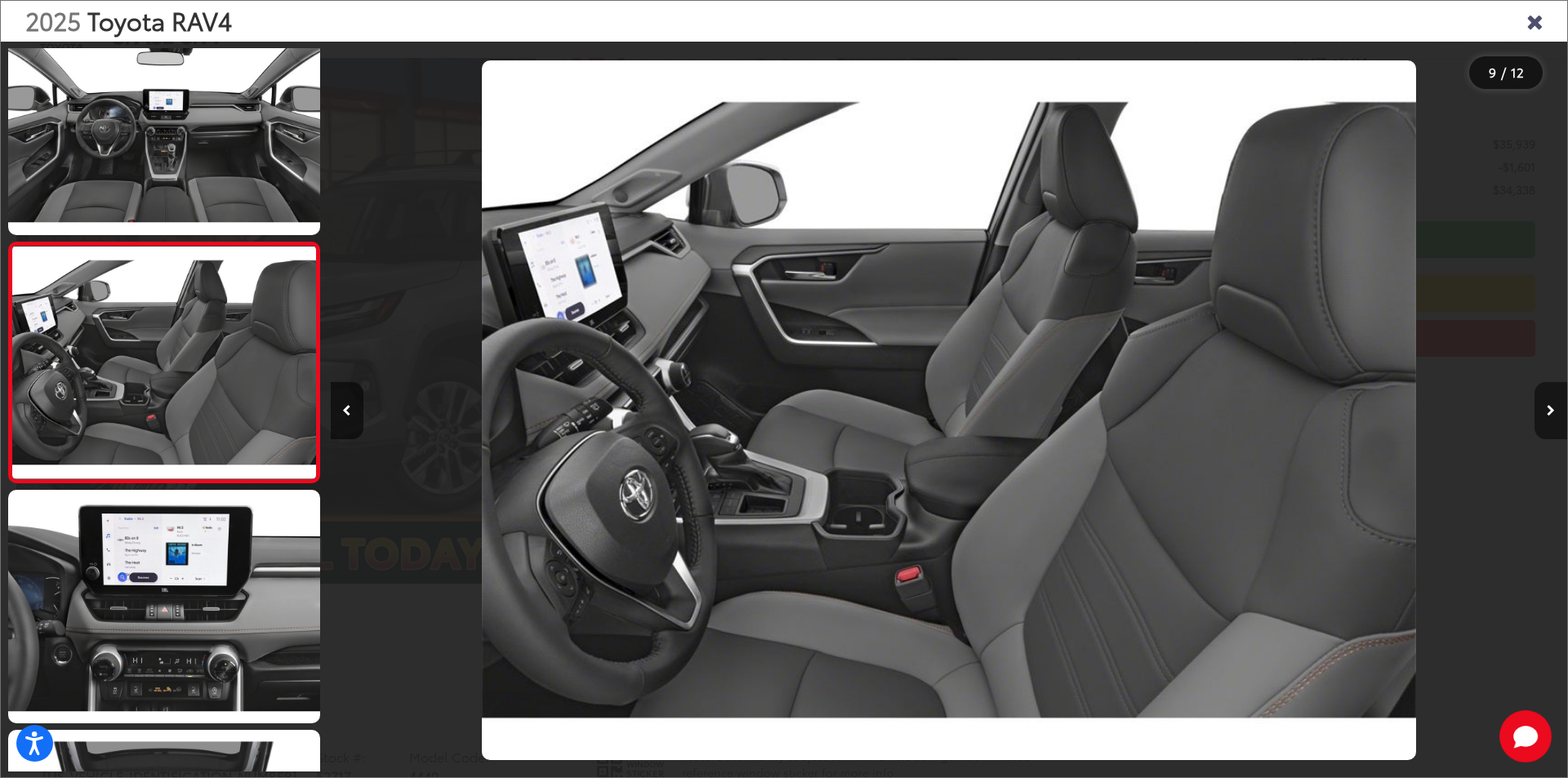
click at [1554, 406] on icon "Next image" at bounding box center [1550, 410] width 8 height 12
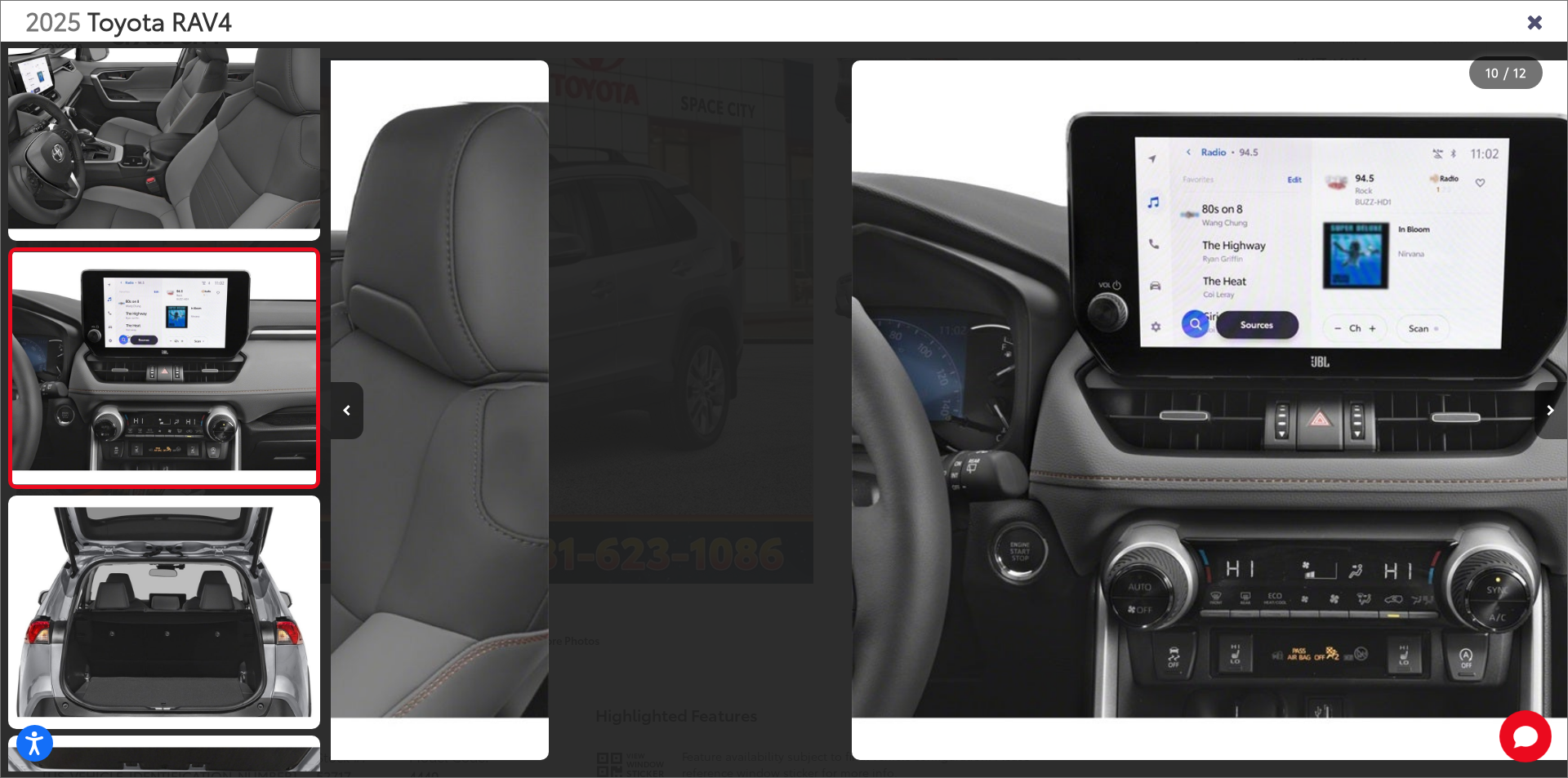
scroll to position [1970, 0]
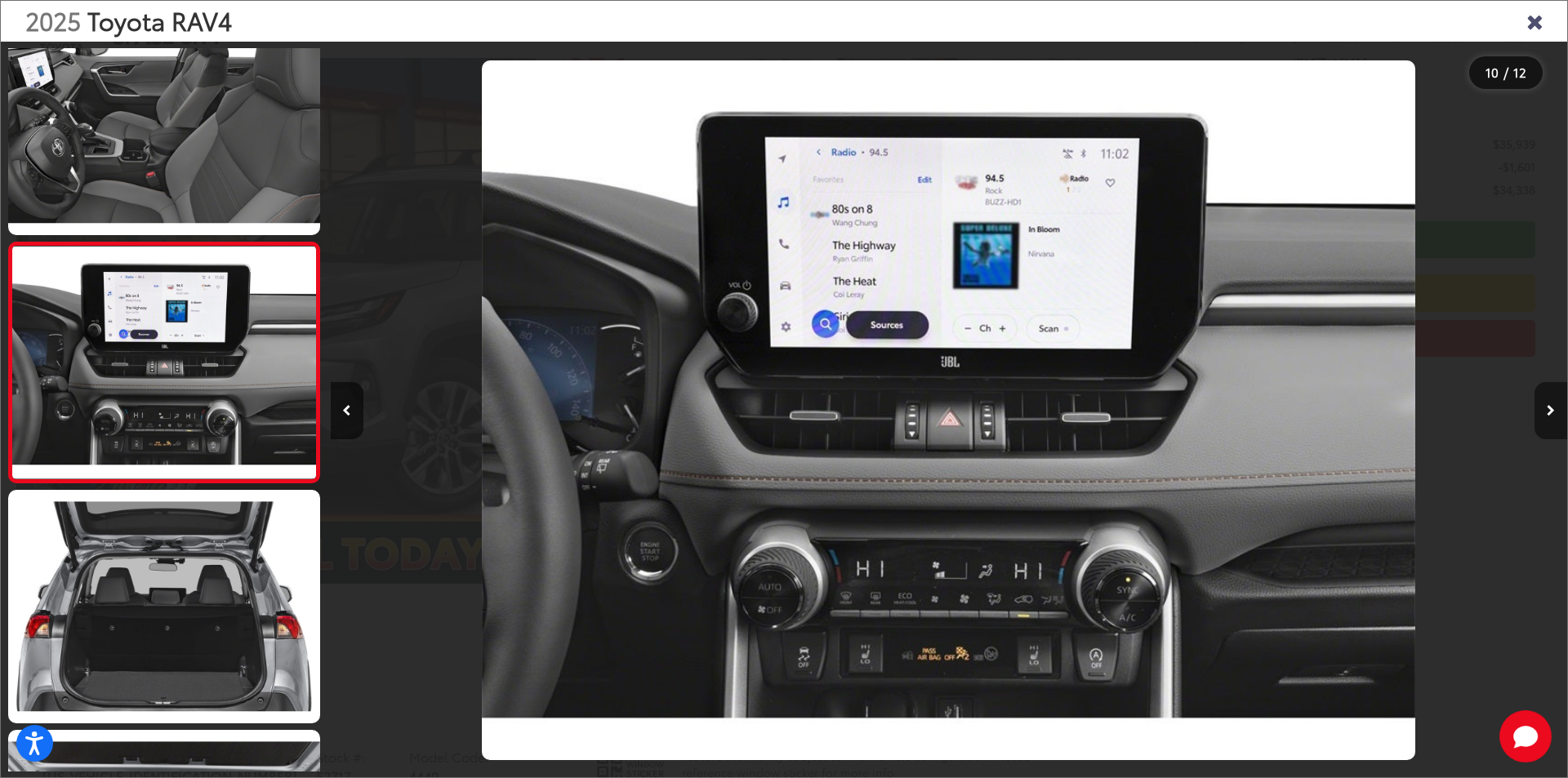
click at [1554, 406] on icon "Next image" at bounding box center [1550, 410] width 8 height 12
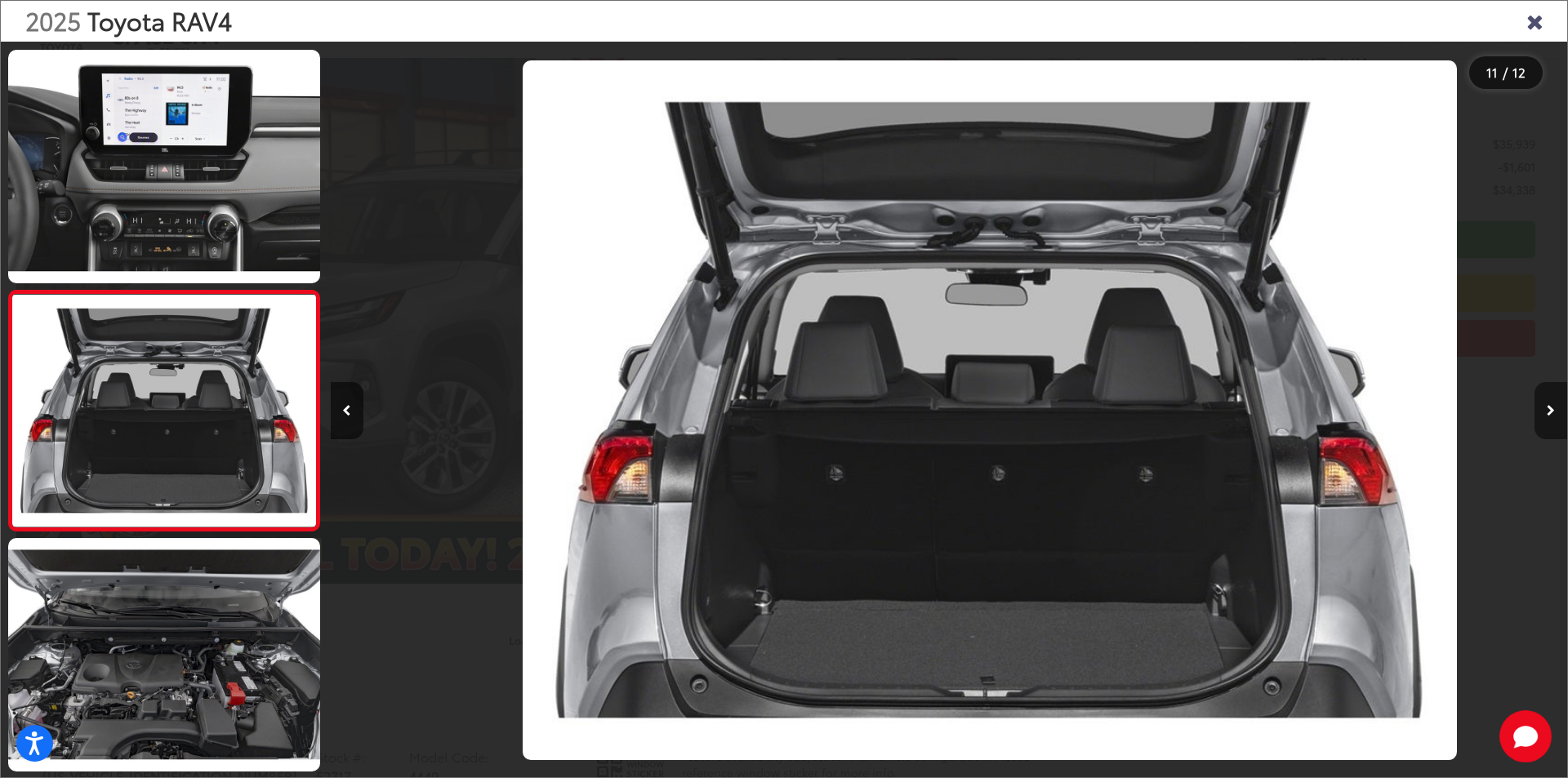
scroll to position [0, 12368]
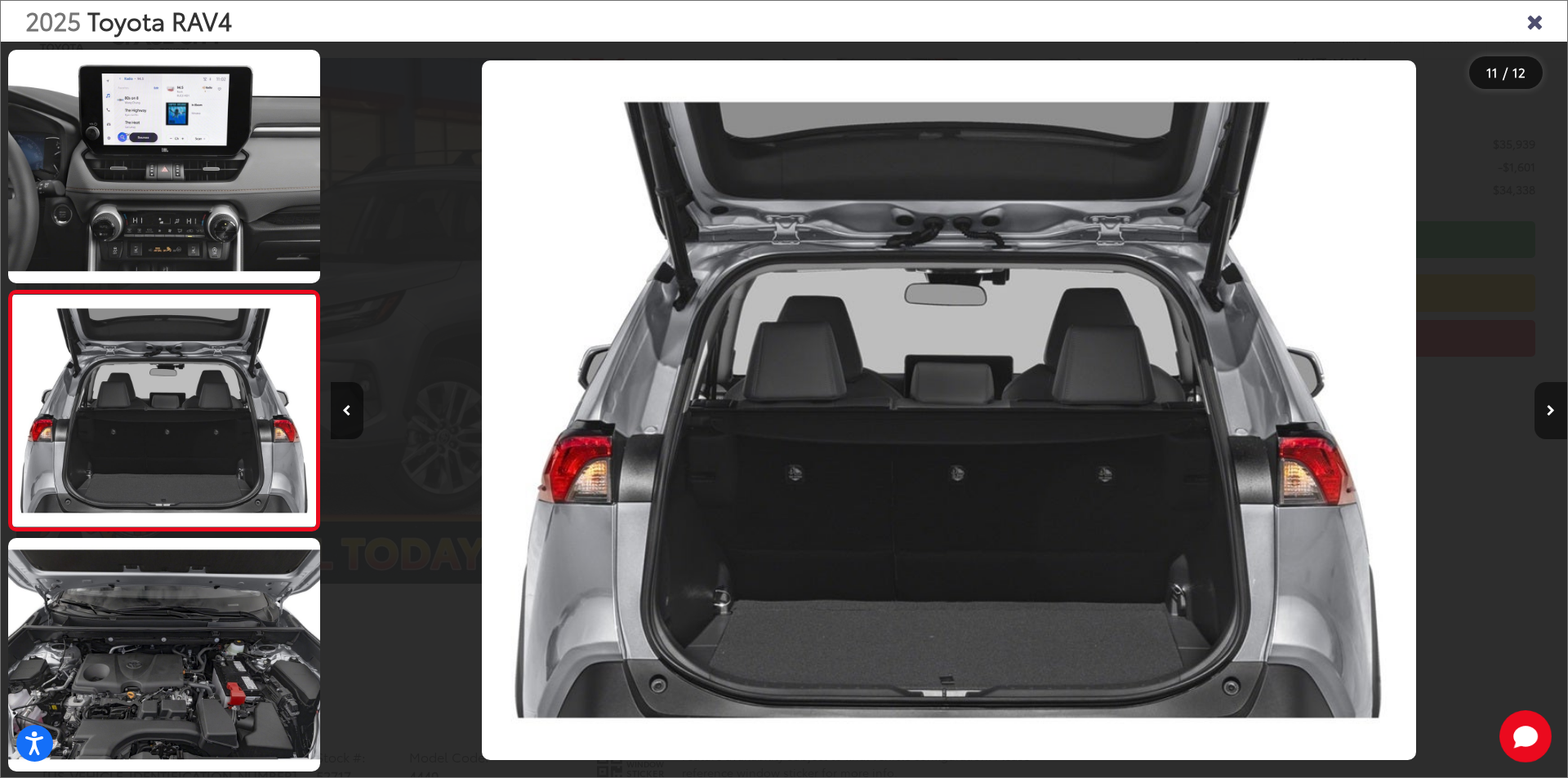
click at [1554, 406] on icon "Next image" at bounding box center [1550, 410] width 8 height 12
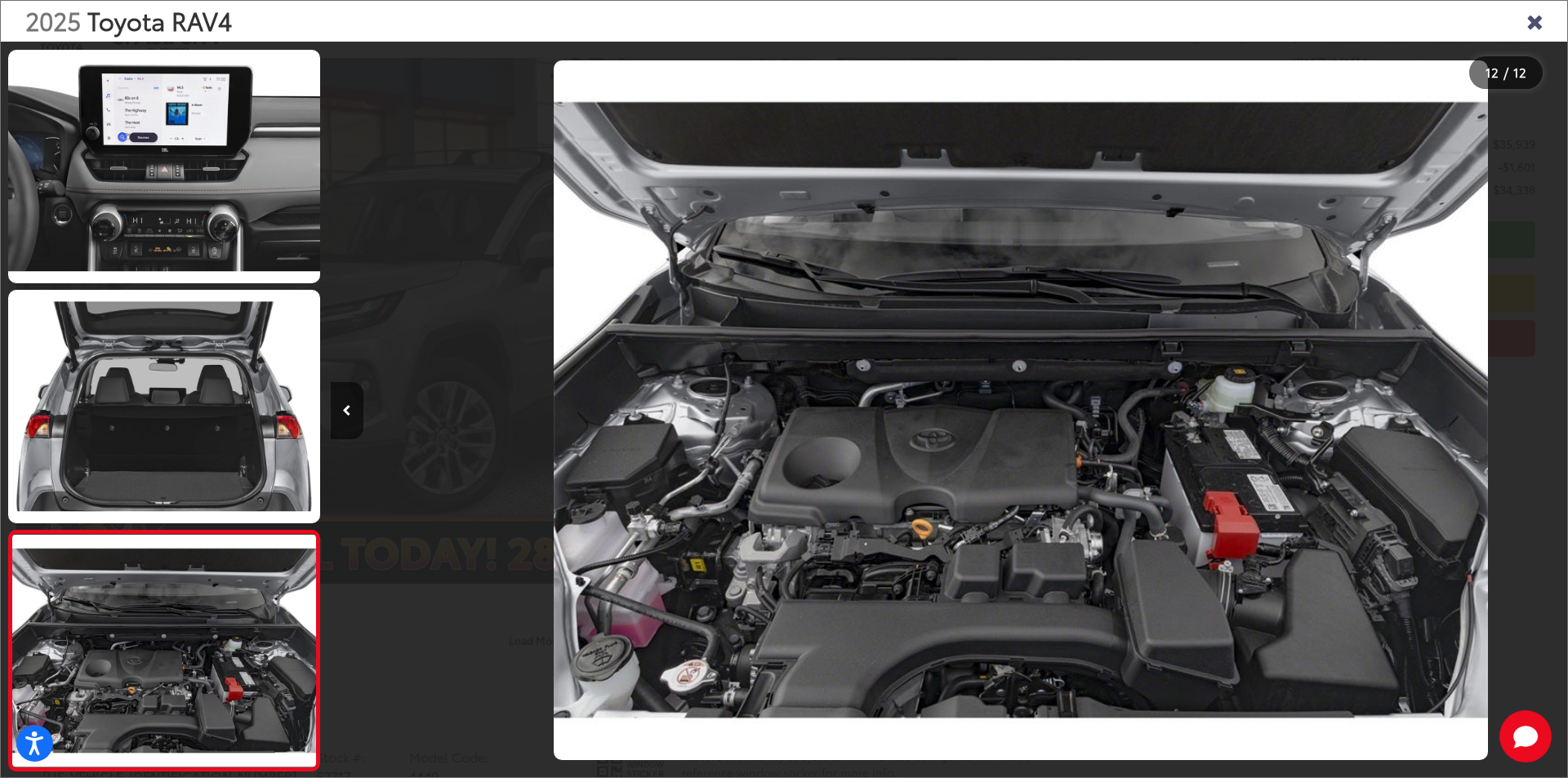
scroll to position [0, 13604]
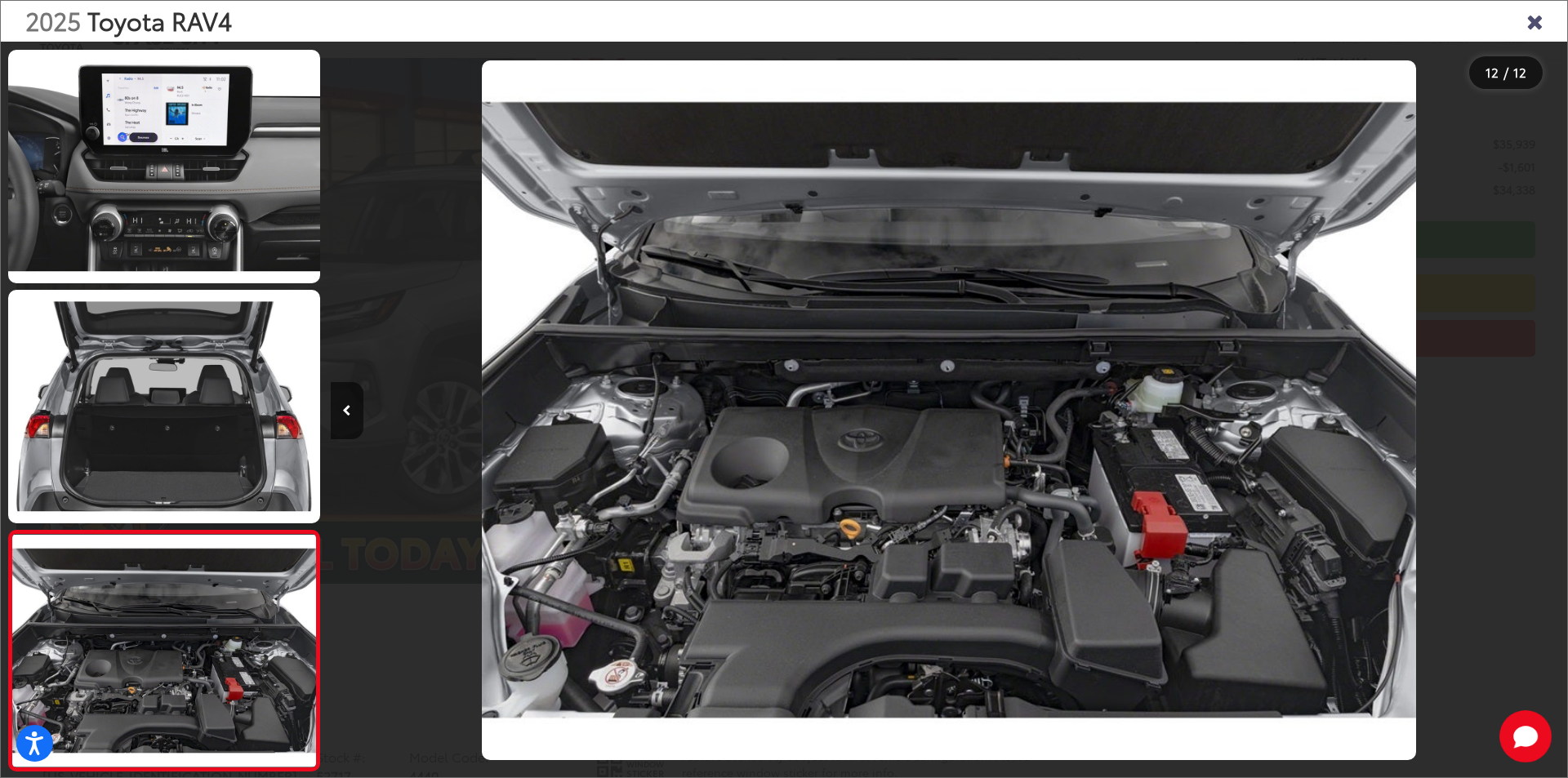
click at [1554, 406] on div at bounding box center [1412, 410] width 309 height 738
click at [351, 409] on button "Previous image" at bounding box center [347, 411] width 32 height 58
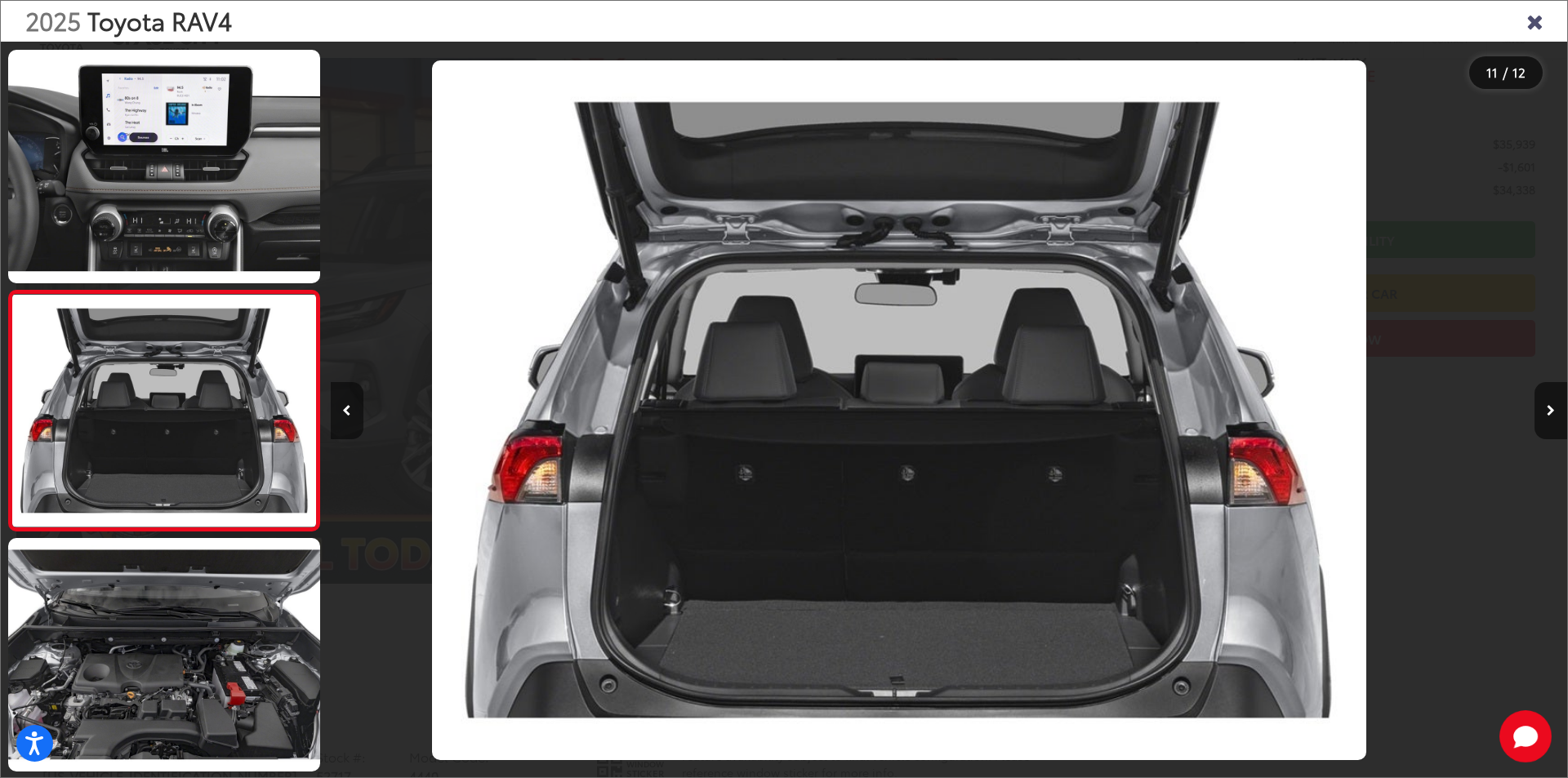
scroll to position [0, 12368]
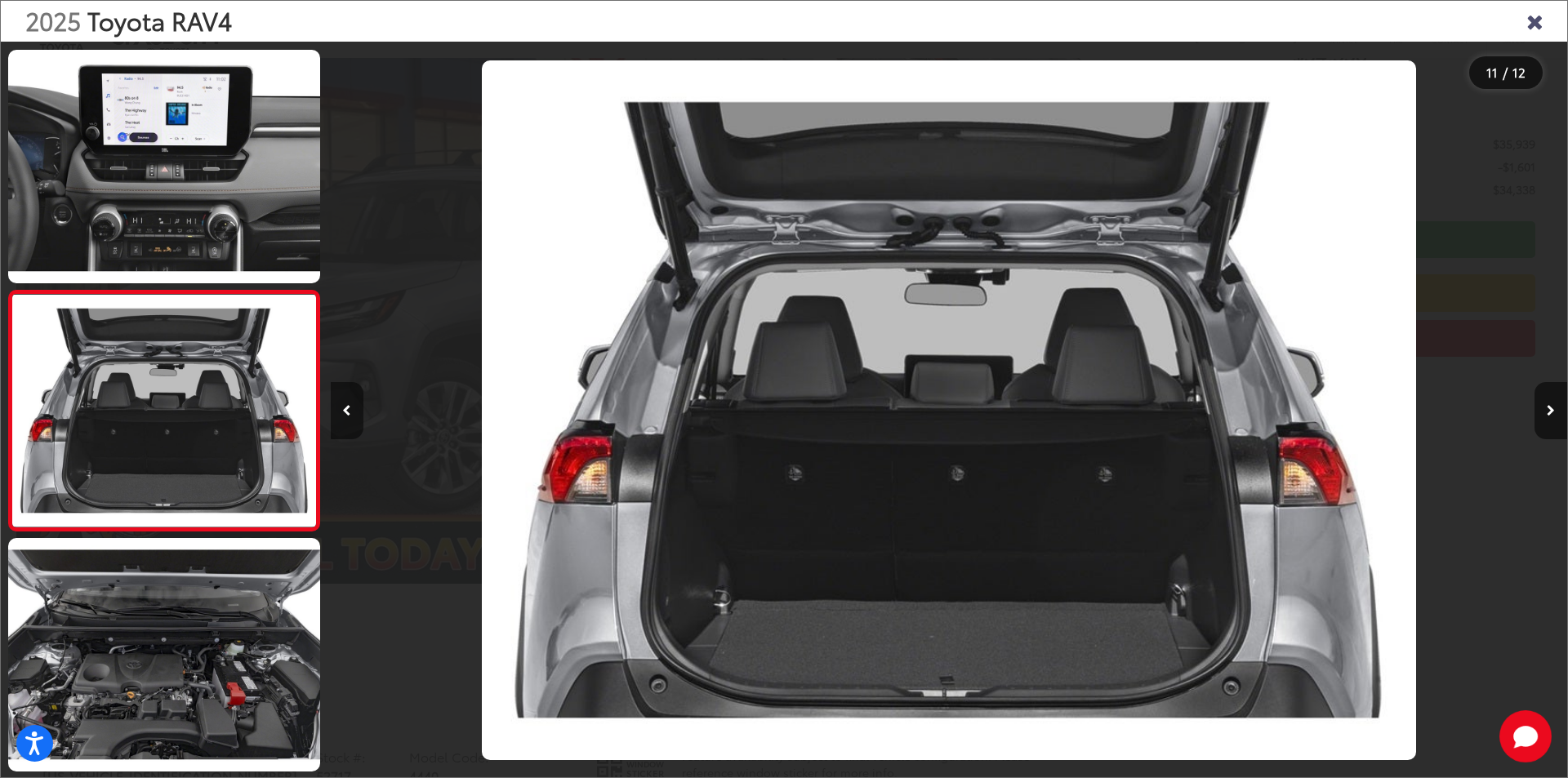
click at [350, 409] on icon "Previous image" at bounding box center [346, 410] width 9 height 12
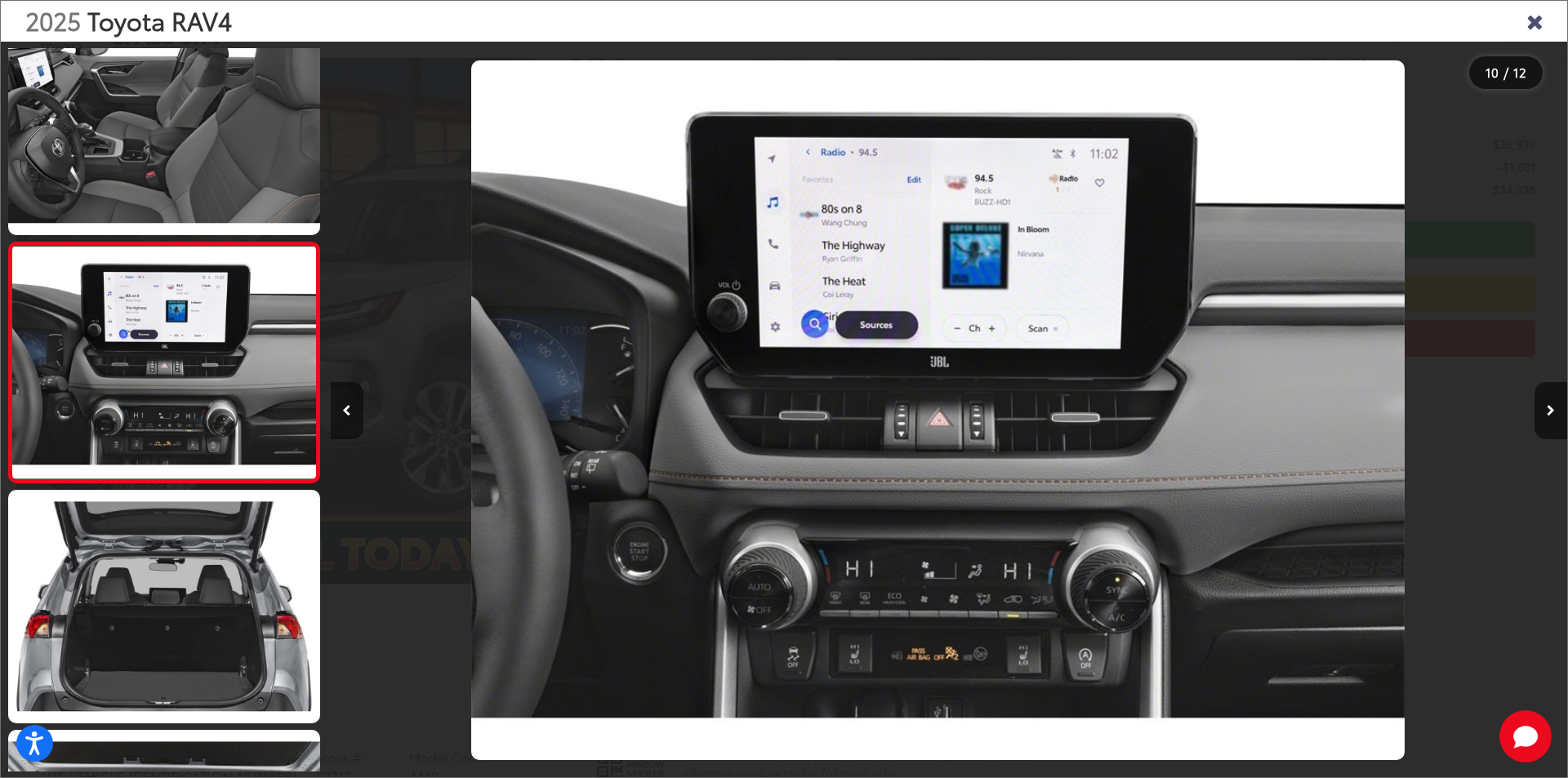
scroll to position [0, 11131]
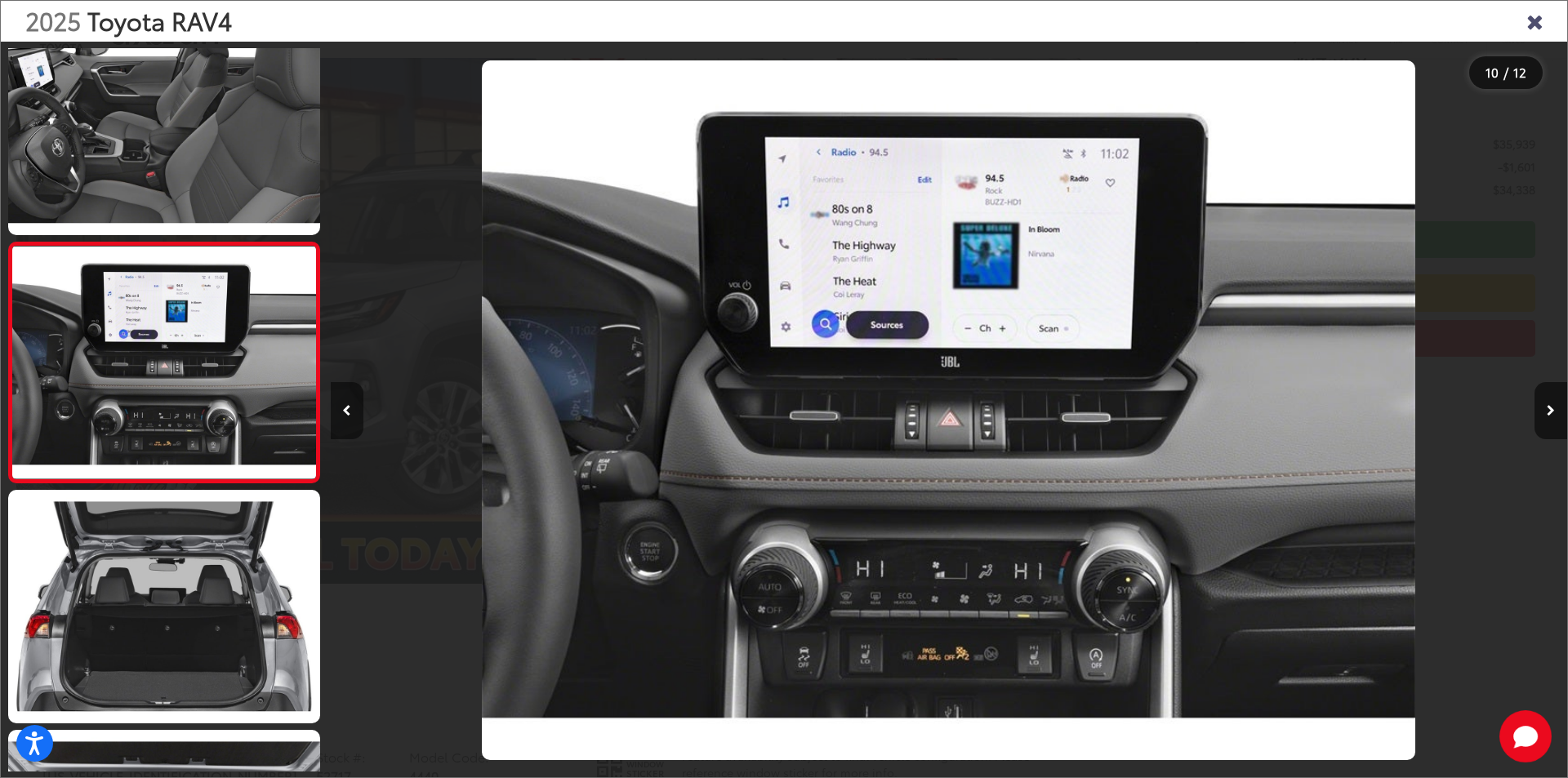
click at [350, 409] on icon "Previous image" at bounding box center [346, 410] width 9 height 12
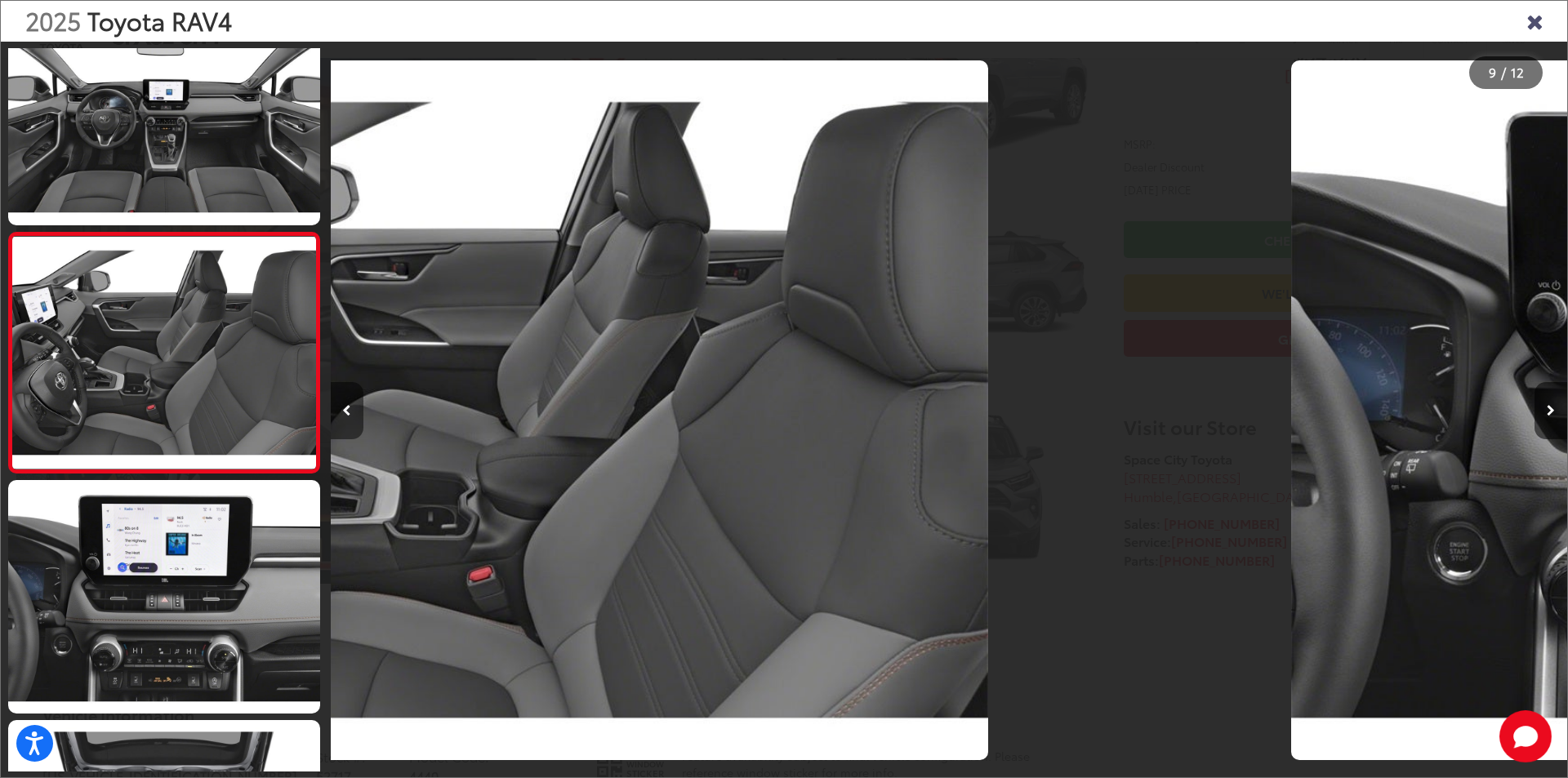
scroll to position [0, 0]
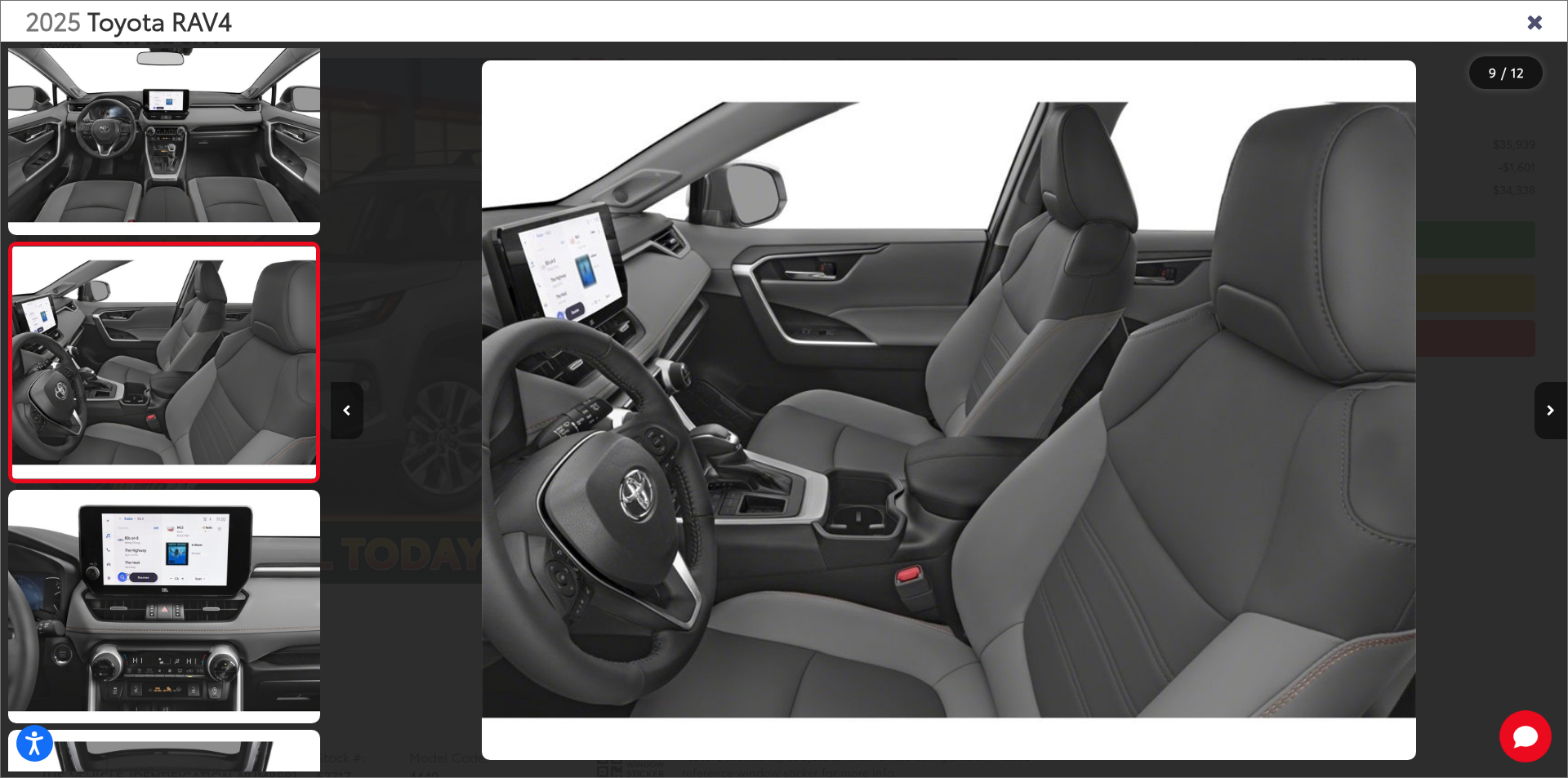
click at [350, 409] on icon "Previous image" at bounding box center [346, 410] width 9 height 12
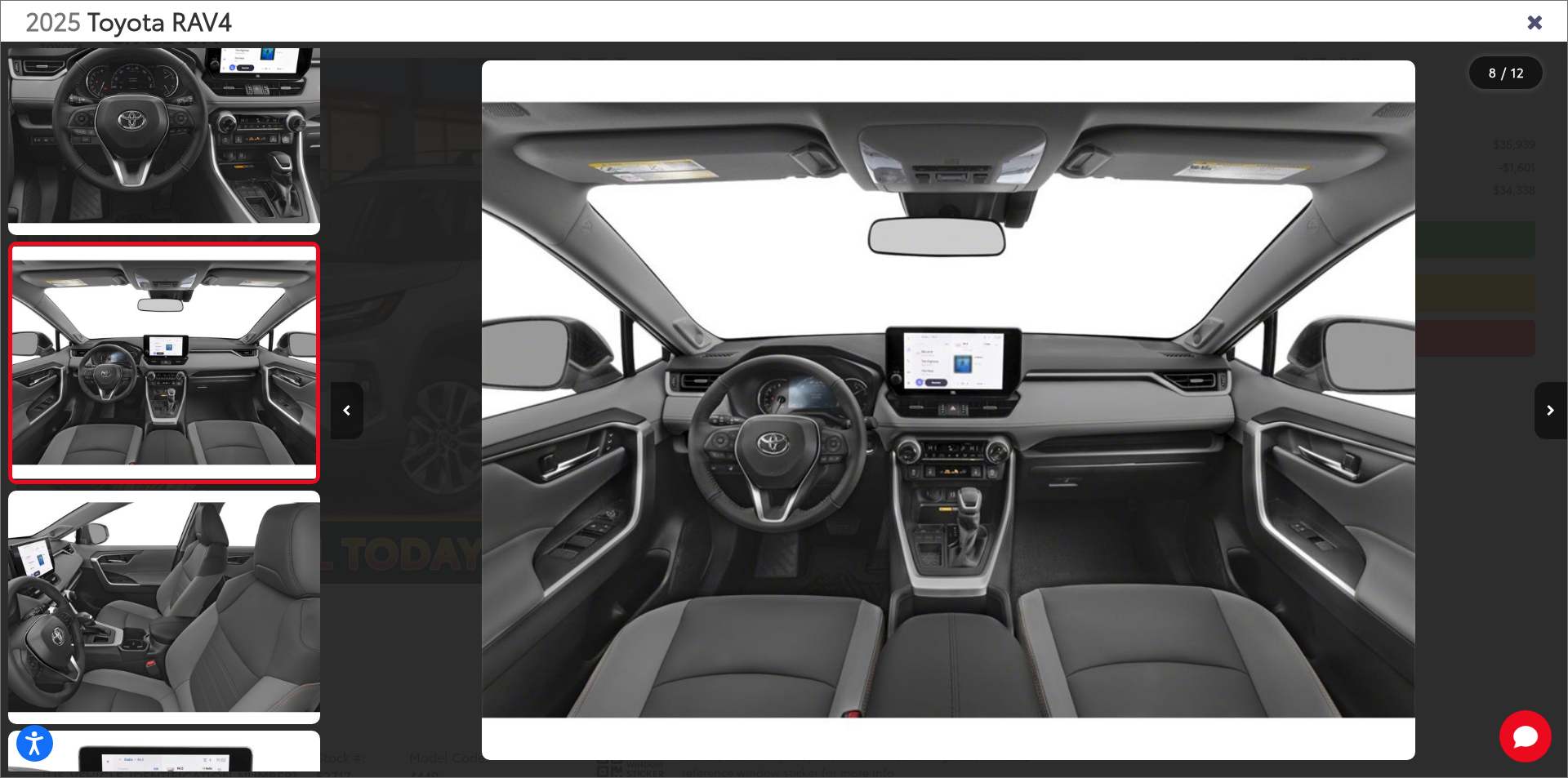
click at [350, 409] on icon "Previous image" at bounding box center [346, 410] width 9 height 12
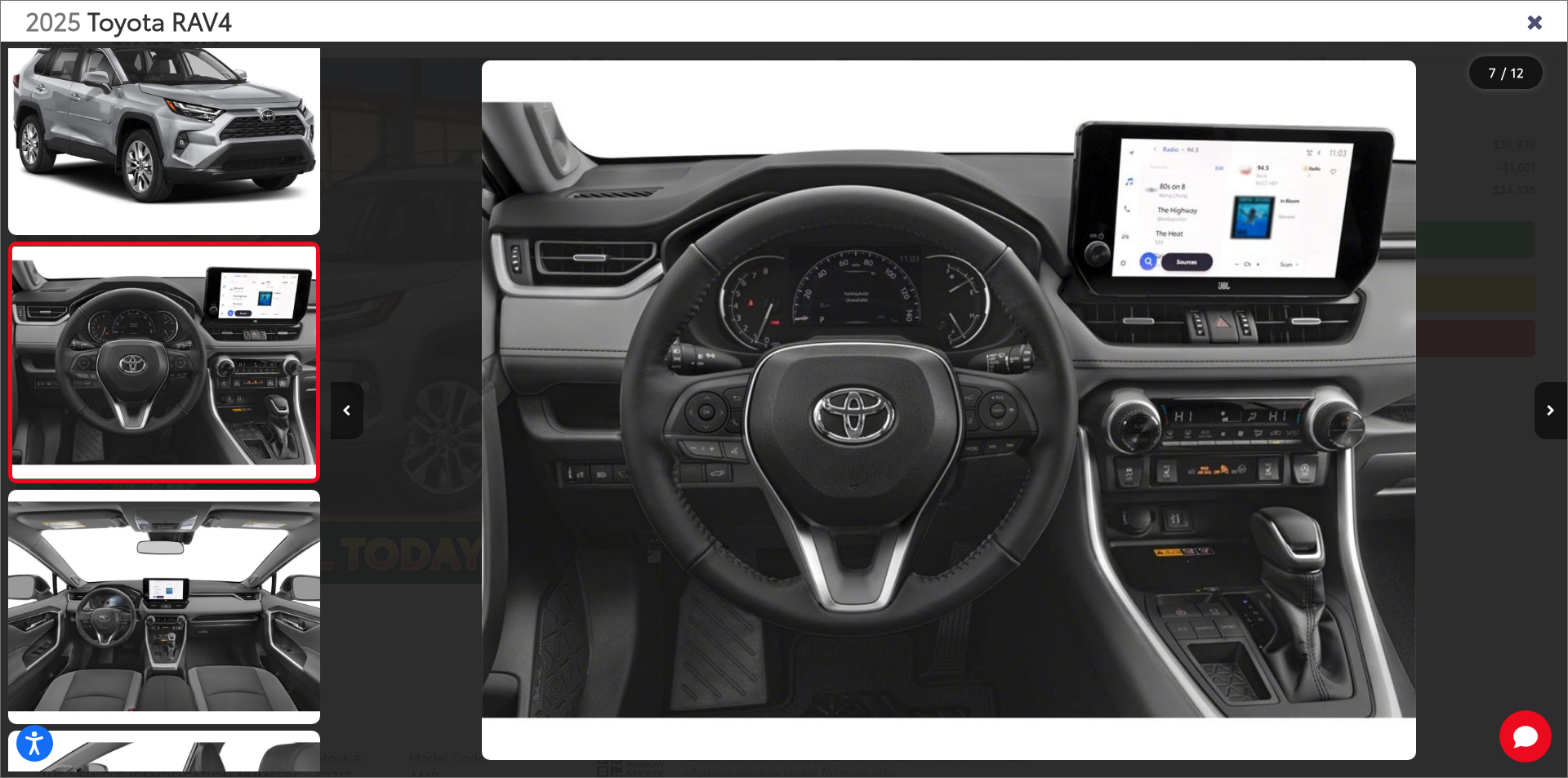
click at [350, 409] on icon "Previous image" at bounding box center [346, 410] width 9 height 12
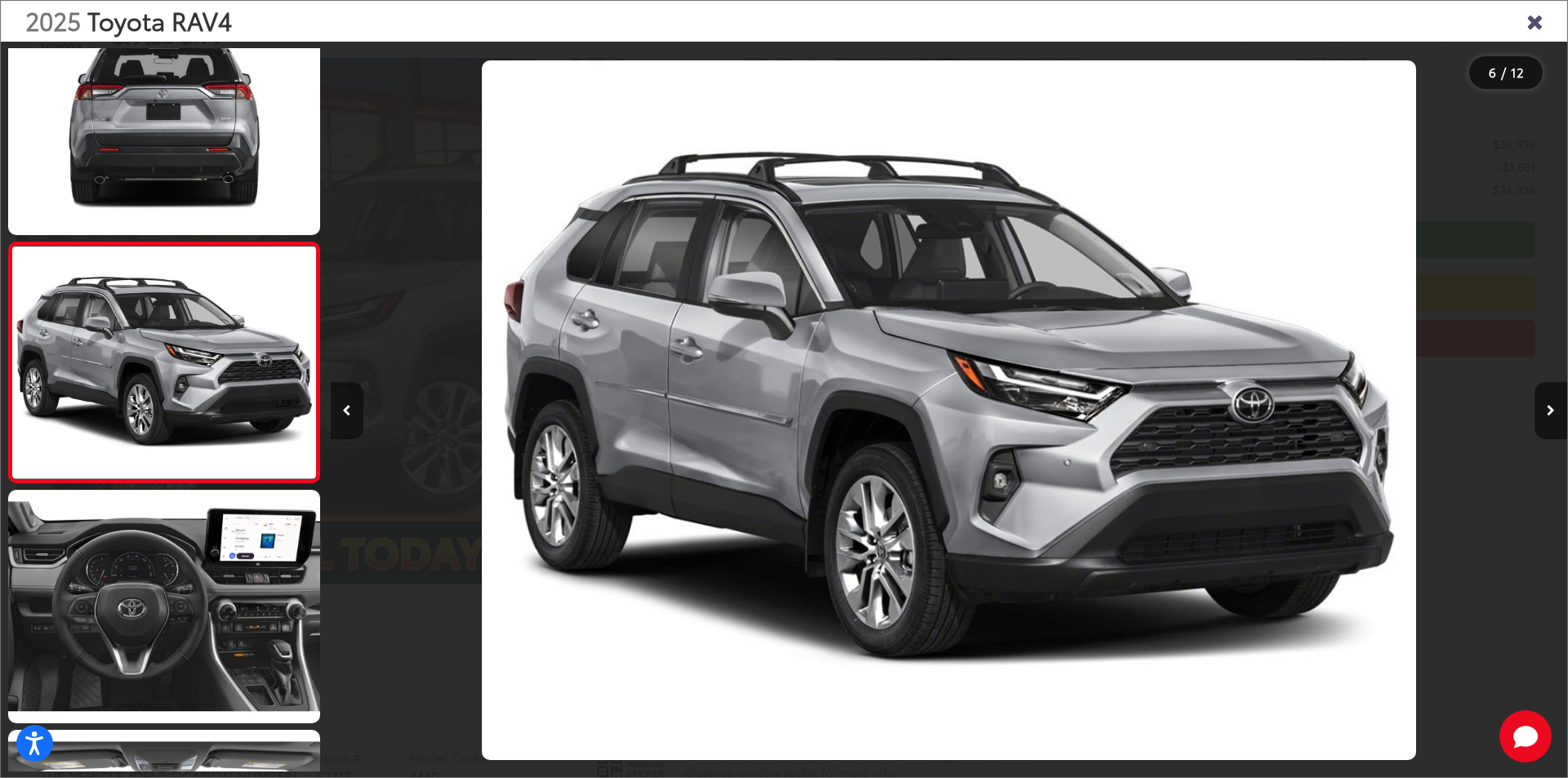
click at [350, 409] on icon "Previous image" at bounding box center [346, 410] width 9 height 12
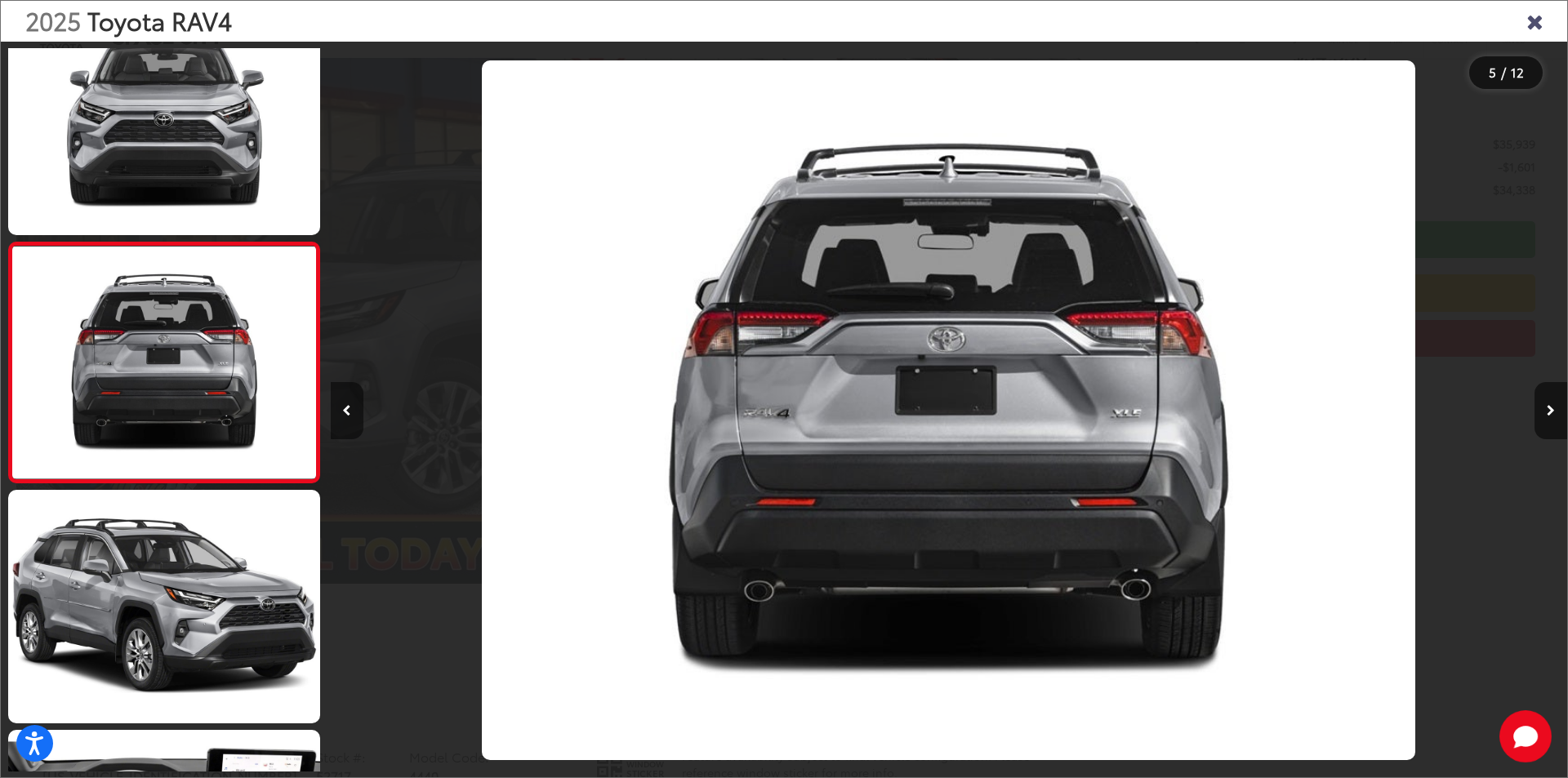
click at [350, 409] on icon "Previous image" at bounding box center [346, 410] width 9 height 12
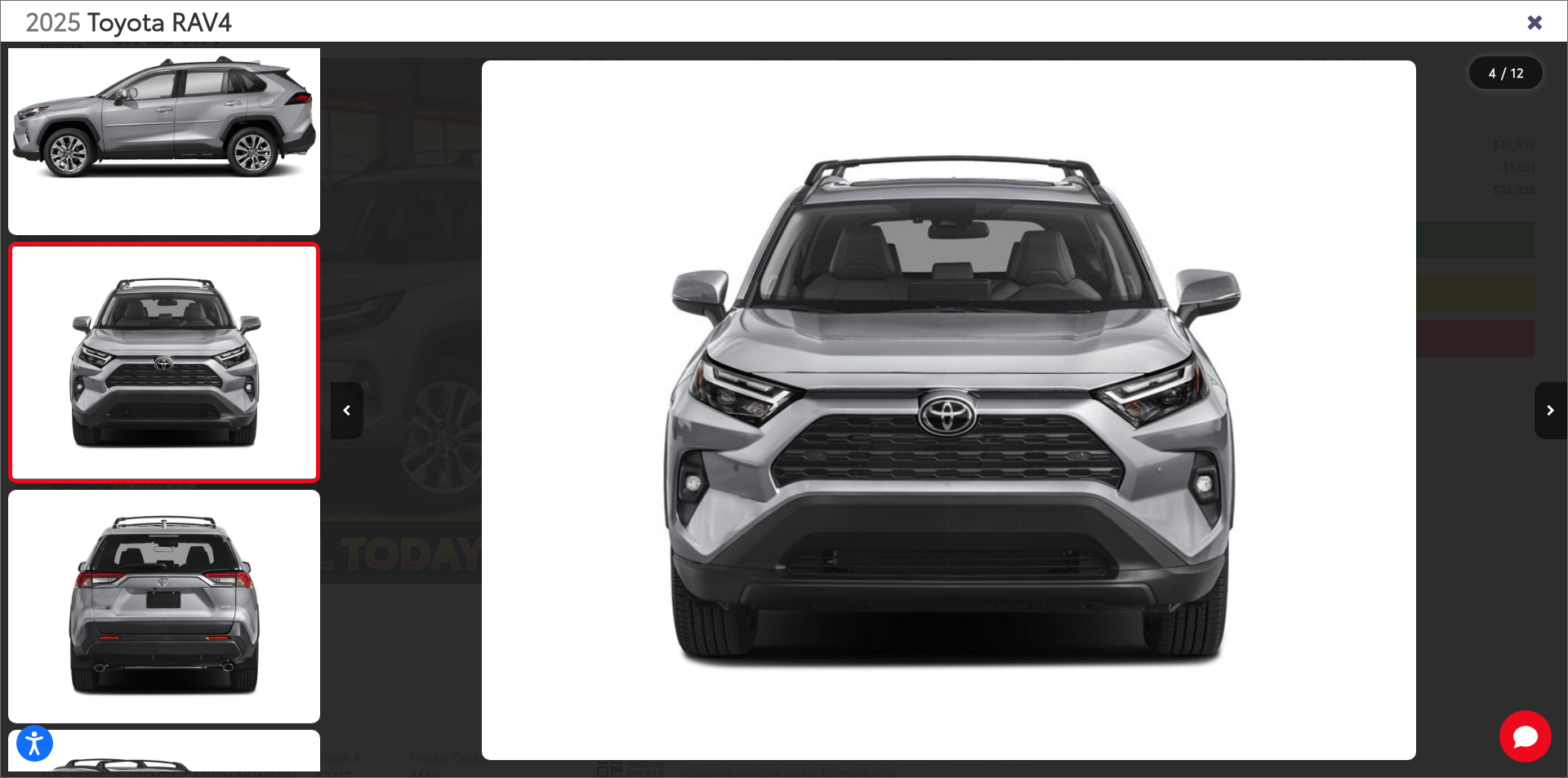
click at [350, 409] on icon "Previous image" at bounding box center [346, 410] width 9 height 12
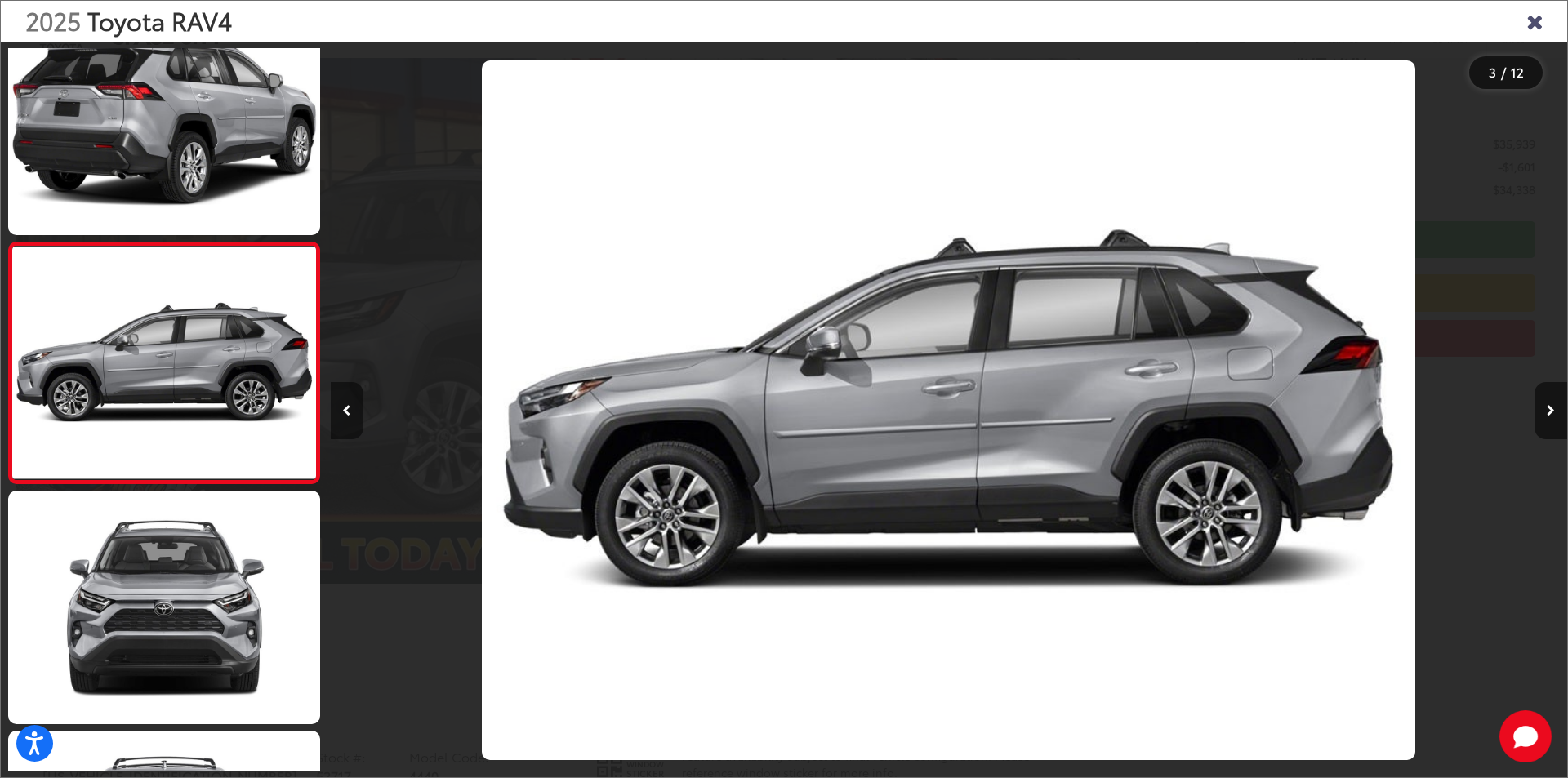
click at [350, 409] on icon "Previous image" at bounding box center [346, 410] width 9 height 12
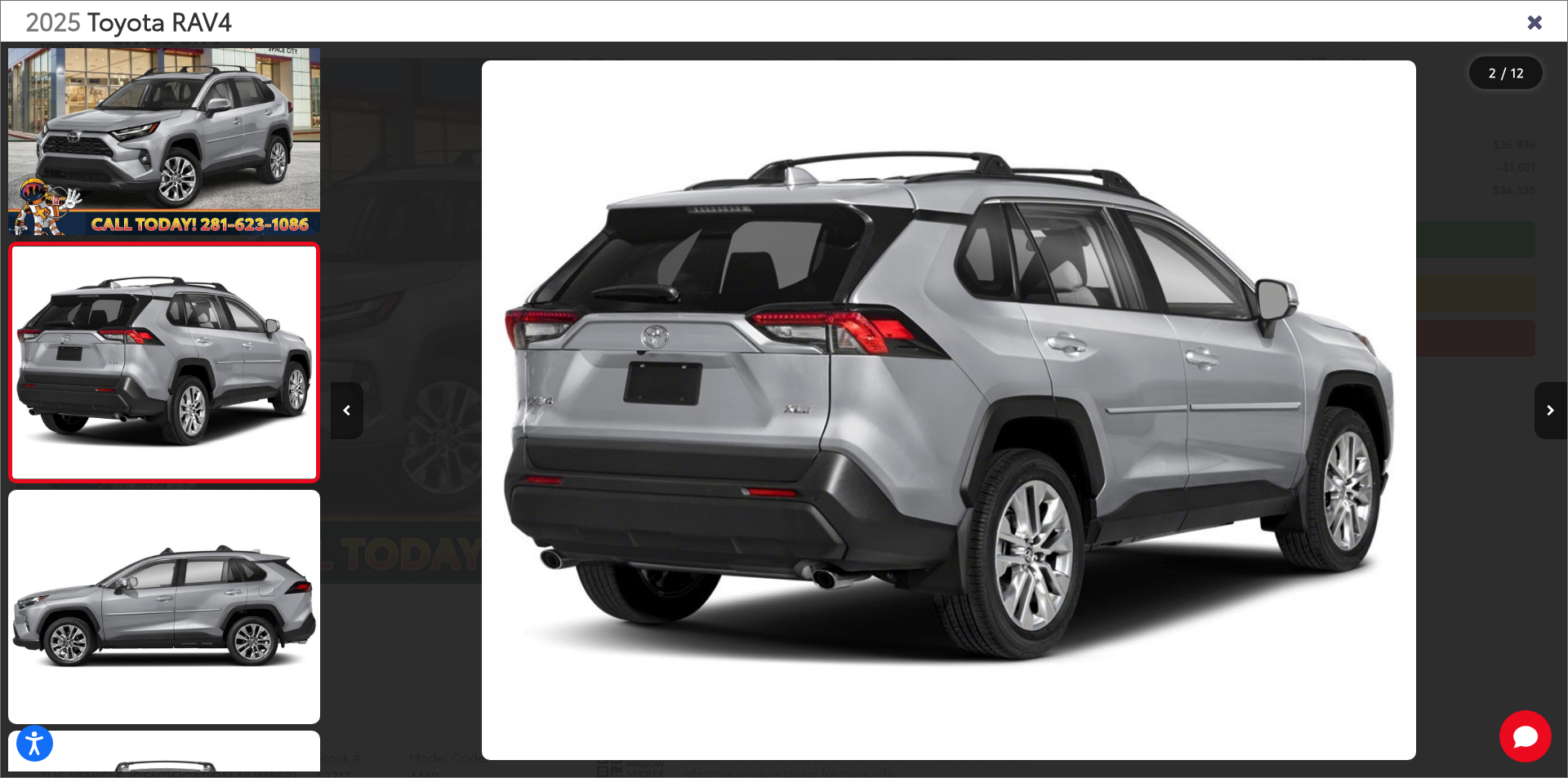
click at [350, 409] on icon "Previous image" at bounding box center [346, 410] width 9 height 12
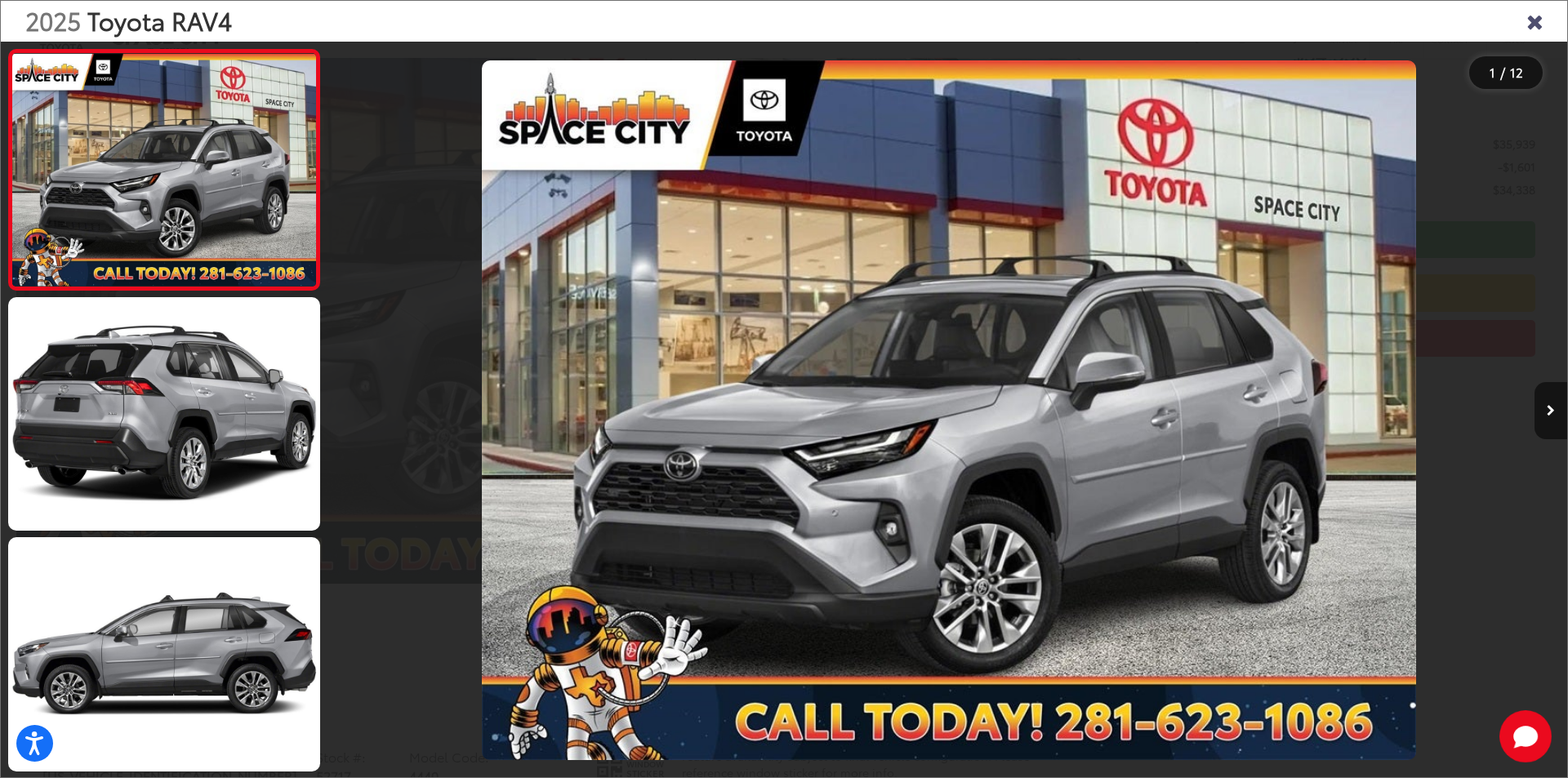
click at [350, 409] on div at bounding box center [486, 410] width 309 height 738
click at [1538, 22] on icon "Close gallery" at bounding box center [1535, 21] width 16 height 22
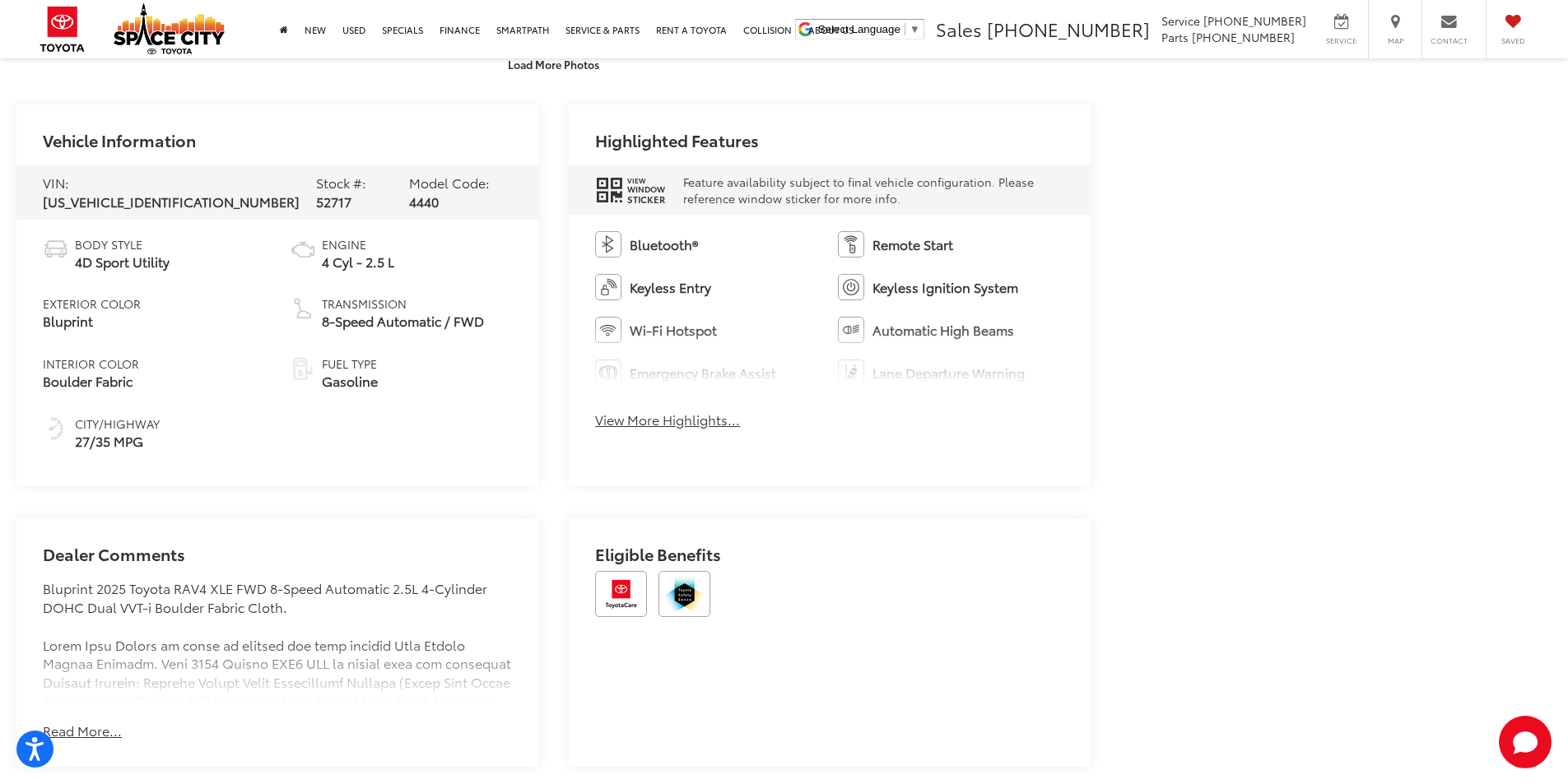
click at [688, 419] on button "View More Highlights..." at bounding box center [667, 420] width 145 height 19
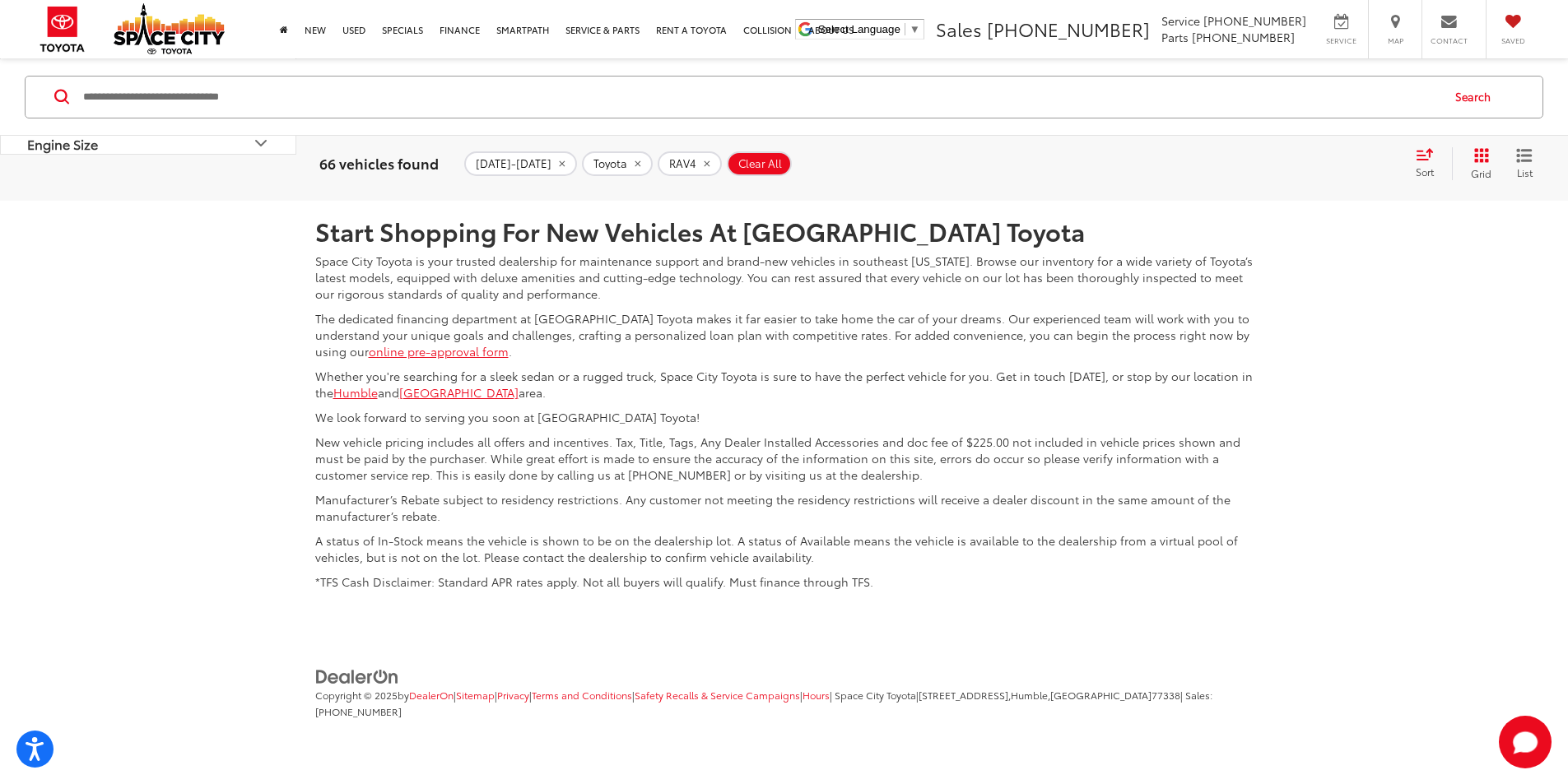
scroll to position [8329, 0]
click at [1248, 93] on link "2" at bounding box center [1261, 78] width 25 height 30
click at [1272, 93] on link "3" at bounding box center [1285, 78] width 25 height 30
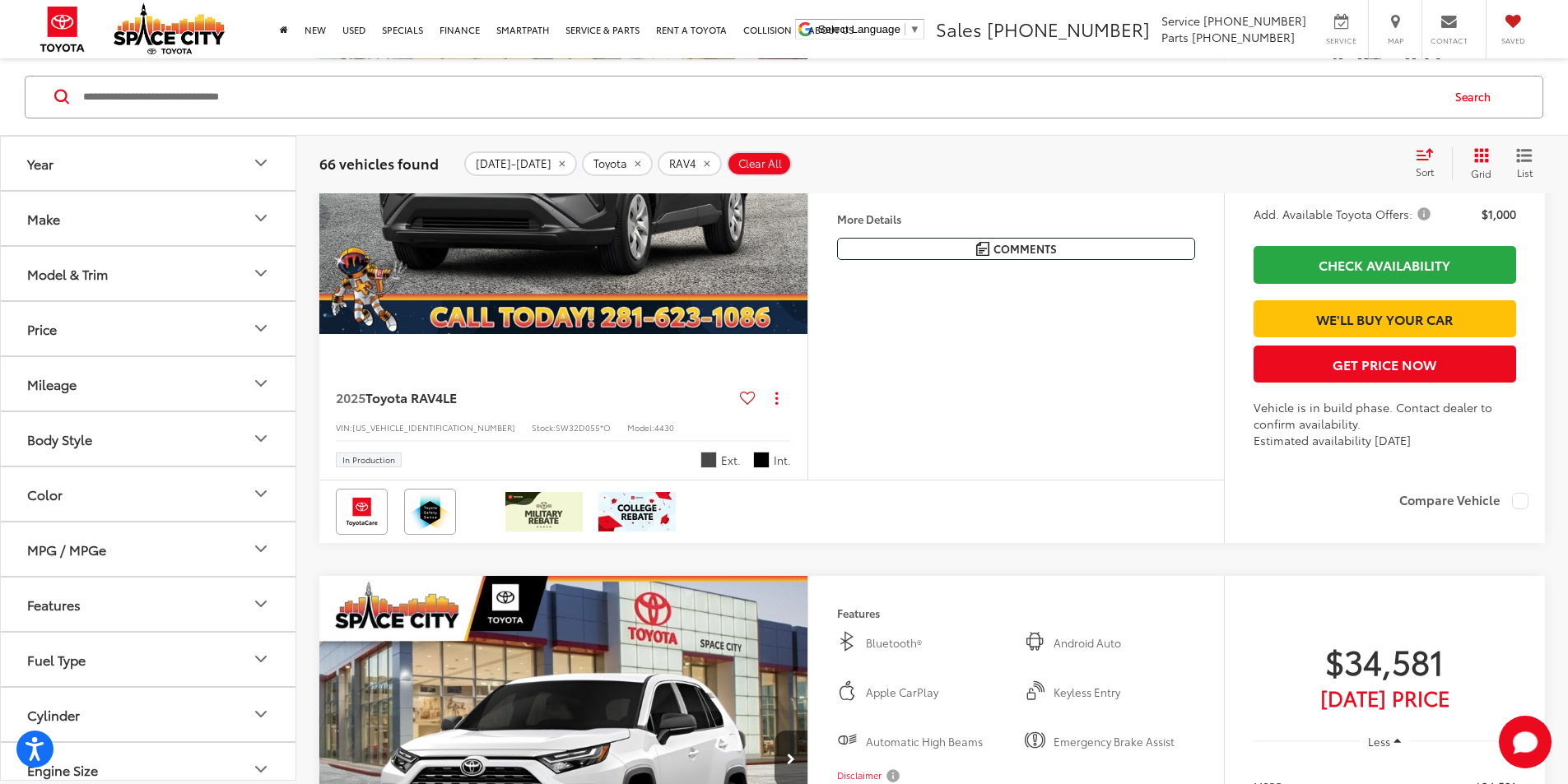
scroll to position [5917, 0]
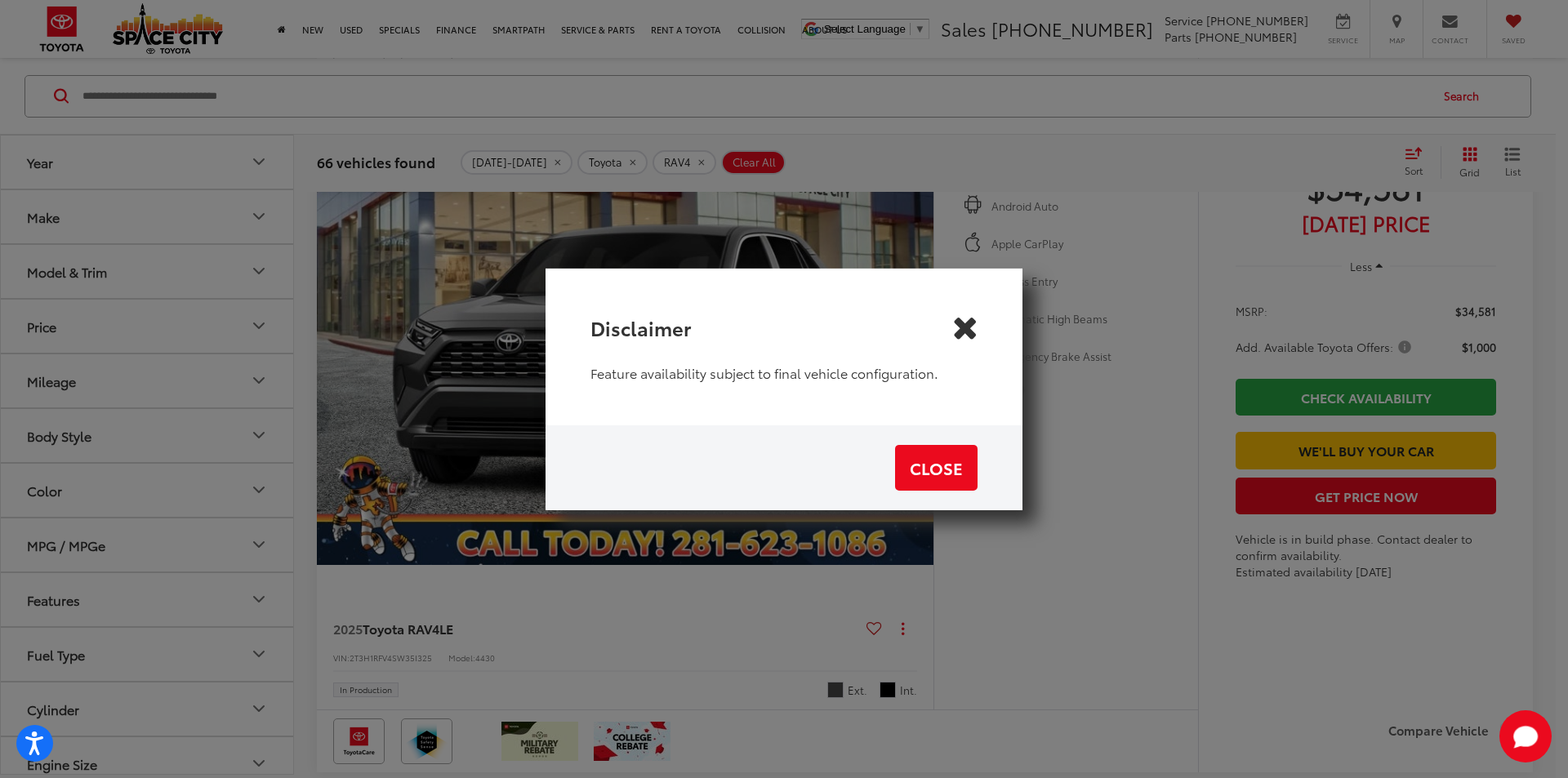
click at [963, 325] on icon "Close" at bounding box center [964, 326] width 26 height 26
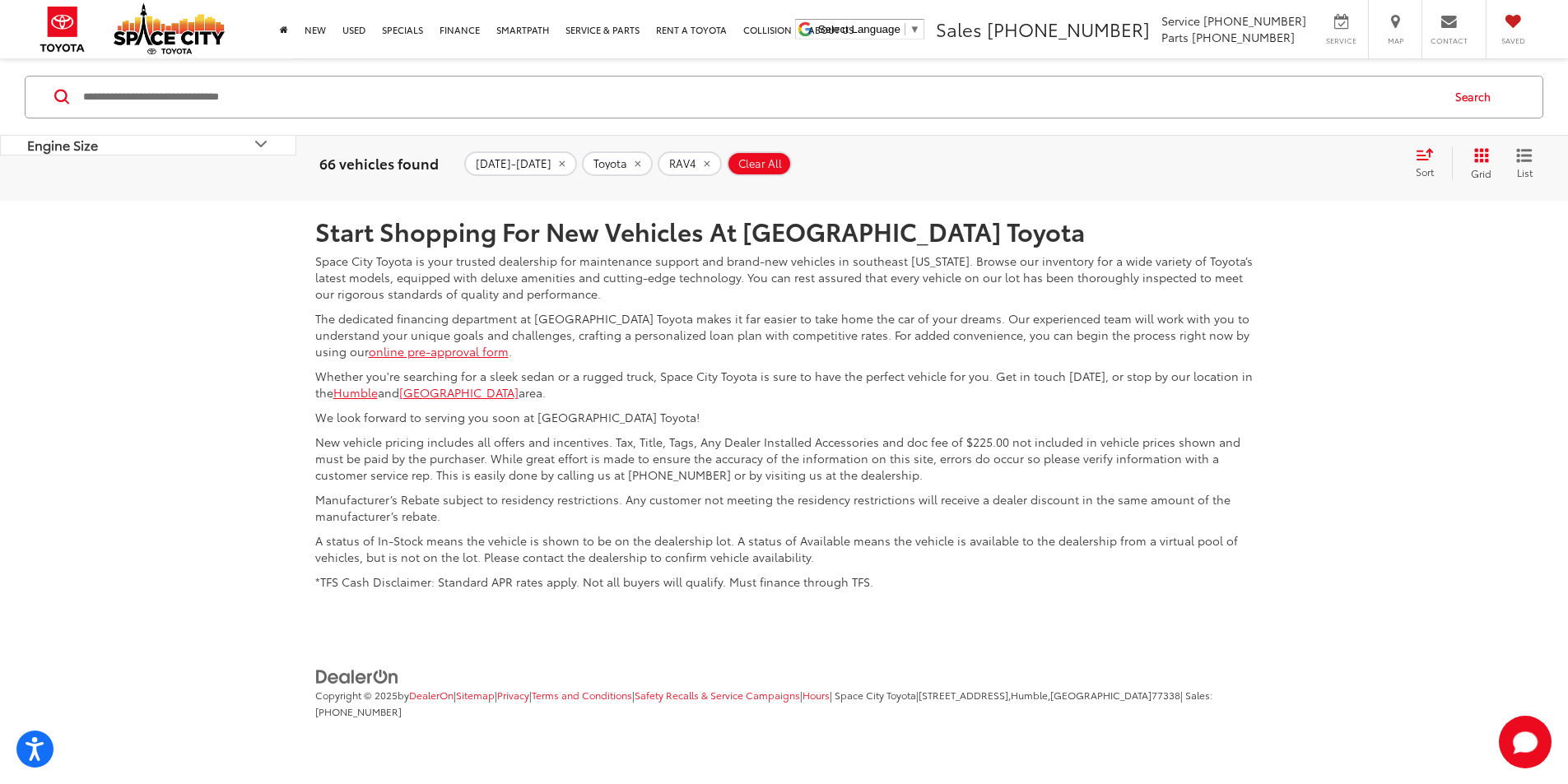
scroll to position [8412, 0]
click at [1298, 93] on link "4" at bounding box center [1310, 78] width 25 height 30
